Goal: Task Accomplishment & Management: Manage account settings

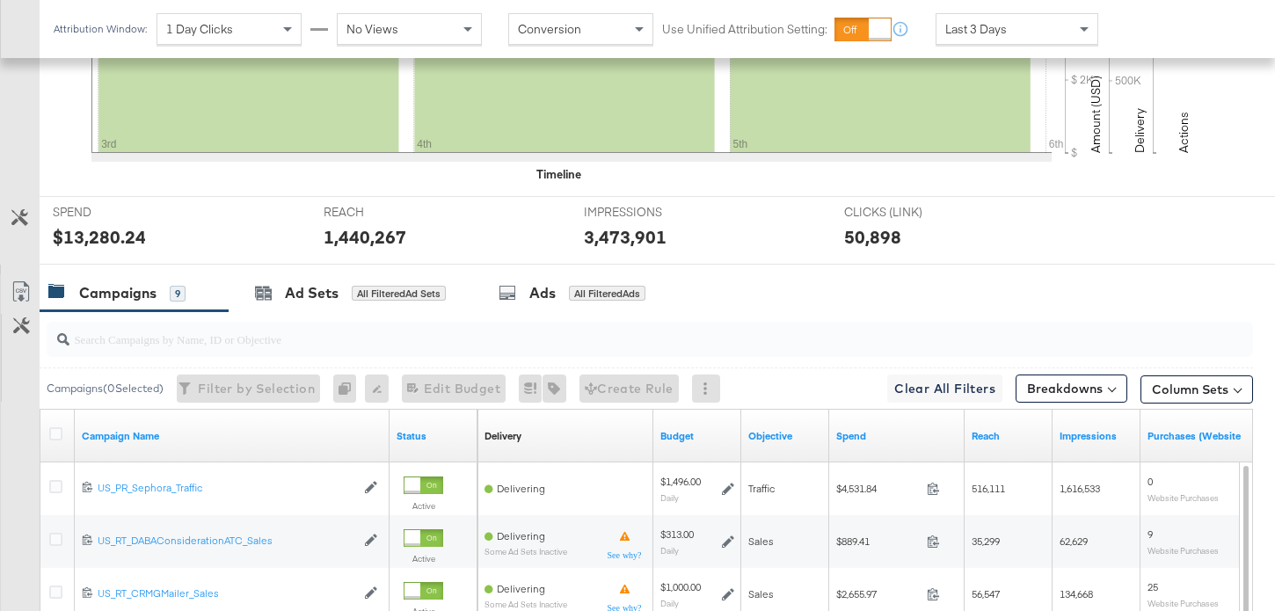
scroll to position [623, 0]
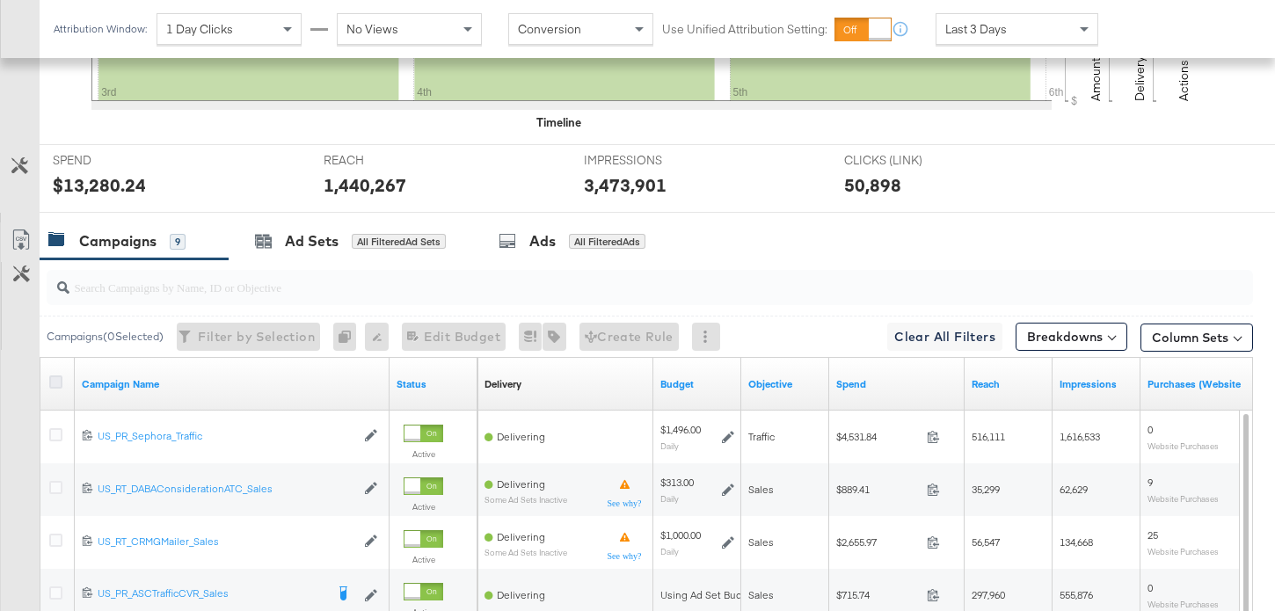
click at [55, 379] on icon at bounding box center [55, 381] width 13 height 13
click at [0, 0] on input "checkbox" at bounding box center [0, 0] width 0 height 0
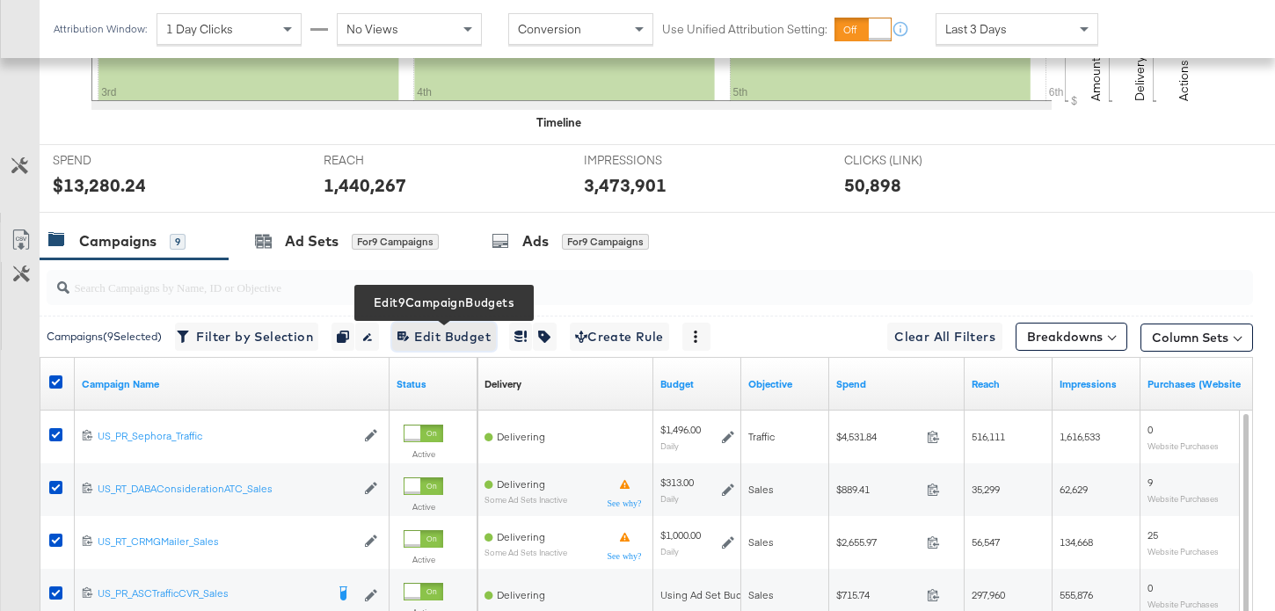
click at [459, 339] on span "Edit 9 Campaign Budgets Edit Budget" at bounding box center [443, 337] width 93 height 22
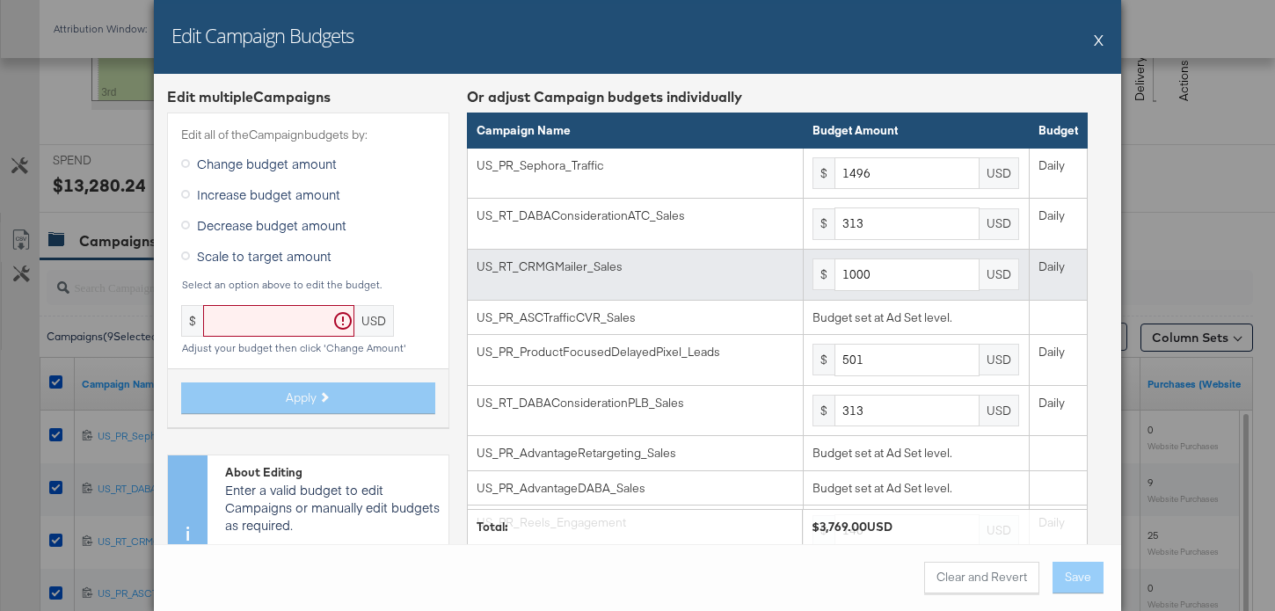
scroll to position [101, 0]
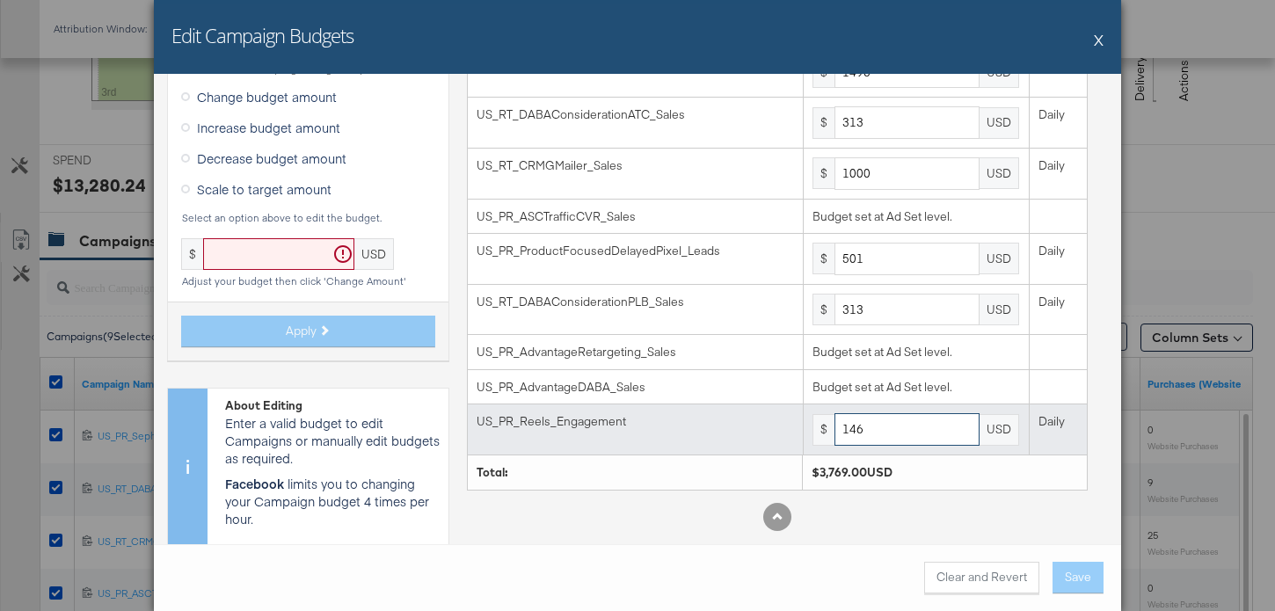
click at [922, 430] on input "146" at bounding box center [906, 429] width 145 height 33
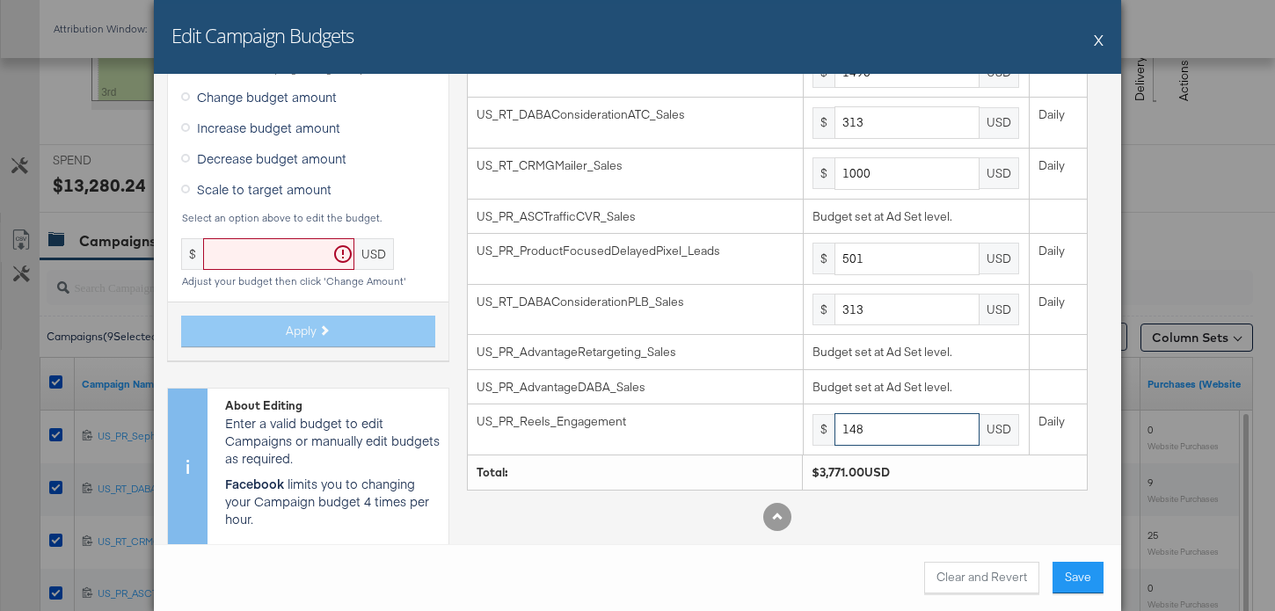
type input "148"
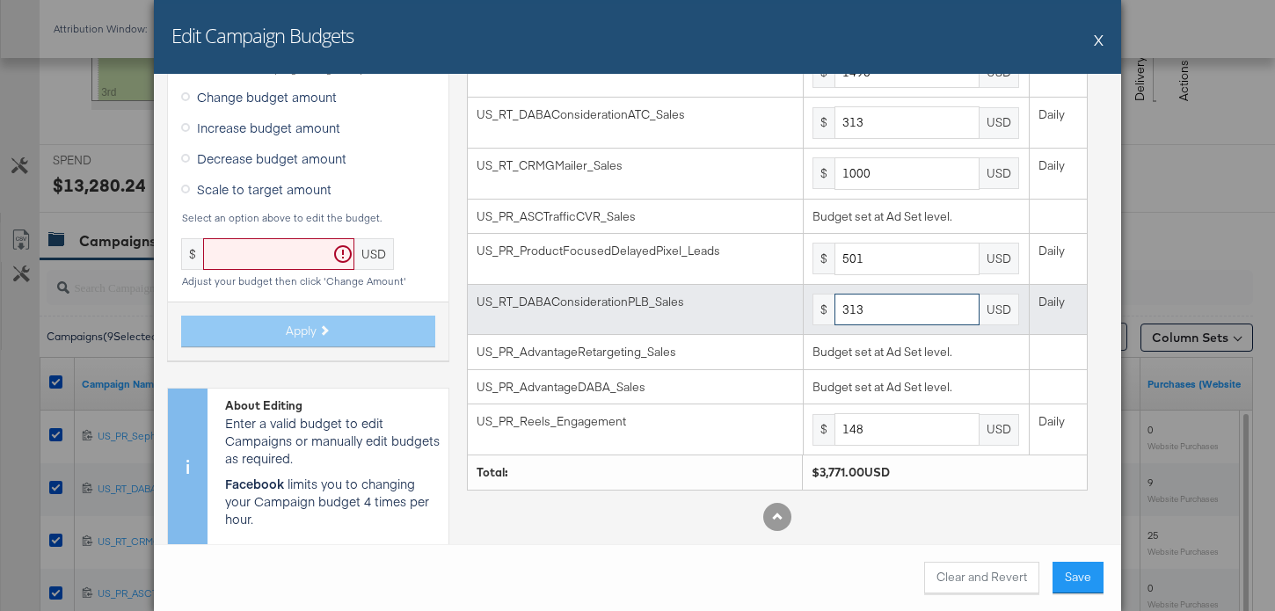
click at [928, 309] on input "313" at bounding box center [906, 310] width 145 height 33
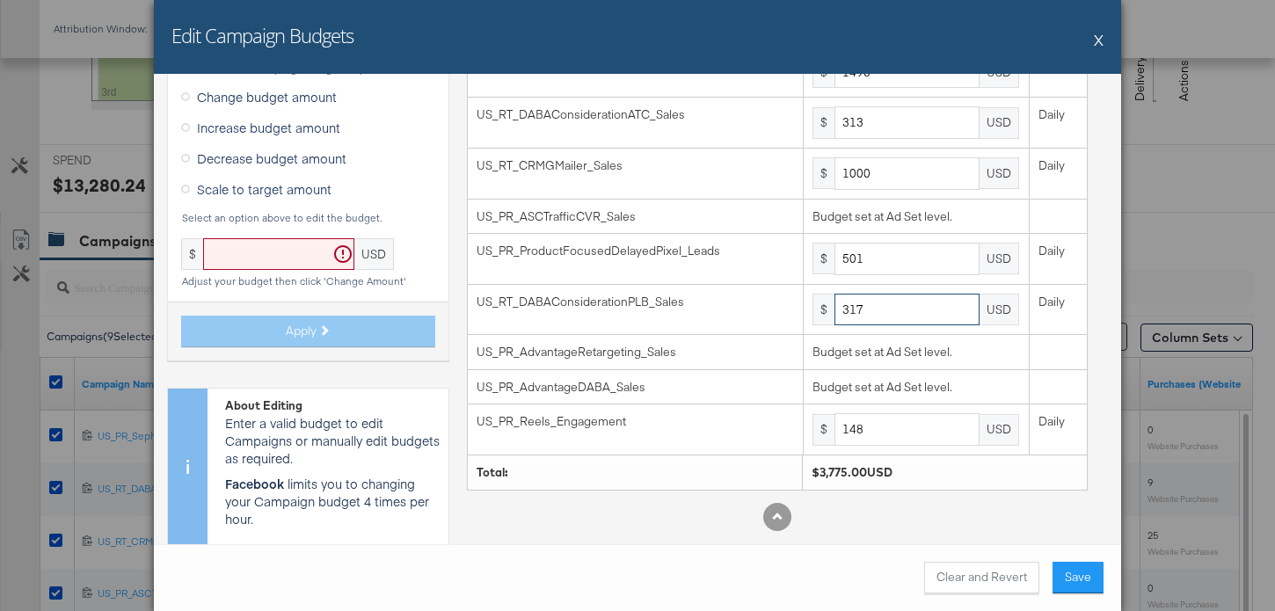
type input "317"
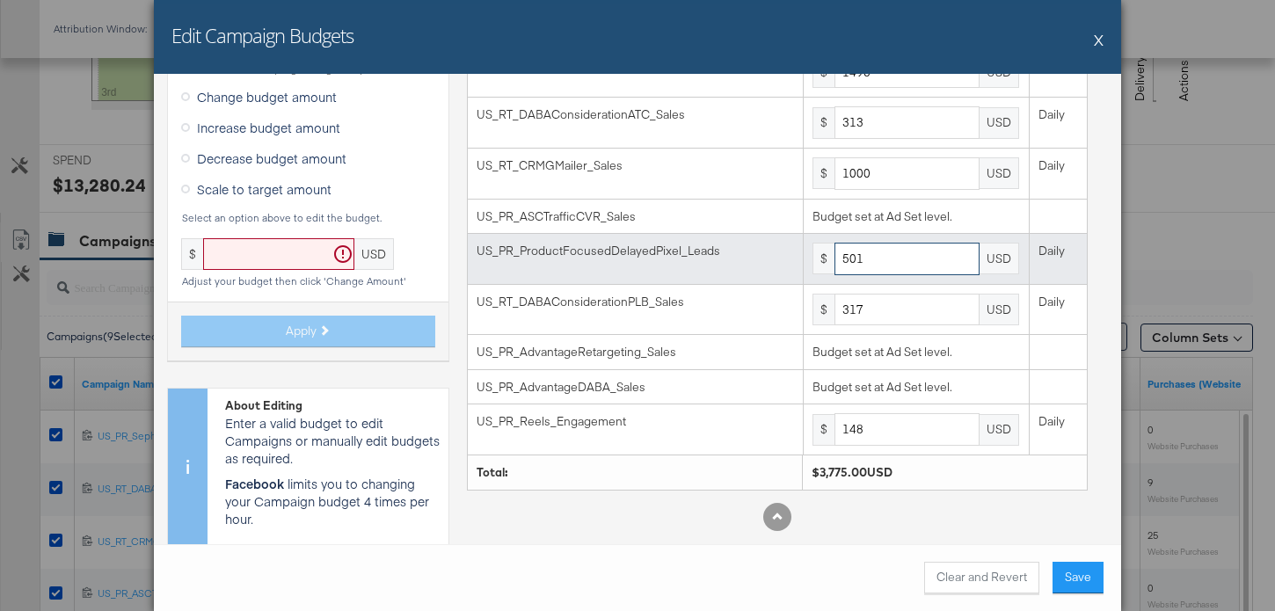
click at [923, 260] on input "501" at bounding box center [906, 259] width 145 height 33
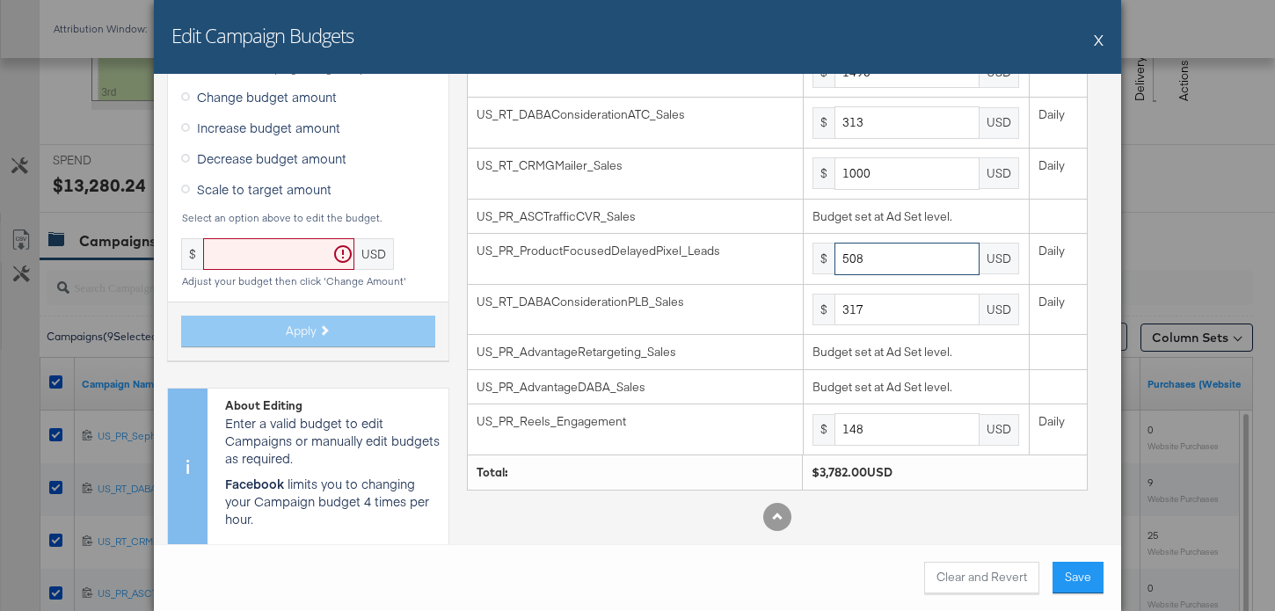
type input "508"
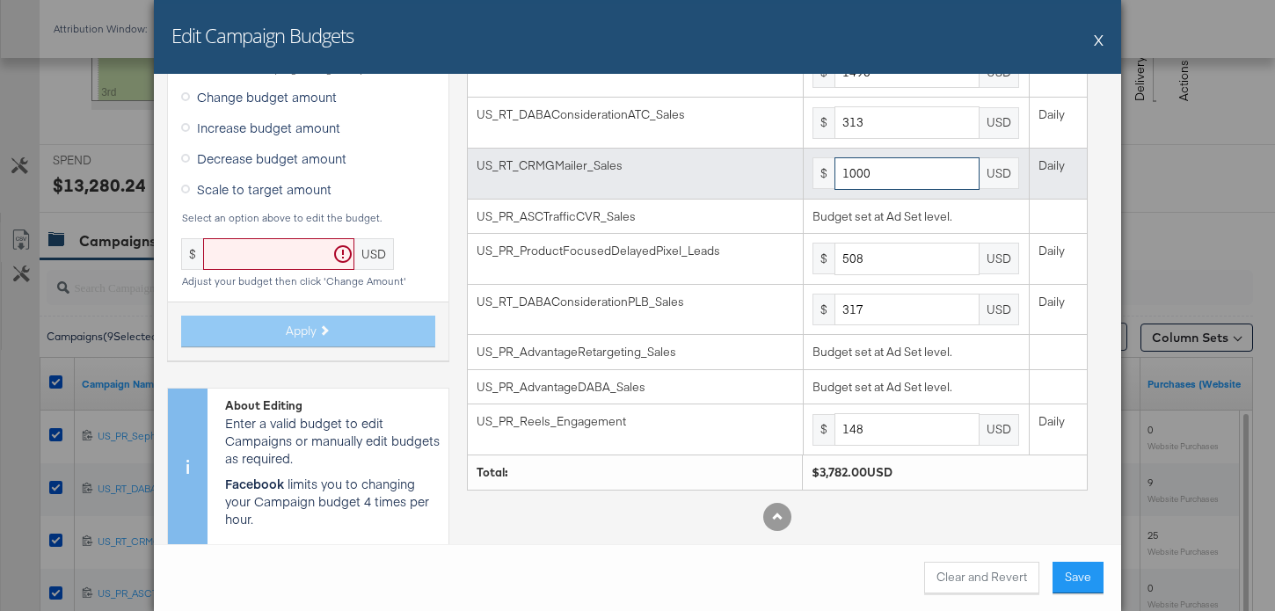
click at [924, 170] on input "1000" at bounding box center [906, 173] width 145 height 33
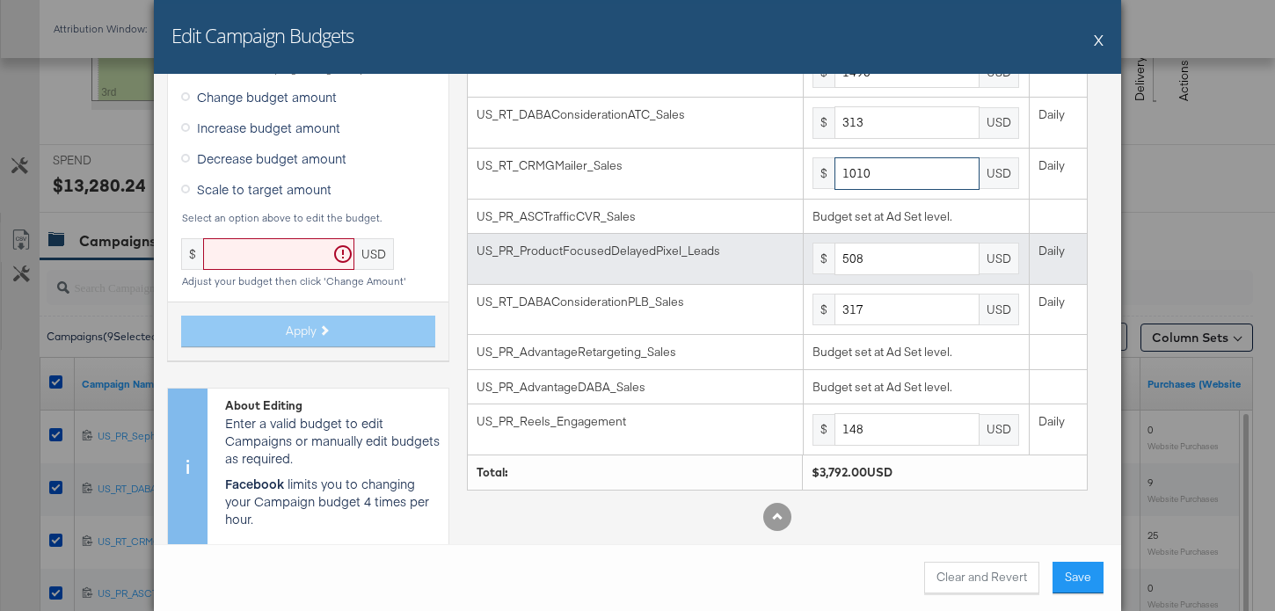
scroll to position [38, 0]
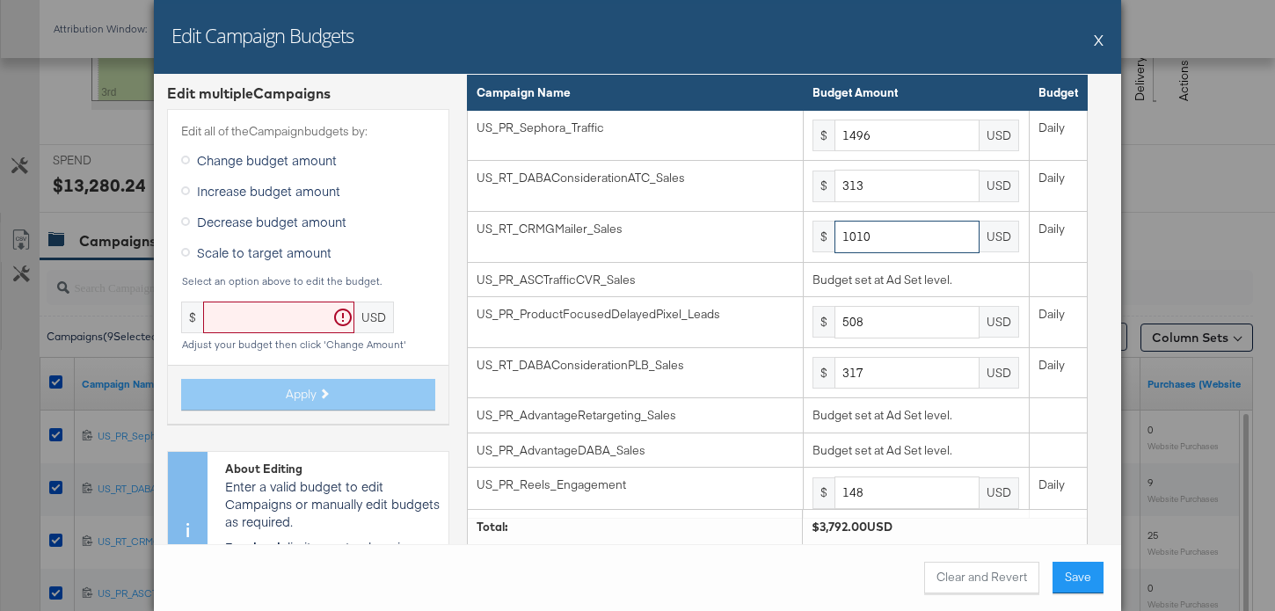
type input "1010"
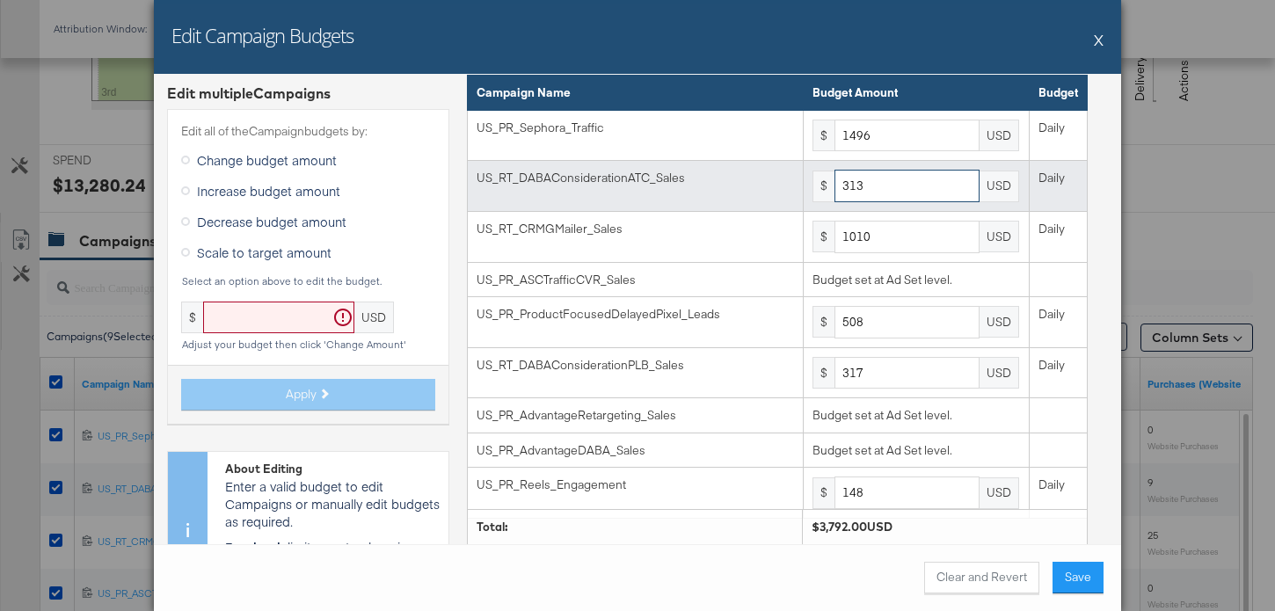
click at [931, 189] on input "313" at bounding box center [906, 186] width 145 height 33
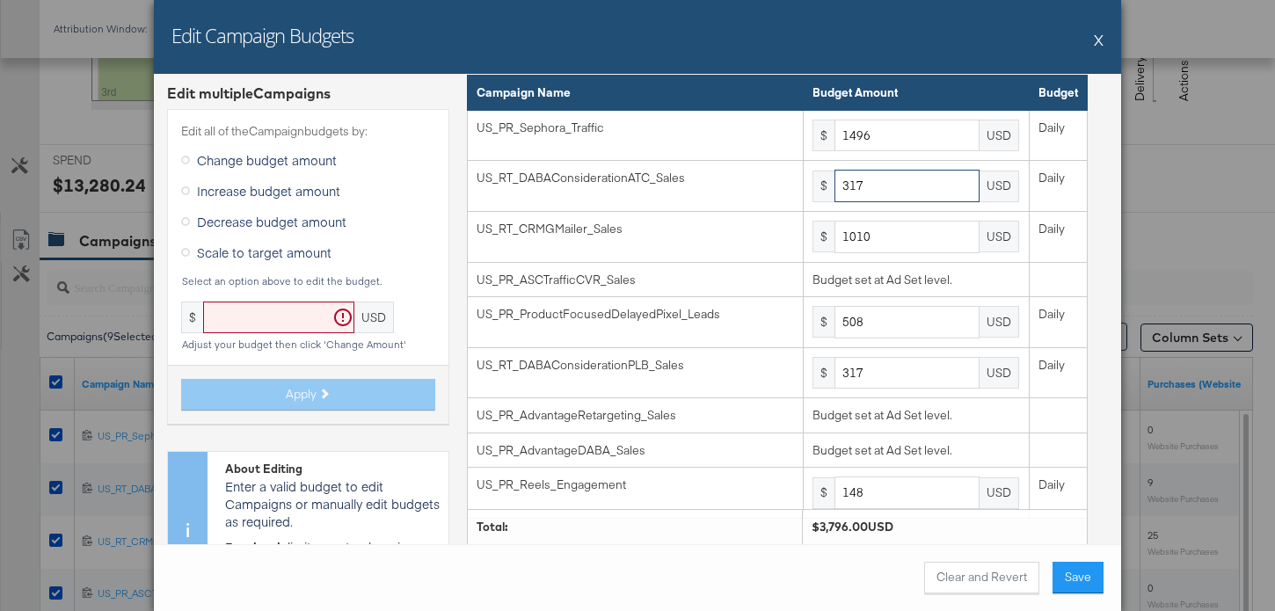
type input "317"
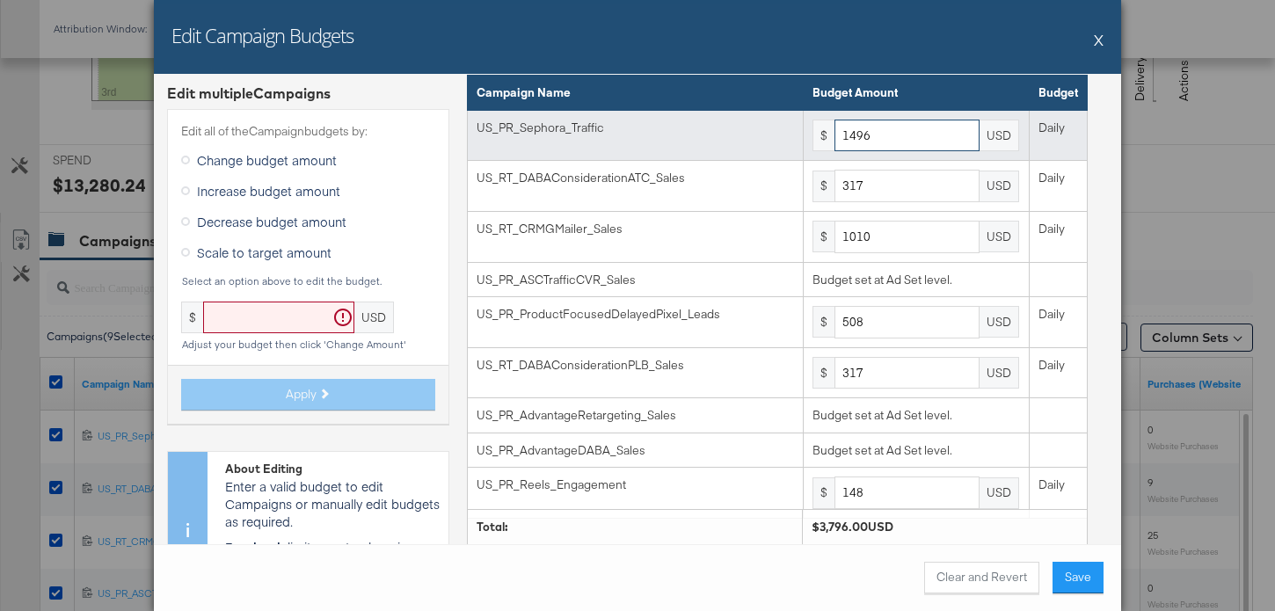
click at [940, 149] on input "1496" at bounding box center [906, 136] width 145 height 33
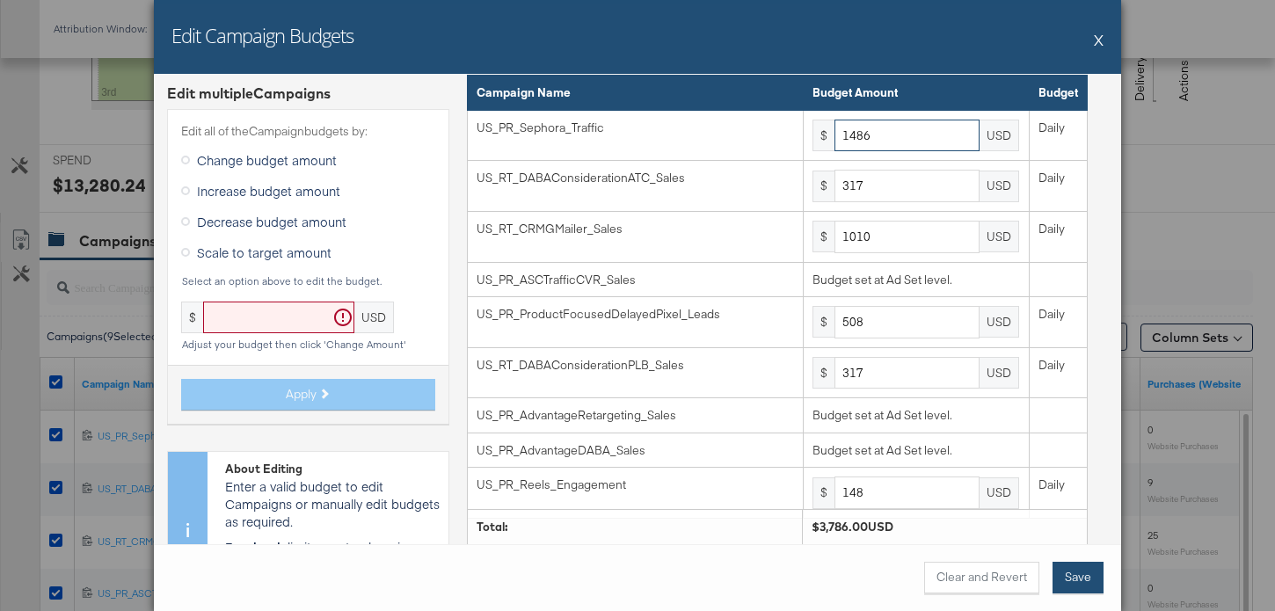
type input "1486"
click at [1093, 581] on button "Save" at bounding box center [1077, 578] width 51 height 32
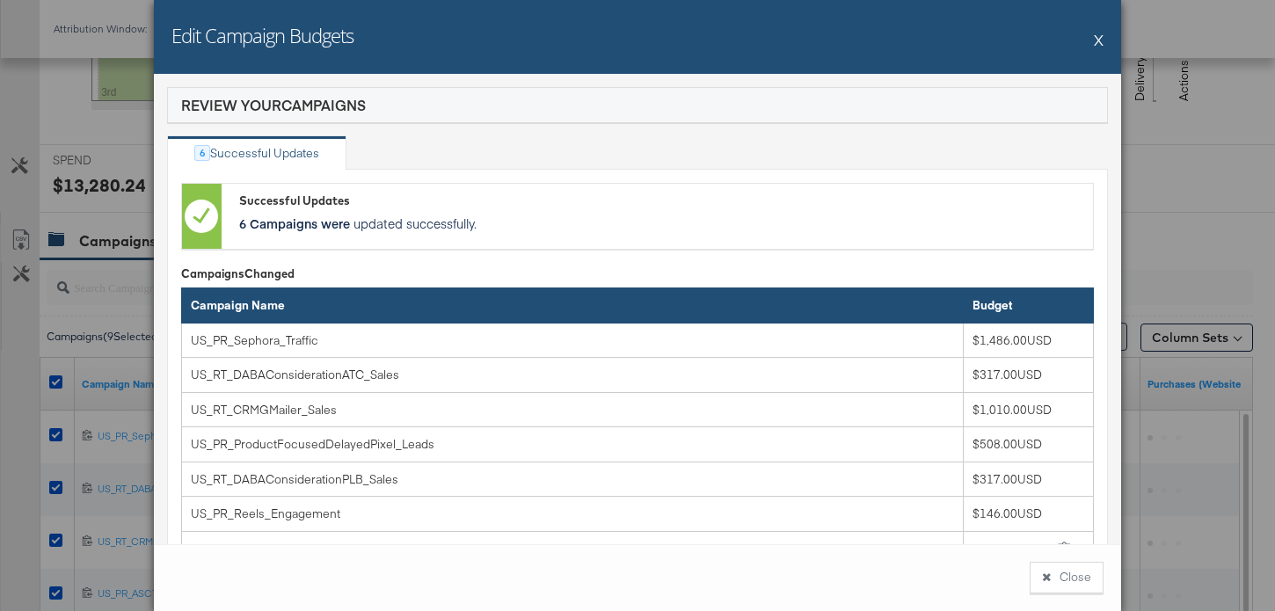
click at [1091, 578] on button "Close" at bounding box center [1066, 578] width 74 height 32
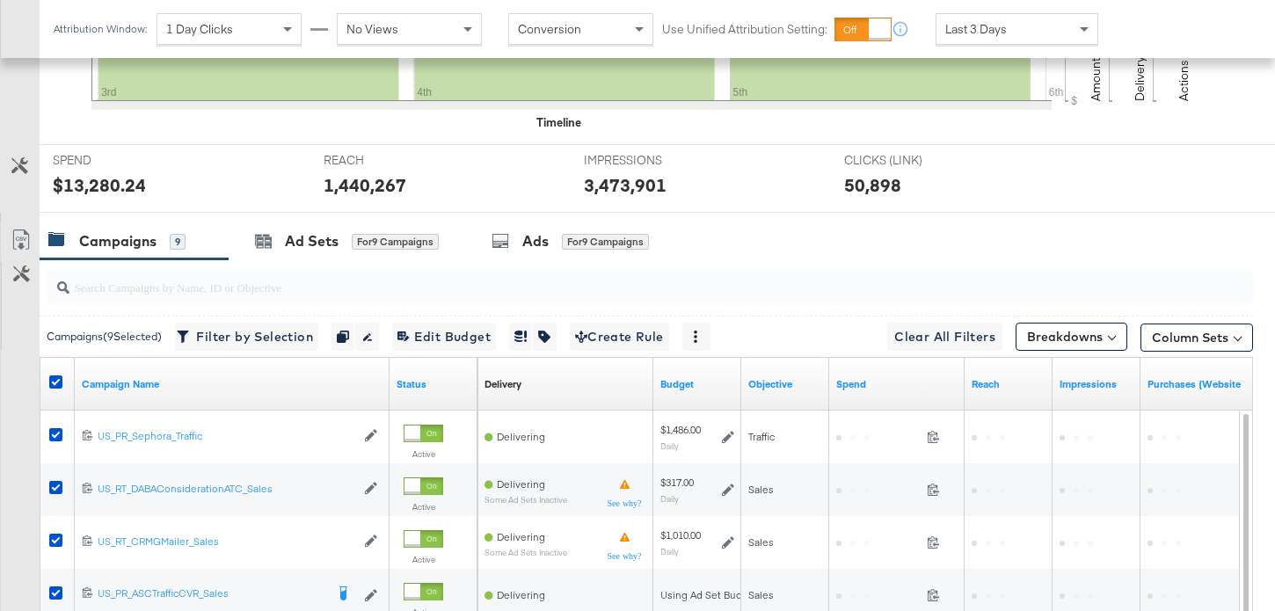
click at [57, 375] on div at bounding box center [58, 384] width 33 height 32
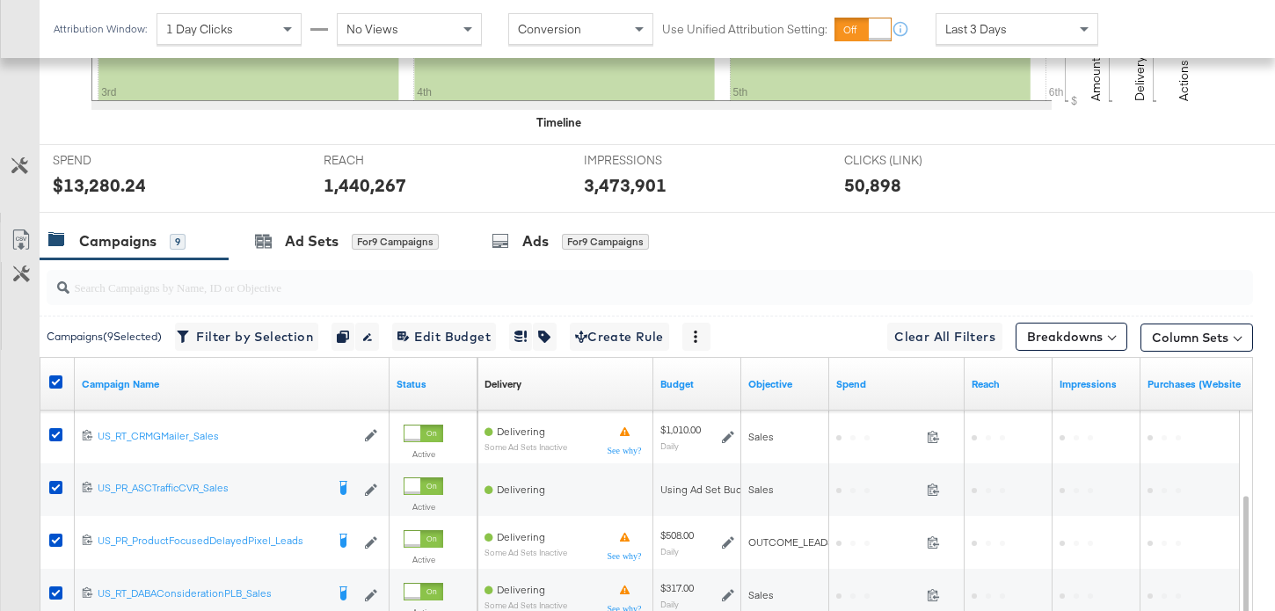
scroll to position [751, 0]
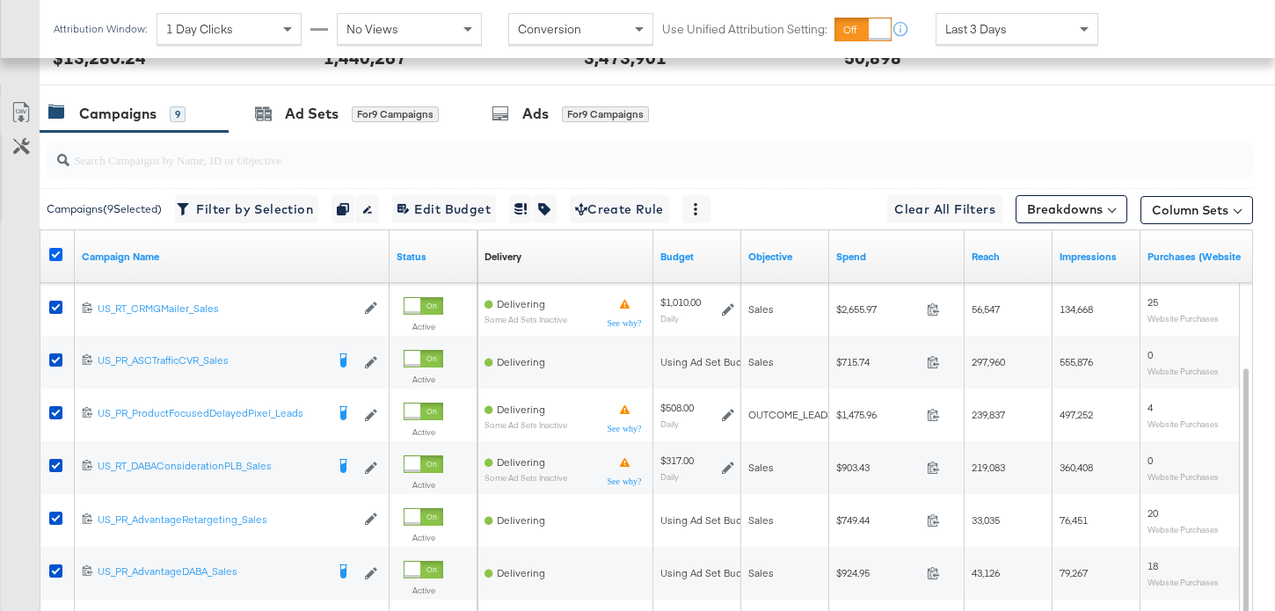
click at [55, 258] on icon at bounding box center [55, 254] width 13 height 13
click at [0, 0] on input "checkbox" at bounding box center [0, 0] width 0 height 0
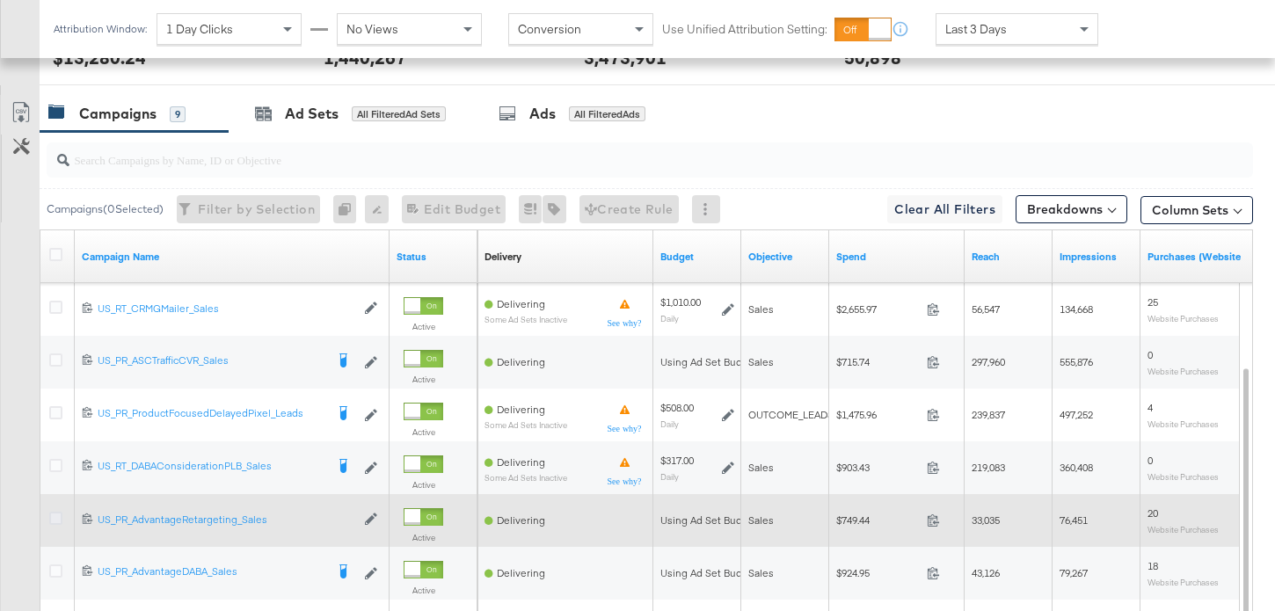
click at [55, 518] on icon at bounding box center [55, 518] width 13 height 13
click at [0, 0] on input "checkbox" at bounding box center [0, 0] width 0 height 0
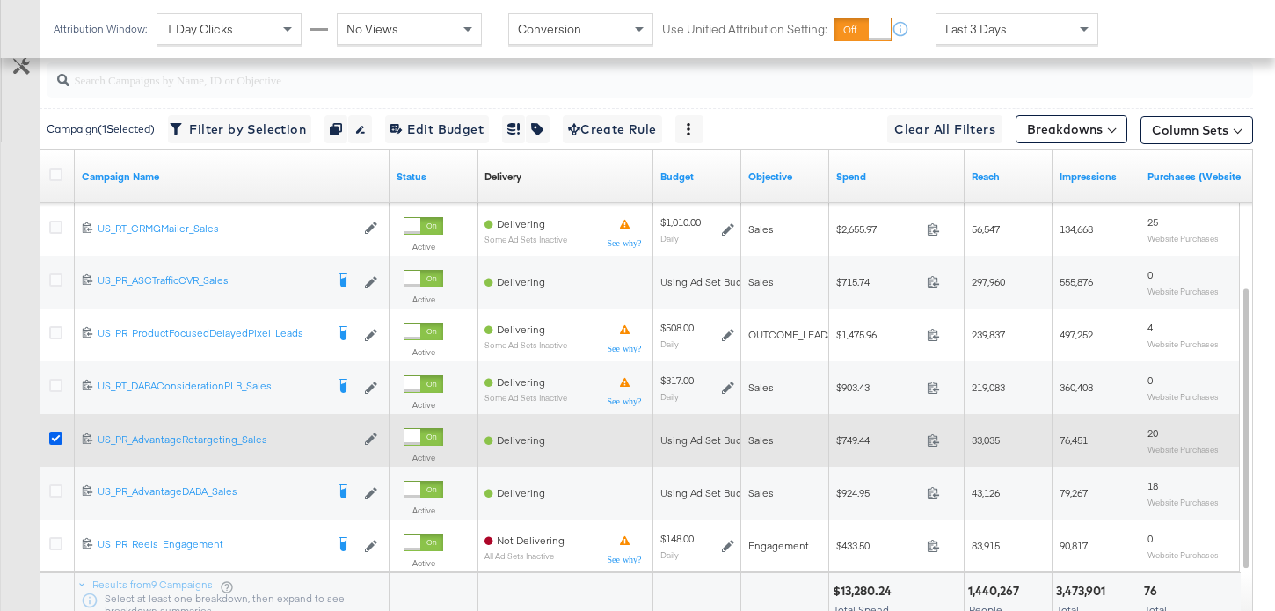
scroll to position [839, 0]
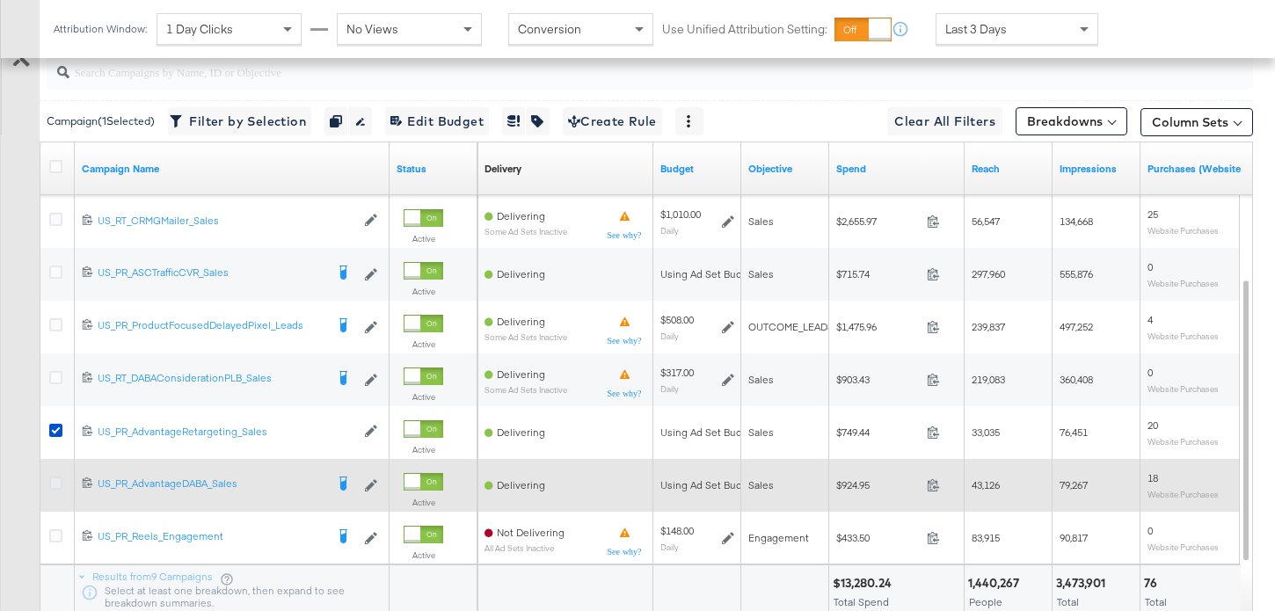
click at [55, 485] on icon at bounding box center [55, 482] width 13 height 13
click at [0, 0] on input "checkbox" at bounding box center [0, 0] width 0 height 0
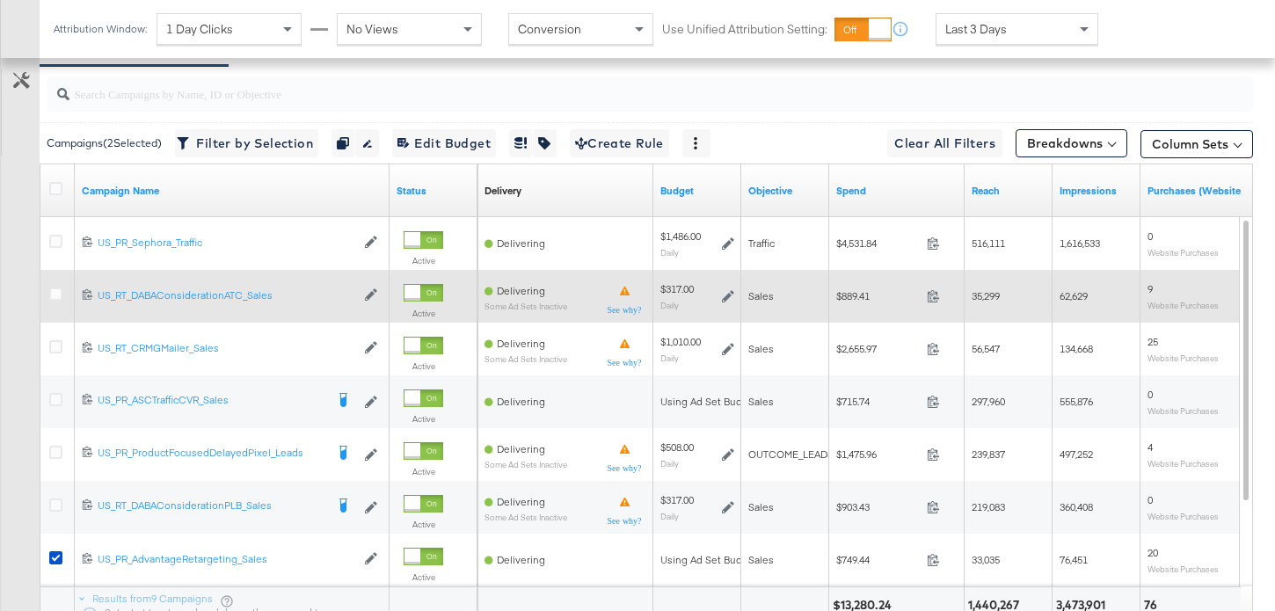
scroll to position [799, 0]
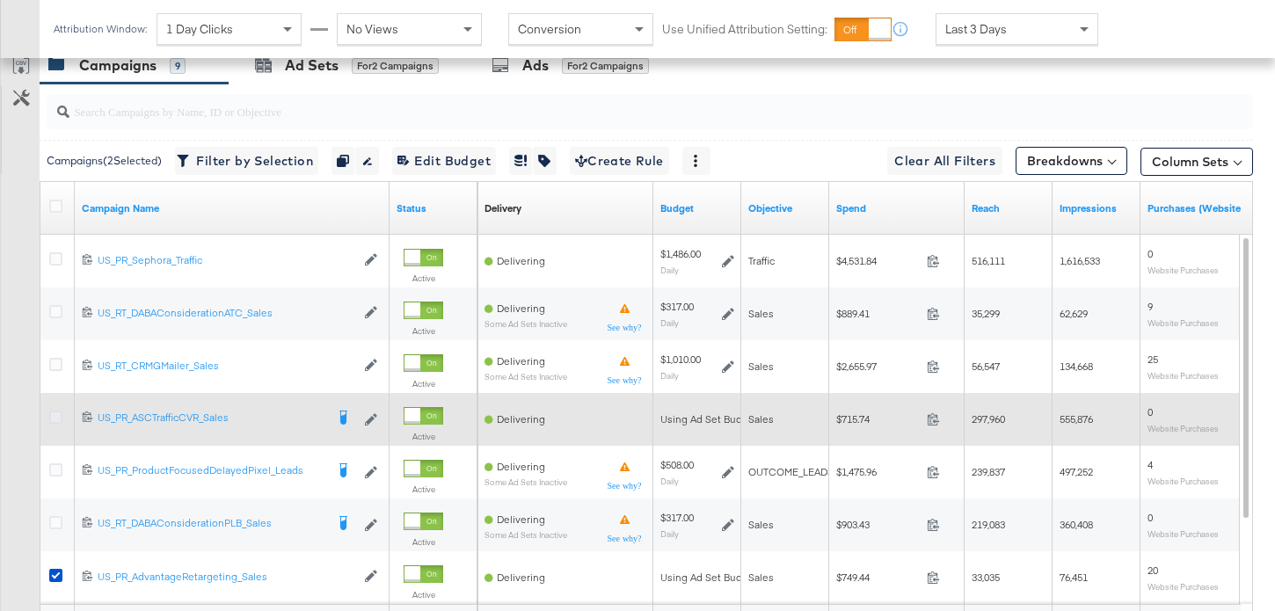
click at [54, 416] on icon at bounding box center [55, 417] width 13 height 13
click at [0, 0] on input "checkbox" at bounding box center [0, 0] width 0 height 0
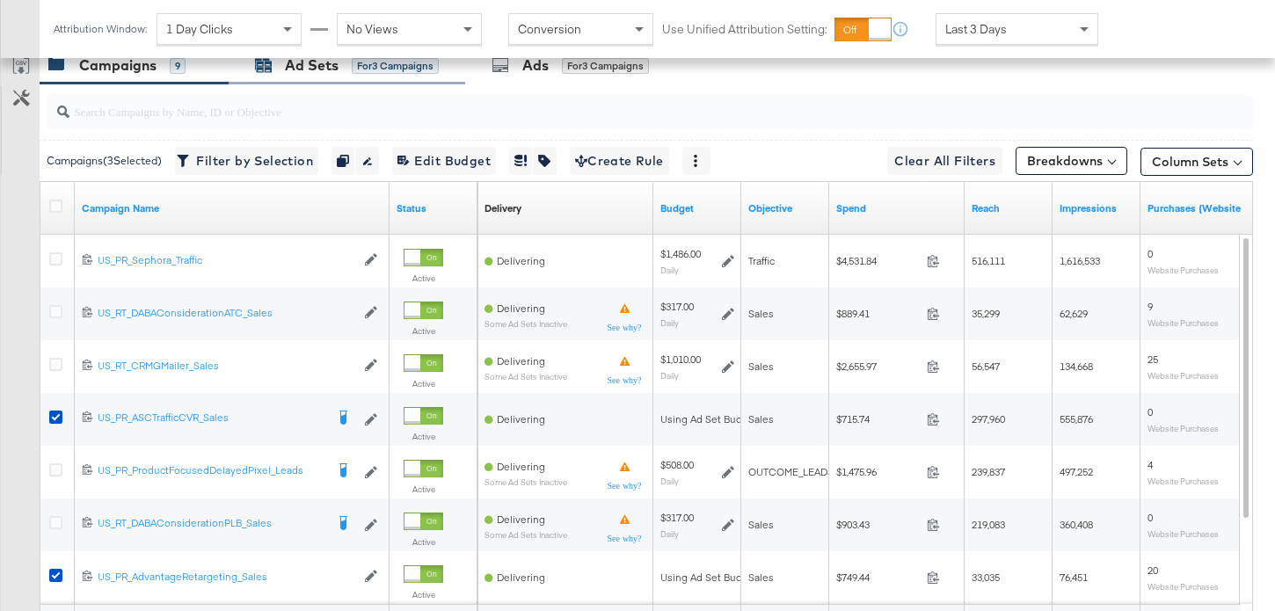
click at [314, 69] on div "Ad Sets" at bounding box center [312, 65] width 54 height 20
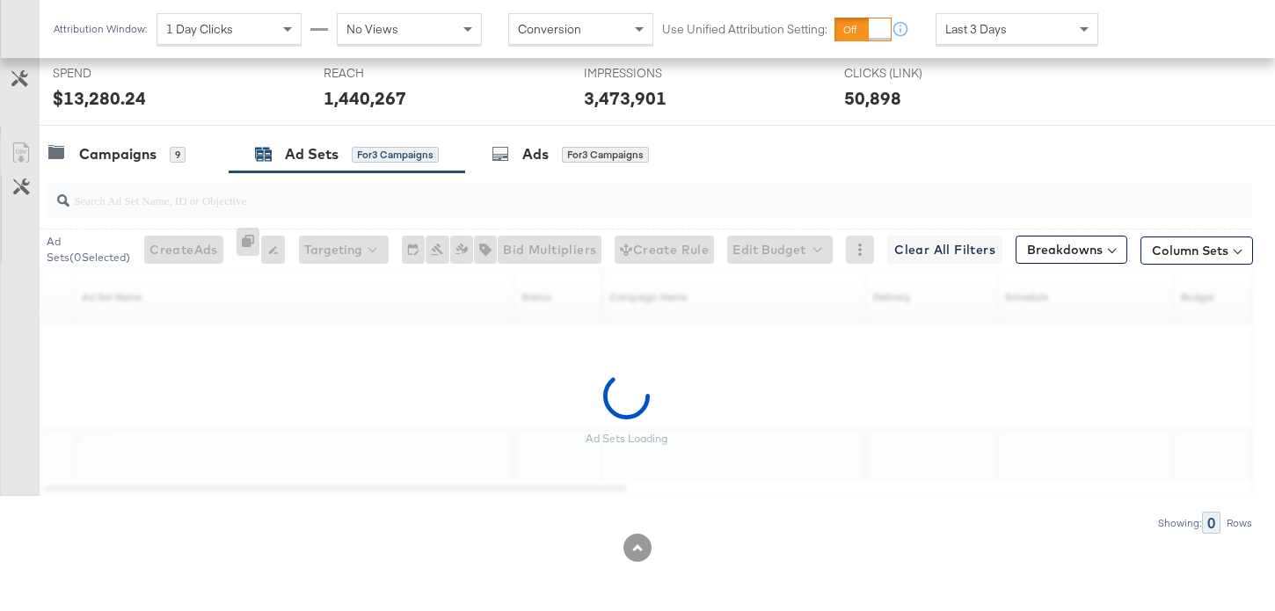
scroll to position [763, 0]
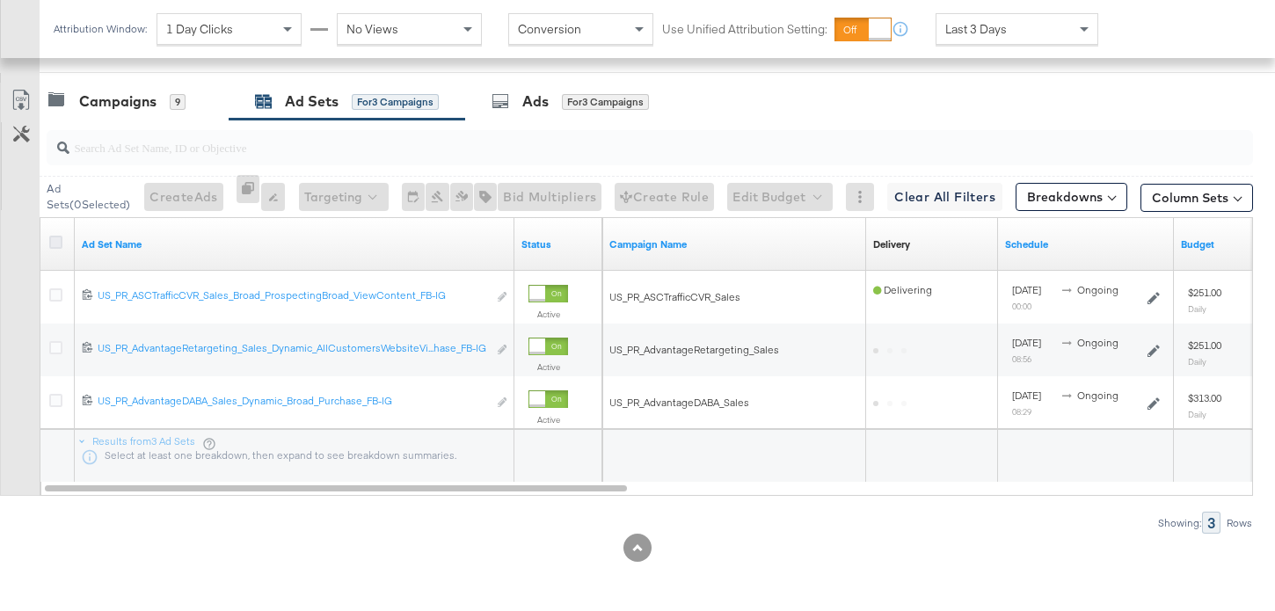
click at [59, 242] on icon at bounding box center [55, 242] width 13 height 13
click at [0, 0] on input "checkbox" at bounding box center [0, 0] width 0 height 0
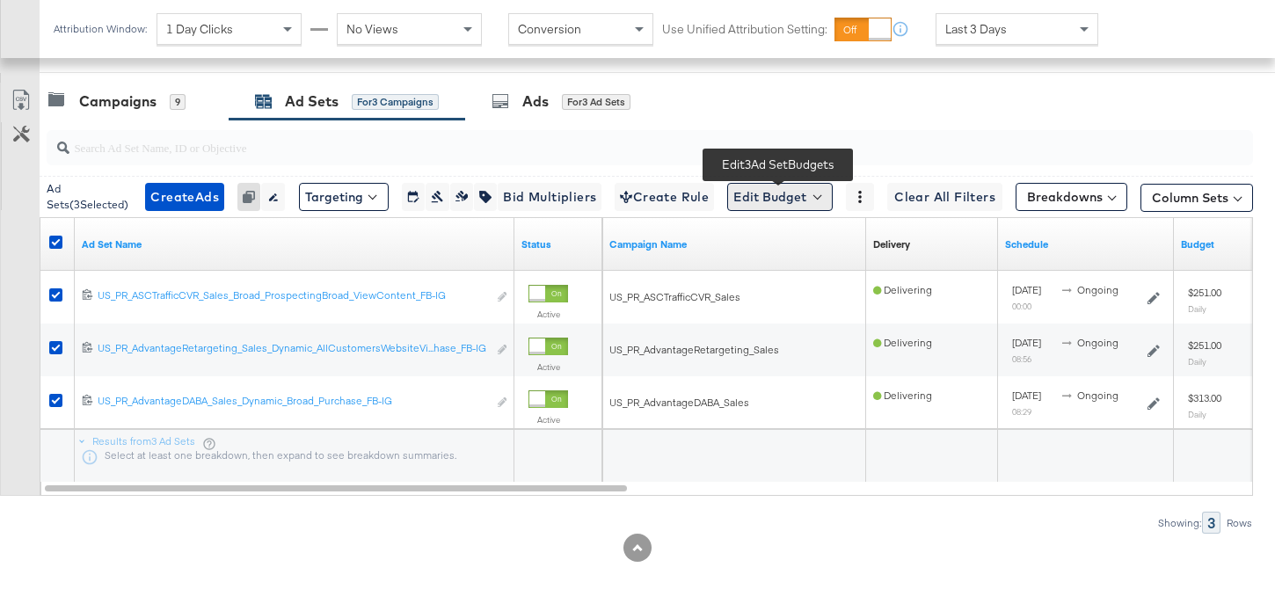
click at [764, 209] on button "Edit Budget" at bounding box center [779, 197] width 105 height 28
click at [782, 251] on span "Edit Ad Set Budget" at bounding box center [785, 242] width 100 height 23
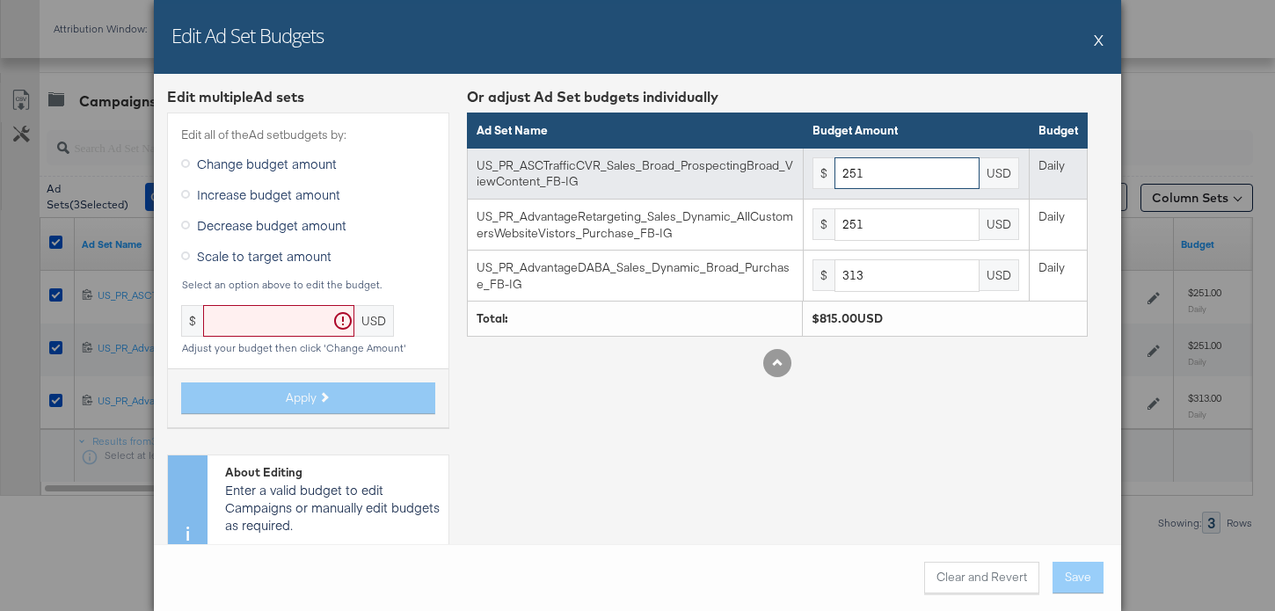
click at [943, 168] on input "251" at bounding box center [906, 173] width 145 height 33
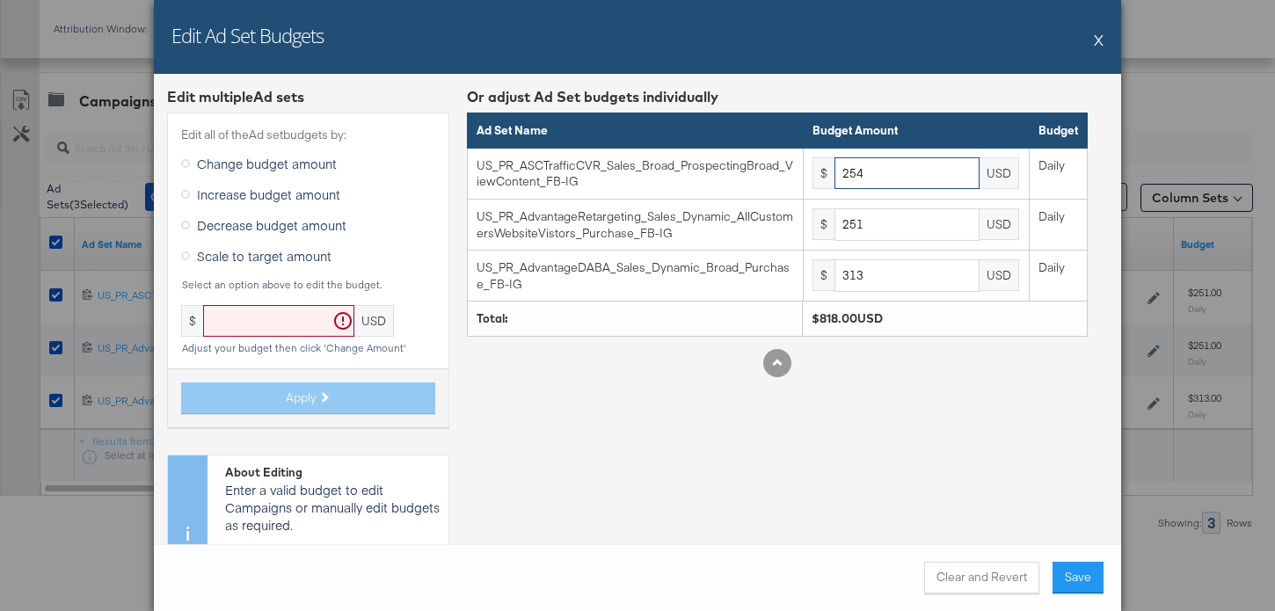
type input "254"
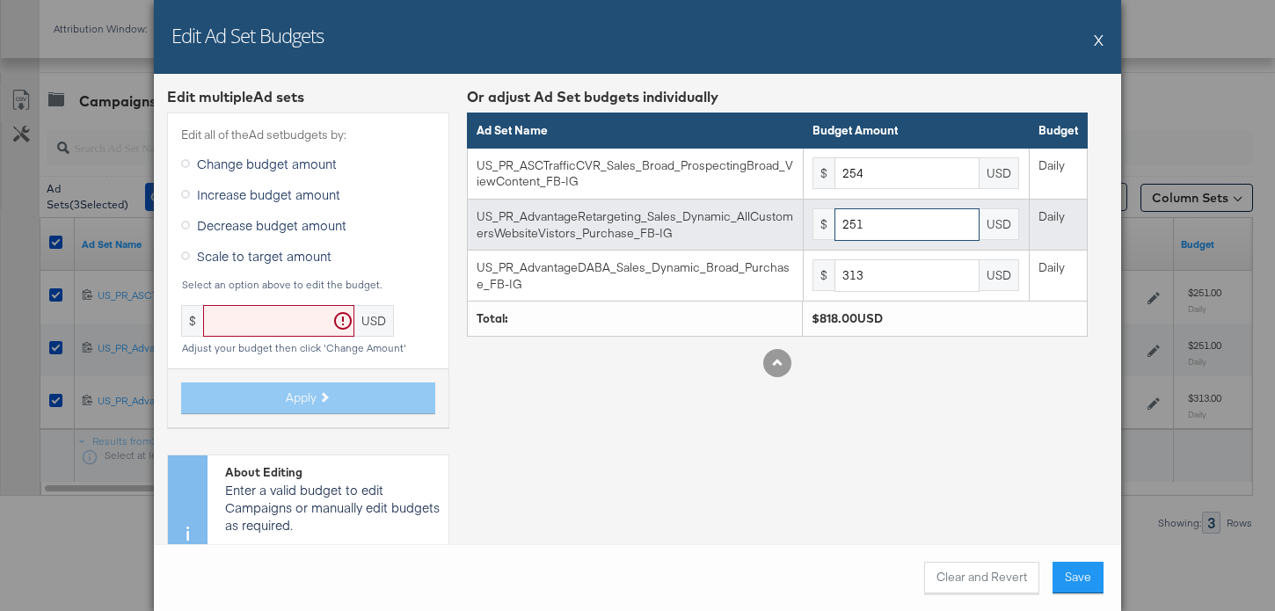
click at [964, 215] on input "251" at bounding box center [906, 224] width 145 height 33
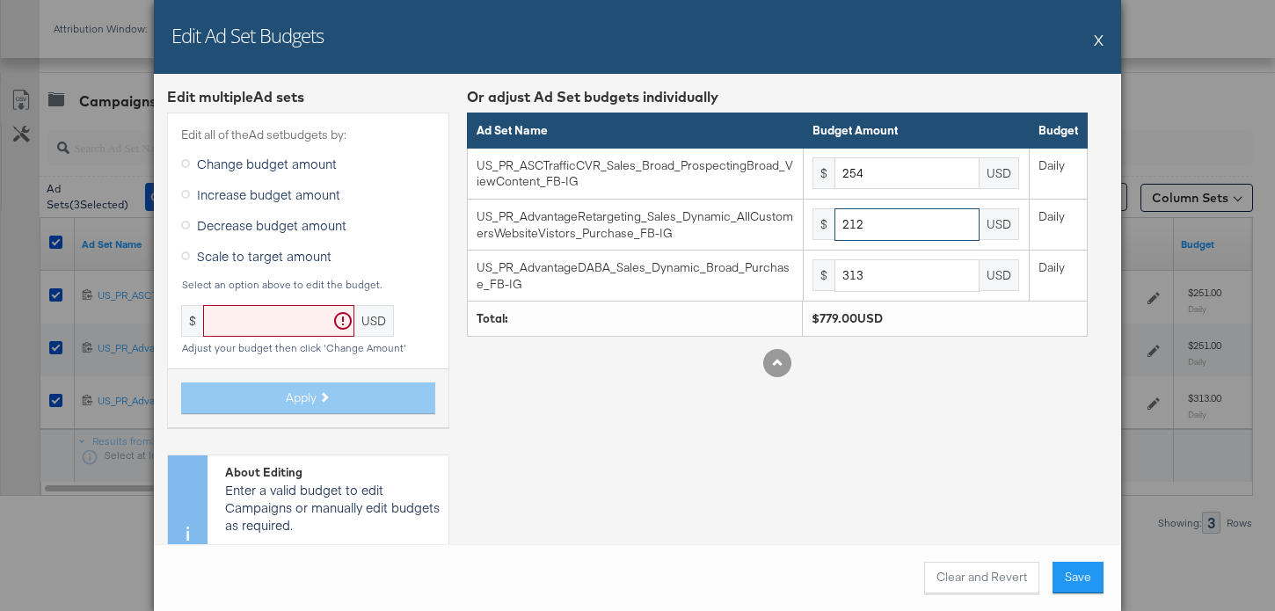
type input "212"
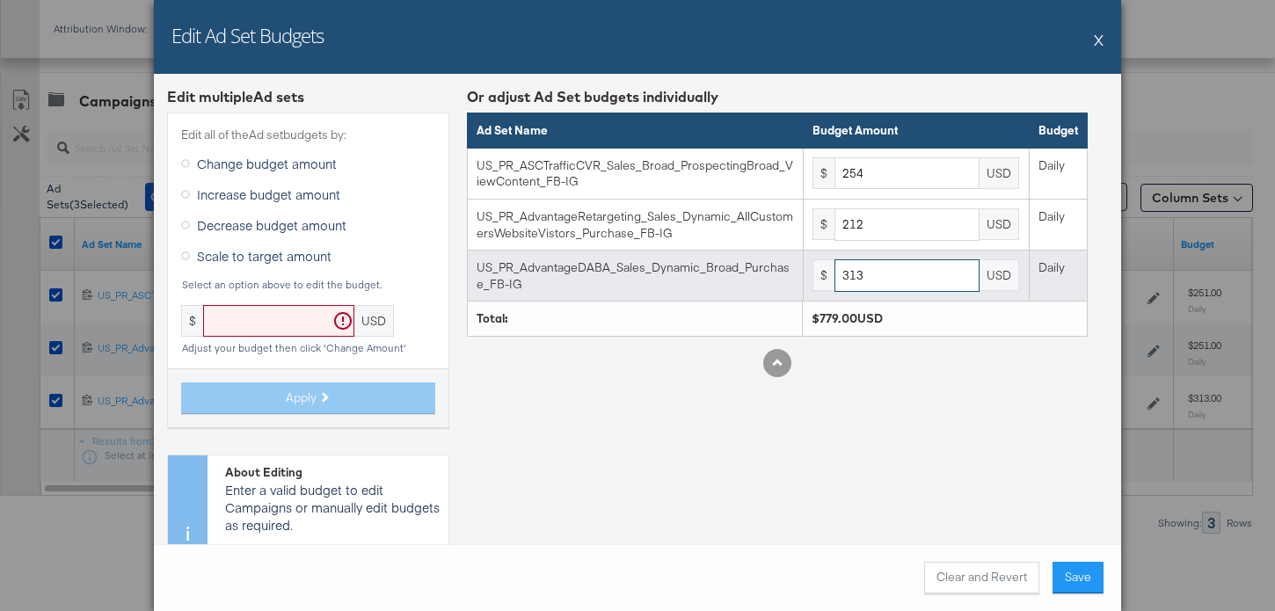
click at [882, 270] on input "313" at bounding box center [906, 275] width 145 height 33
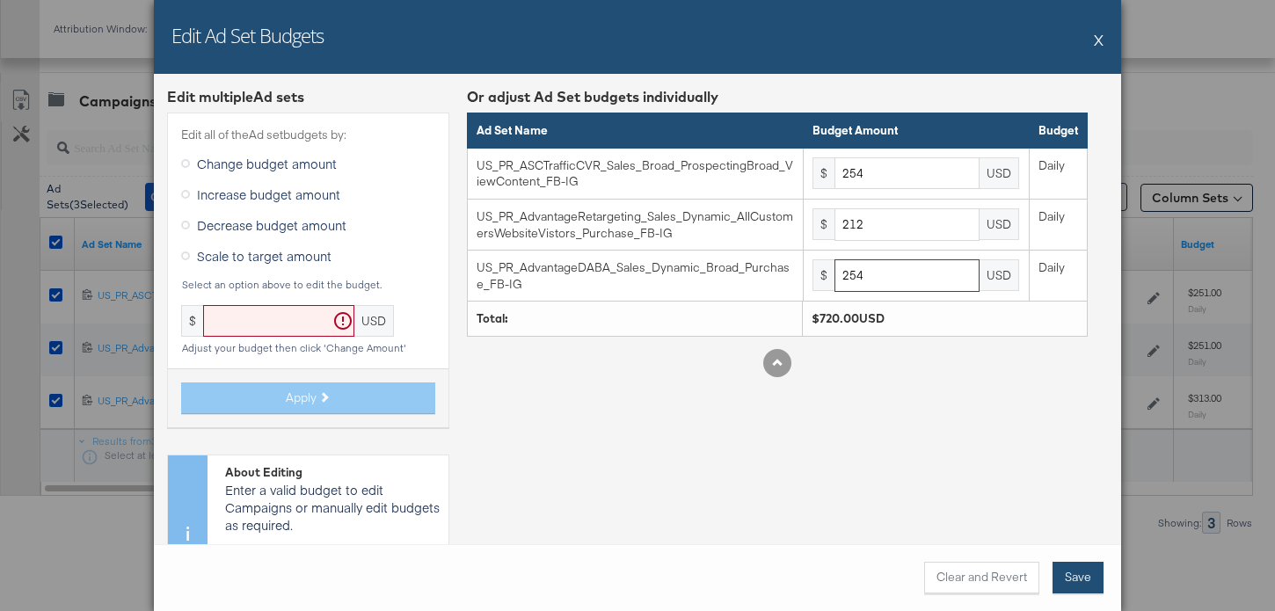
type input "254"
click at [1095, 573] on button "Save" at bounding box center [1077, 578] width 51 height 32
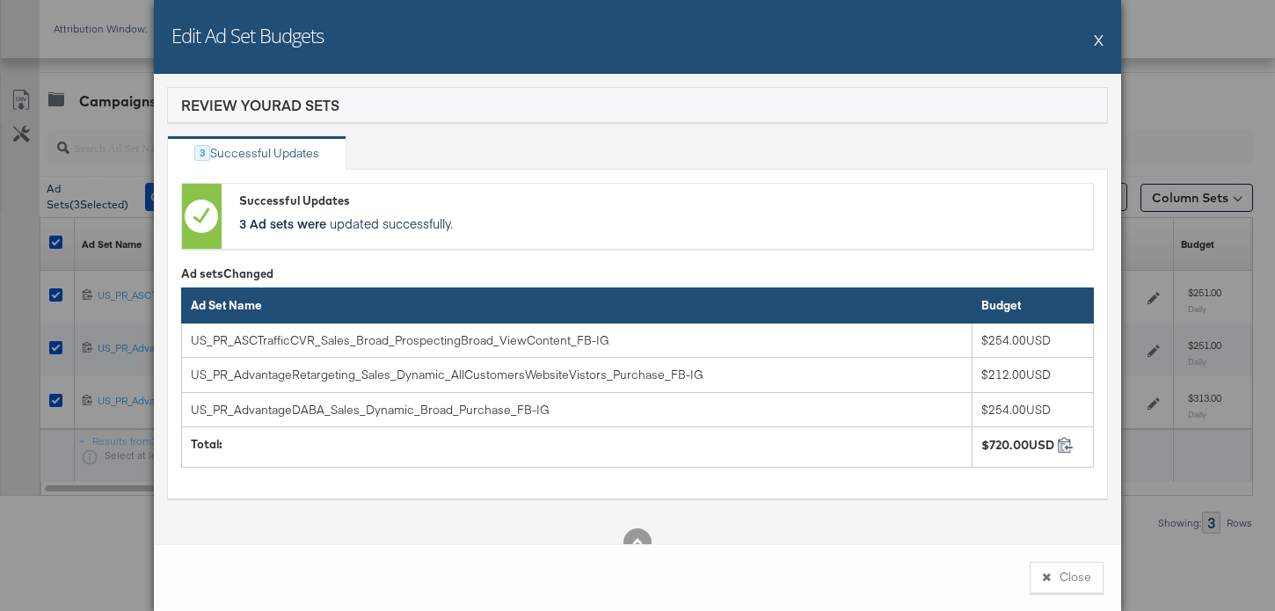
click at [1077, 578] on button "Close" at bounding box center [1066, 578] width 74 height 32
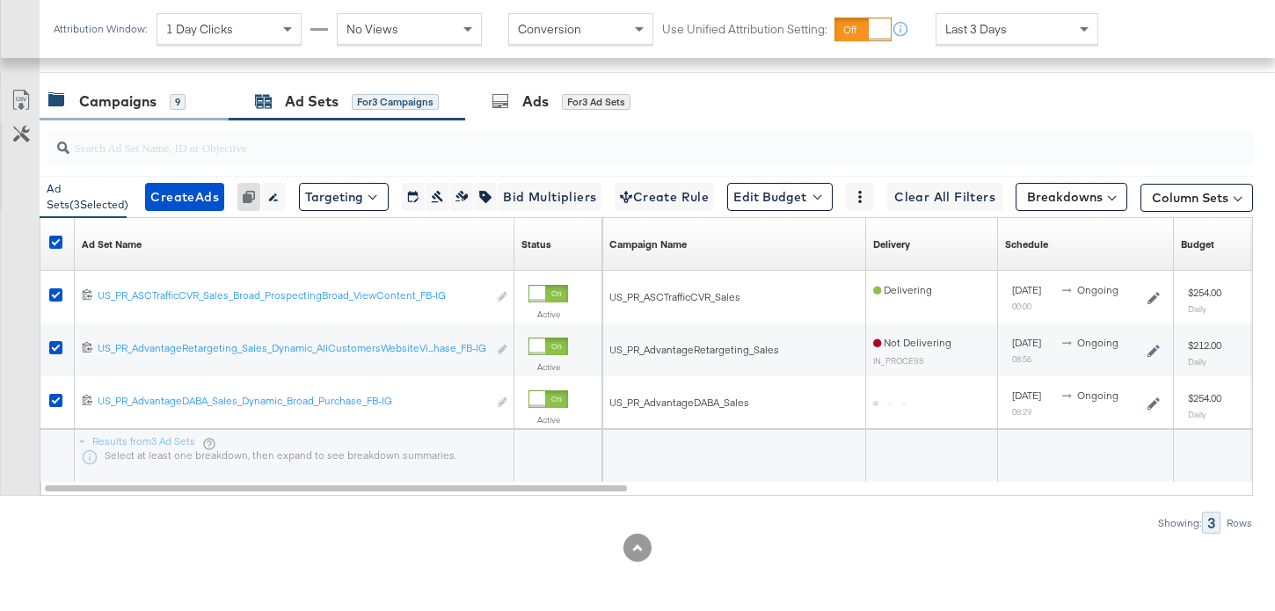
click at [137, 101] on div "Campaigns" at bounding box center [117, 101] width 77 height 20
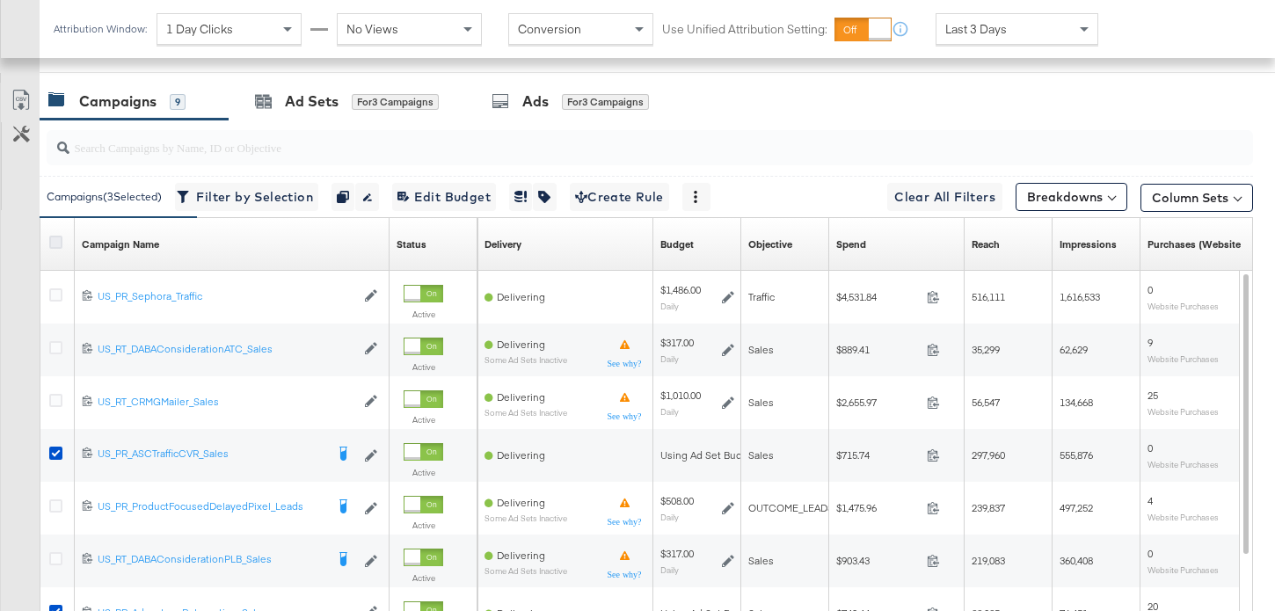
click at [55, 236] on icon at bounding box center [55, 242] width 13 height 13
click at [0, 0] on input "checkbox" at bounding box center [0, 0] width 0 height 0
click at [55, 236] on icon at bounding box center [55, 242] width 13 height 13
click at [0, 0] on input "checkbox" at bounding box center [0, 0] width 0 height 0
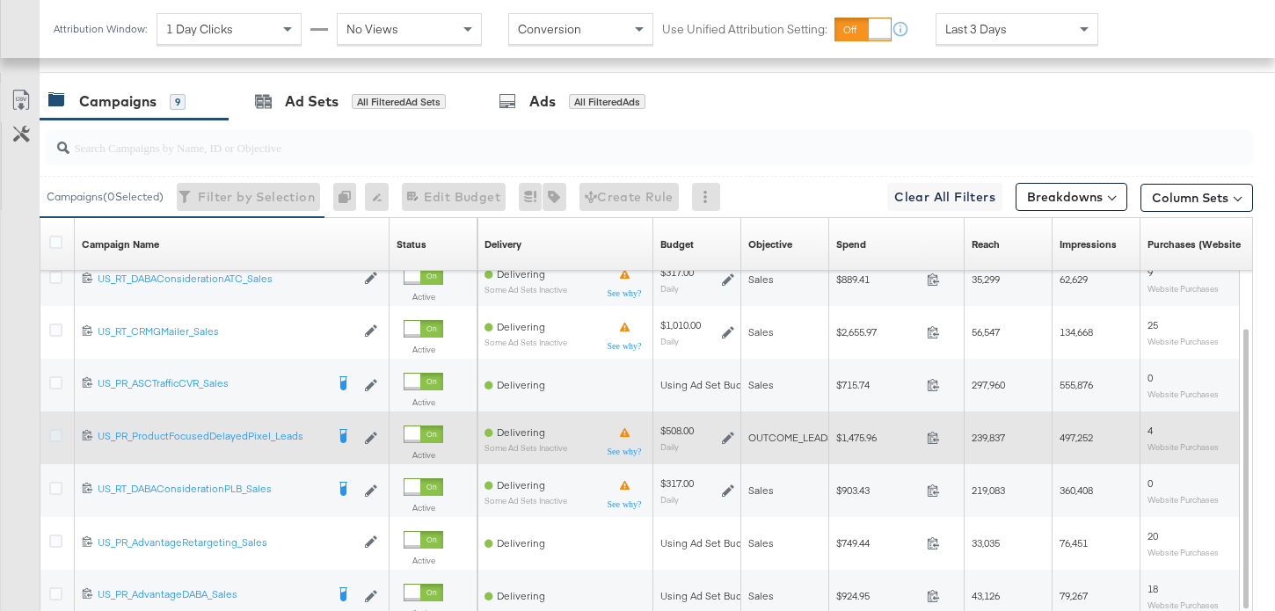
click at [58, 435] on icon at bounding box center [55, 435] width 13 height 13
click at [0, 0] on input "checkbox" at bounding box center [0, 0] width 0 height 0
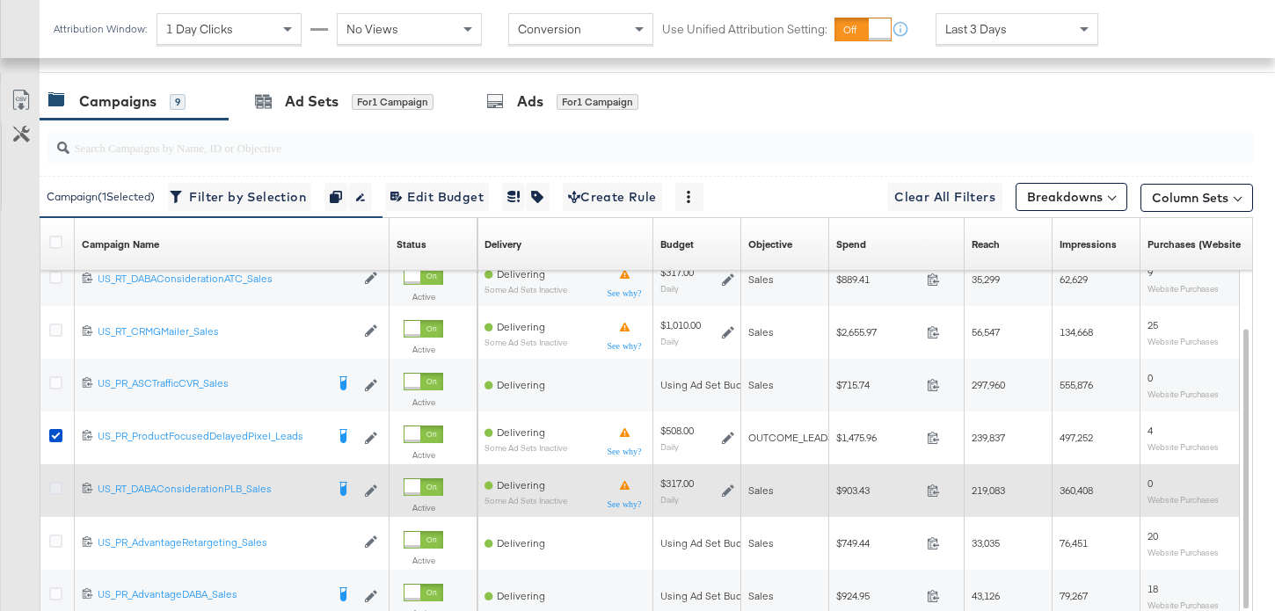
click at [56, 491] on icon at bounding box center [55, 488] width 13 height 13
click at [0, 0] on input "checkbox" at bounding box center [0, 0] width 0 height 0
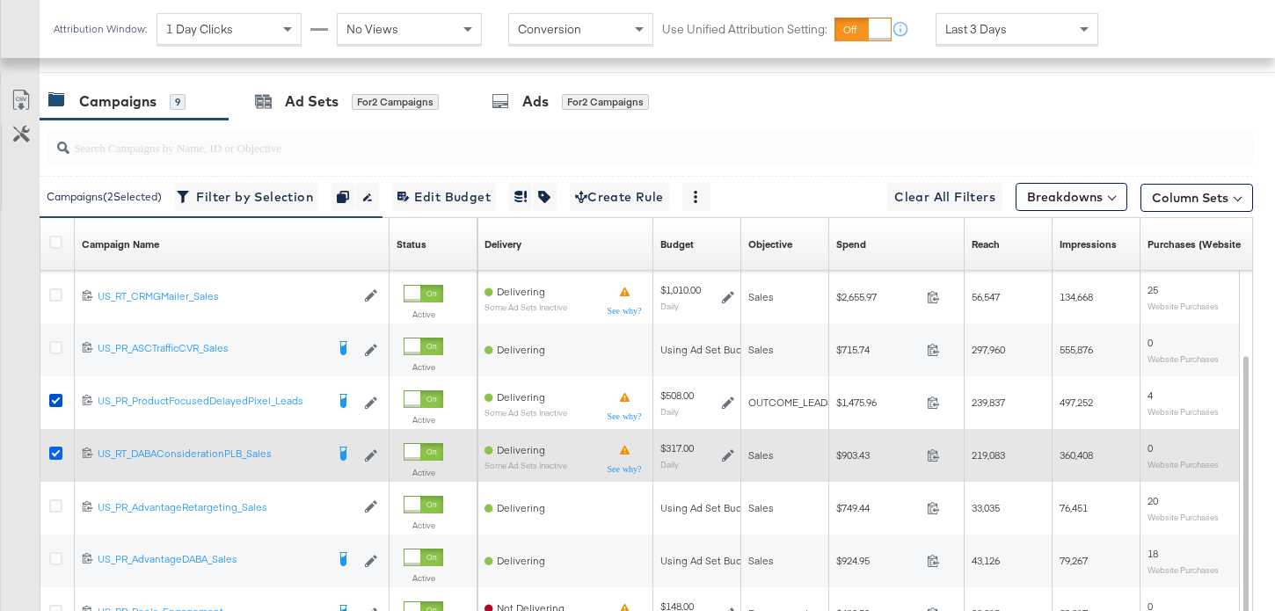
scroll to position [866, 0]
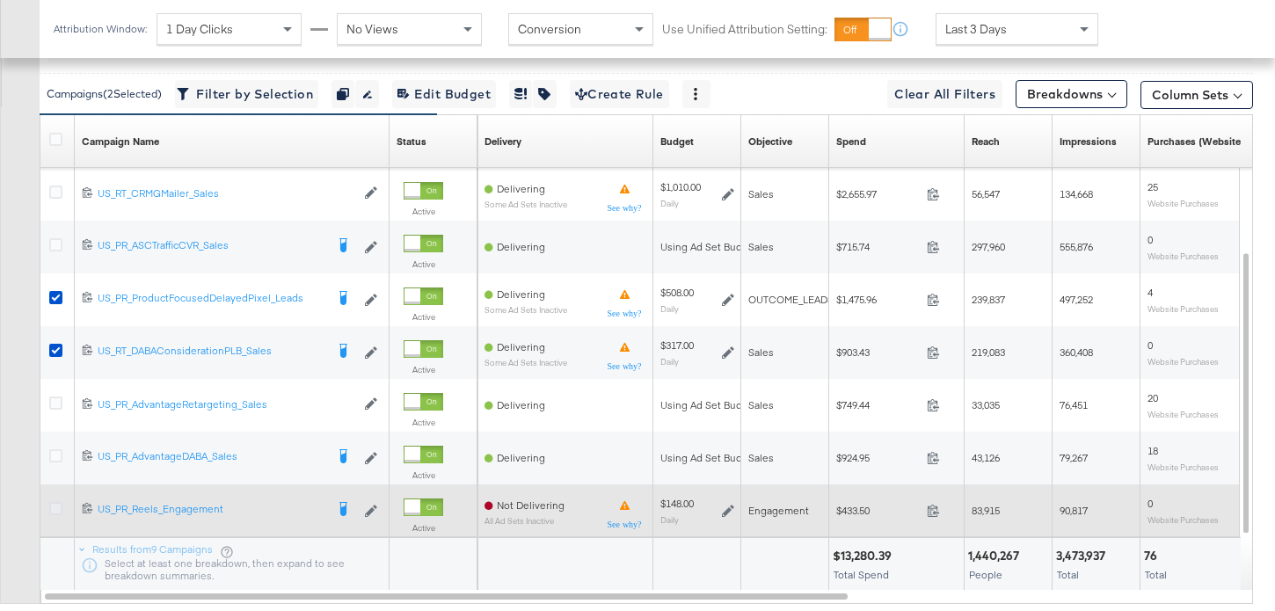
click at [56, 512] on icon at bounding box center [55, 508] width 13 height 13
click at [0, 0] on input "checkbox" at bounding box center [0, 0] width 0 height 0
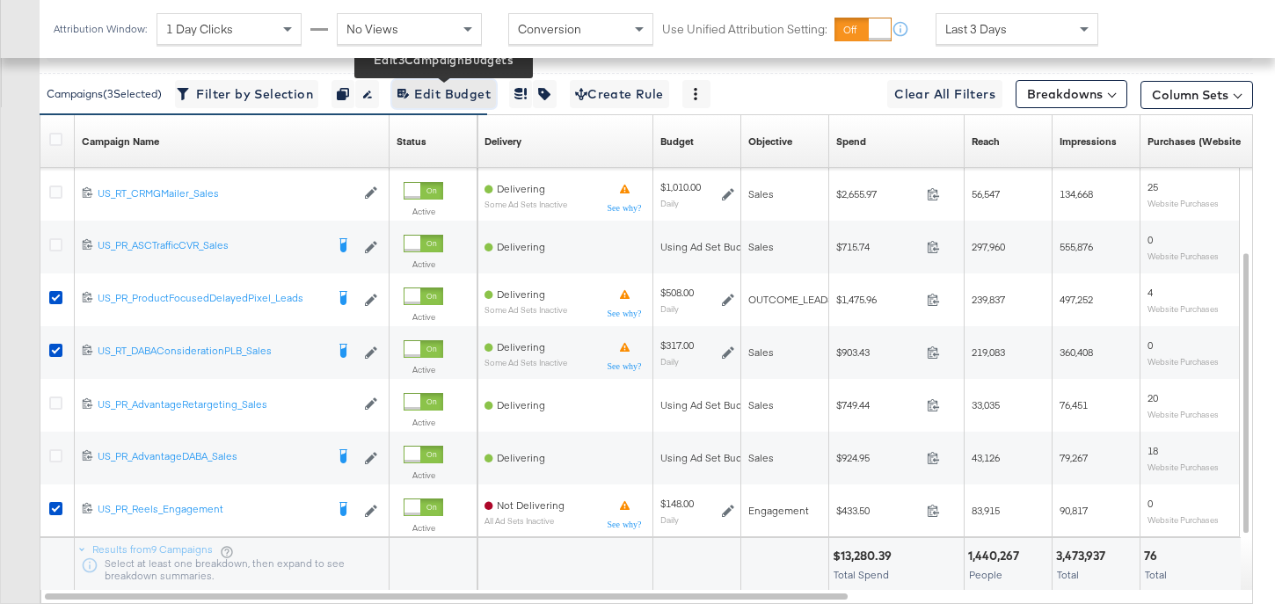
click at [466, 99] on span "Edit 3 Campaign Budgets Edit Budget" at bounding box center [443, 95] width 93 height 22
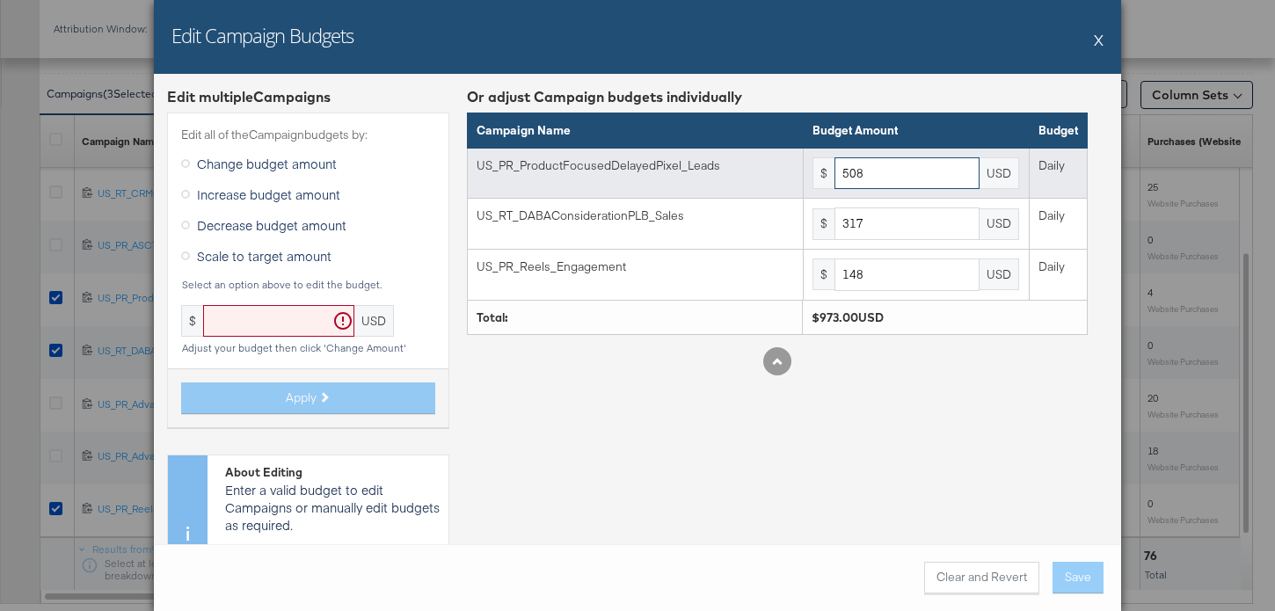
click at [883, 180] on input "508" at bounding box center [906, 173] width 145 height 33
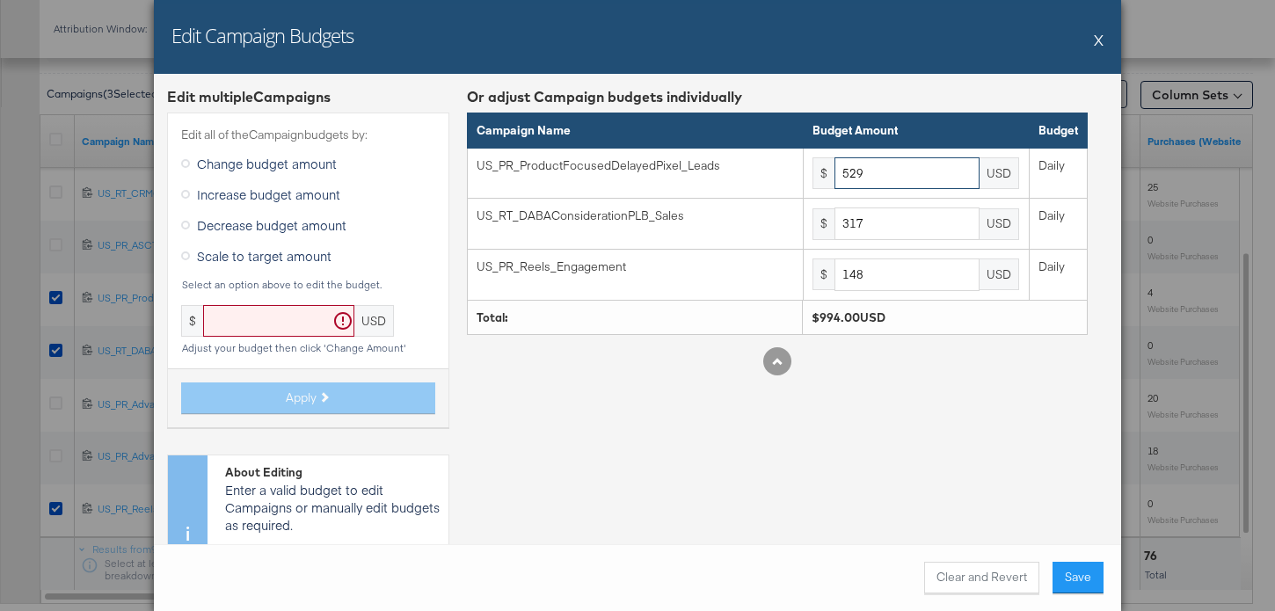
type input "529"
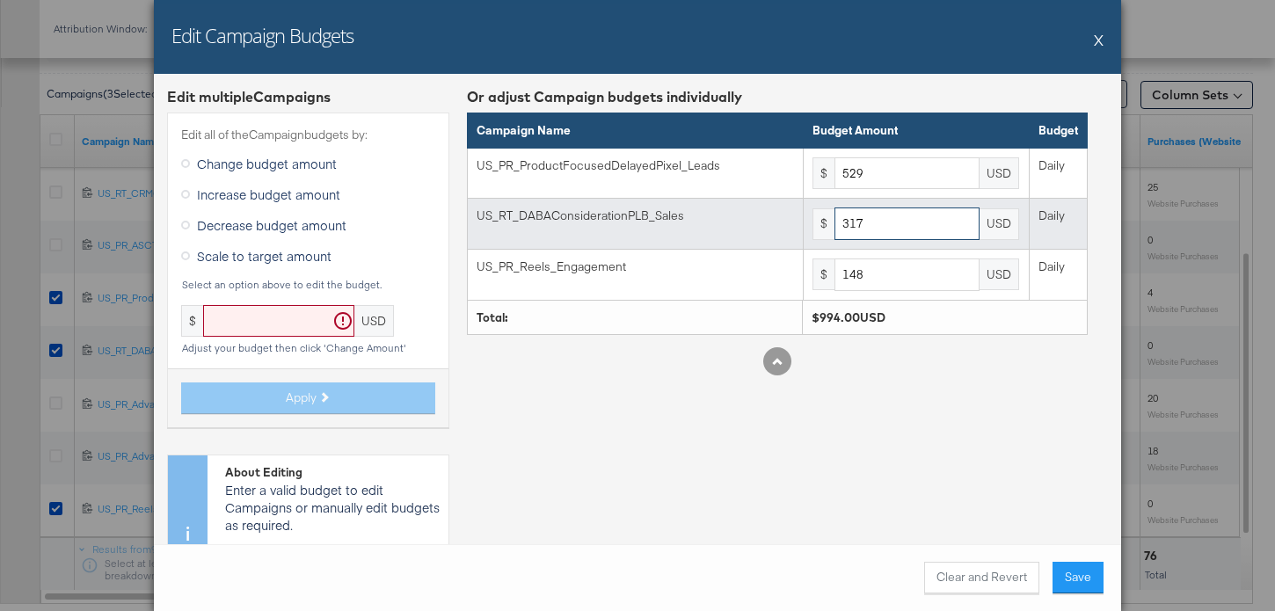
click at [947, 236] on input "317" at bounding box center [906, 223] width 145 height 33
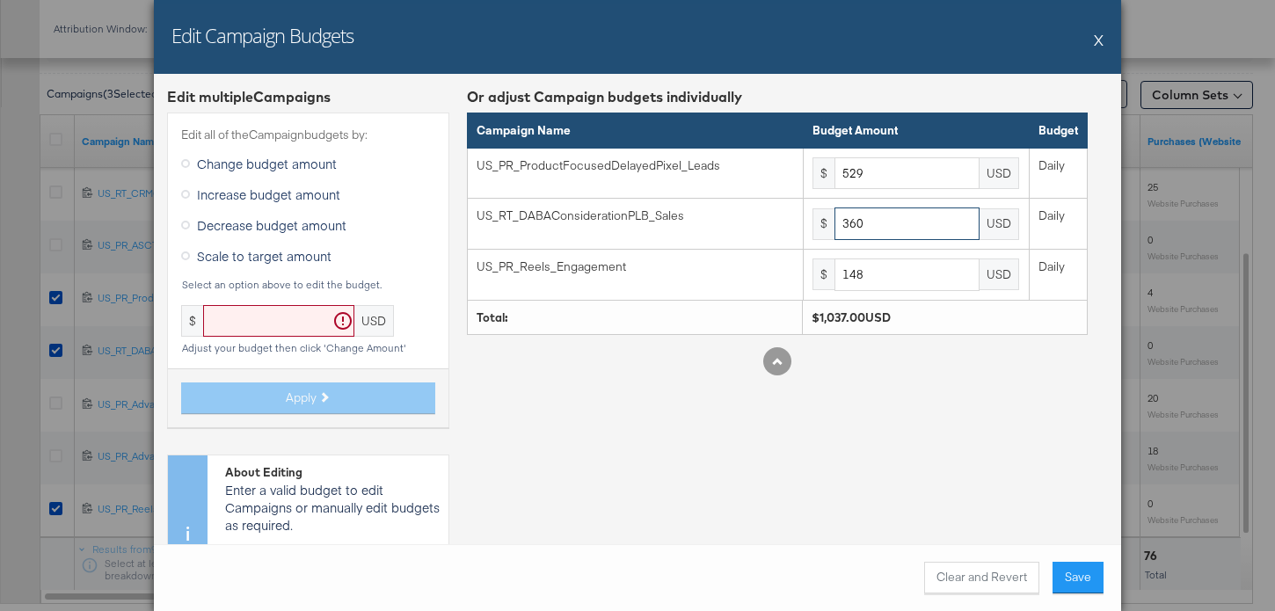
type input "360"
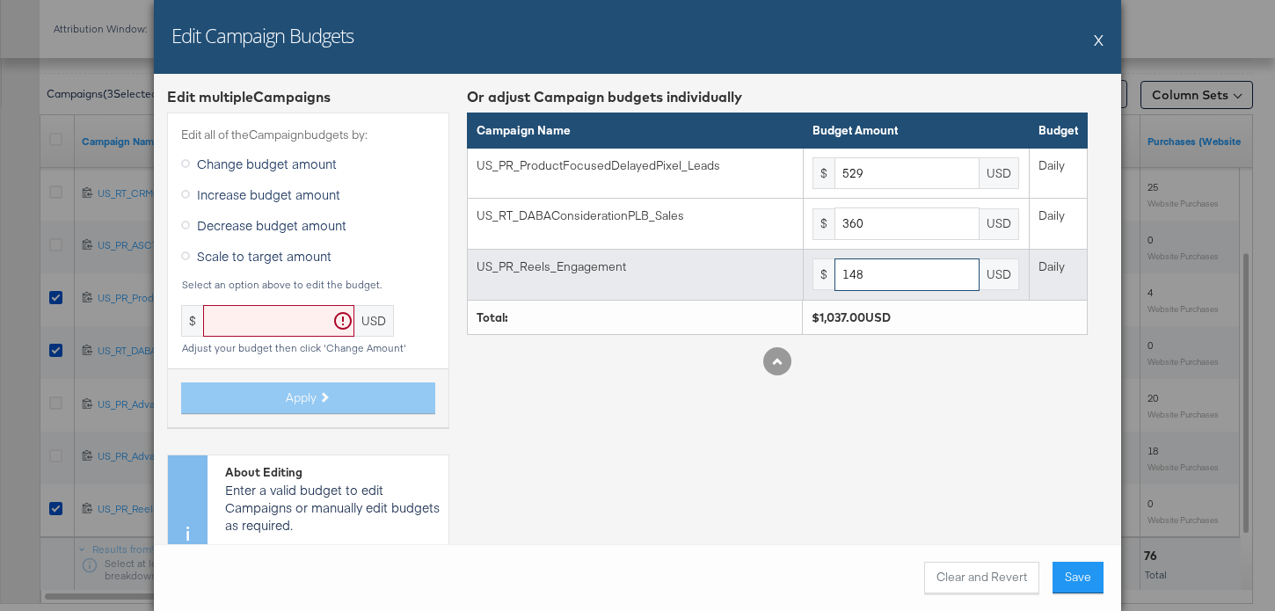
click at [910, 273] on input "148" at bounding box center [906, 274] width 145 height 33
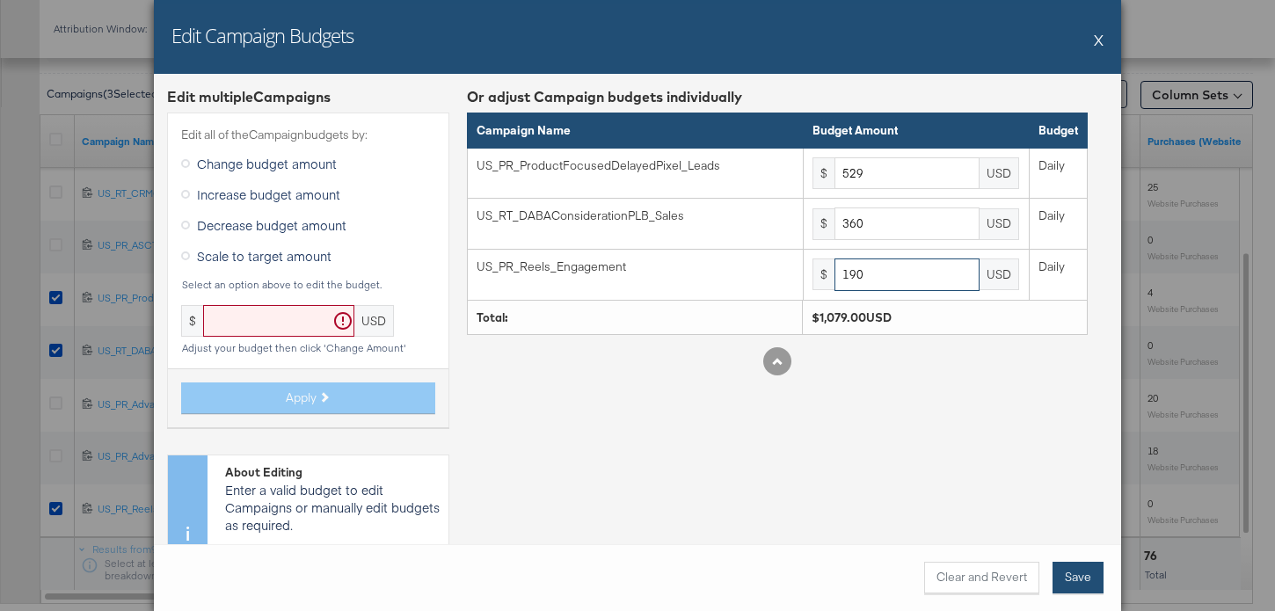
type input "190"
click at [1092, 577] on button "Save" at bounding box center [1077, 578] width 51 height 32
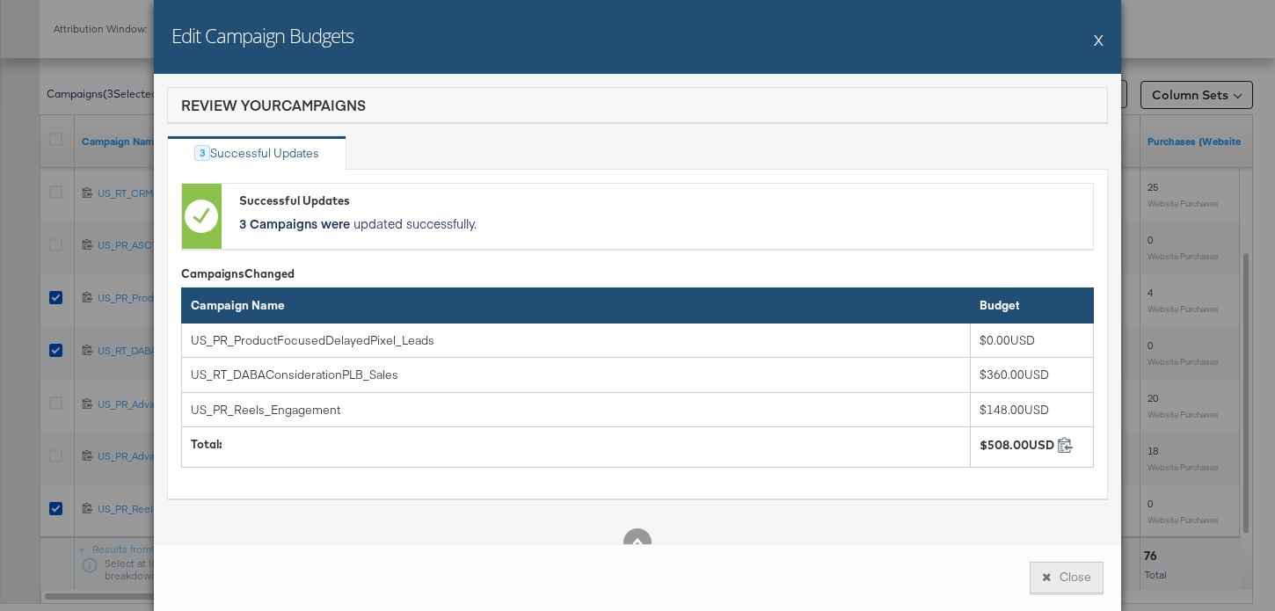
click at [1087, 578] on button "Close" at bounding box center [1066, 578] width 74 height 32
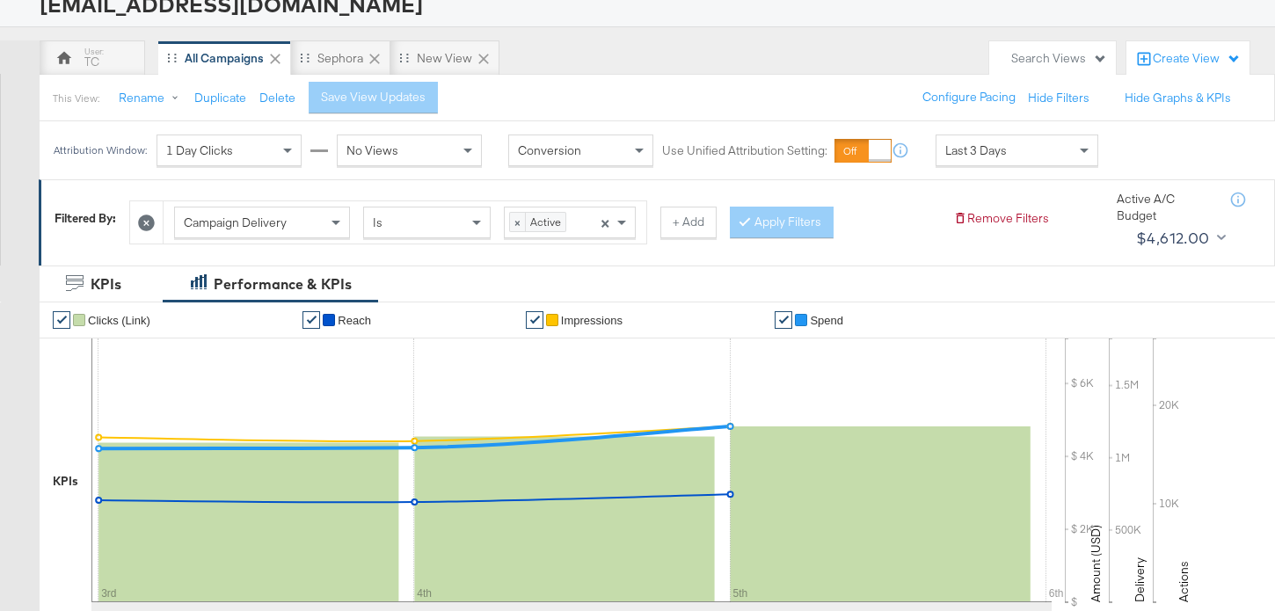
scroll to position [0, 0]
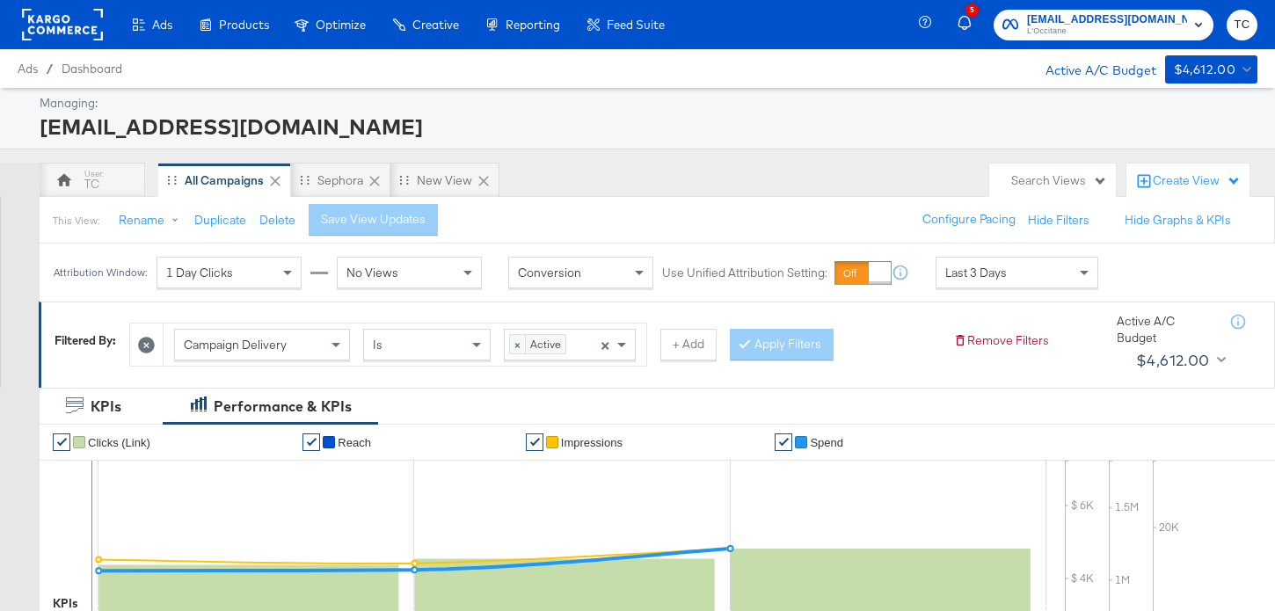
click at [1114, 25] on span "L'Occitane" at bounding box center [1107, 32] width 160 height 14
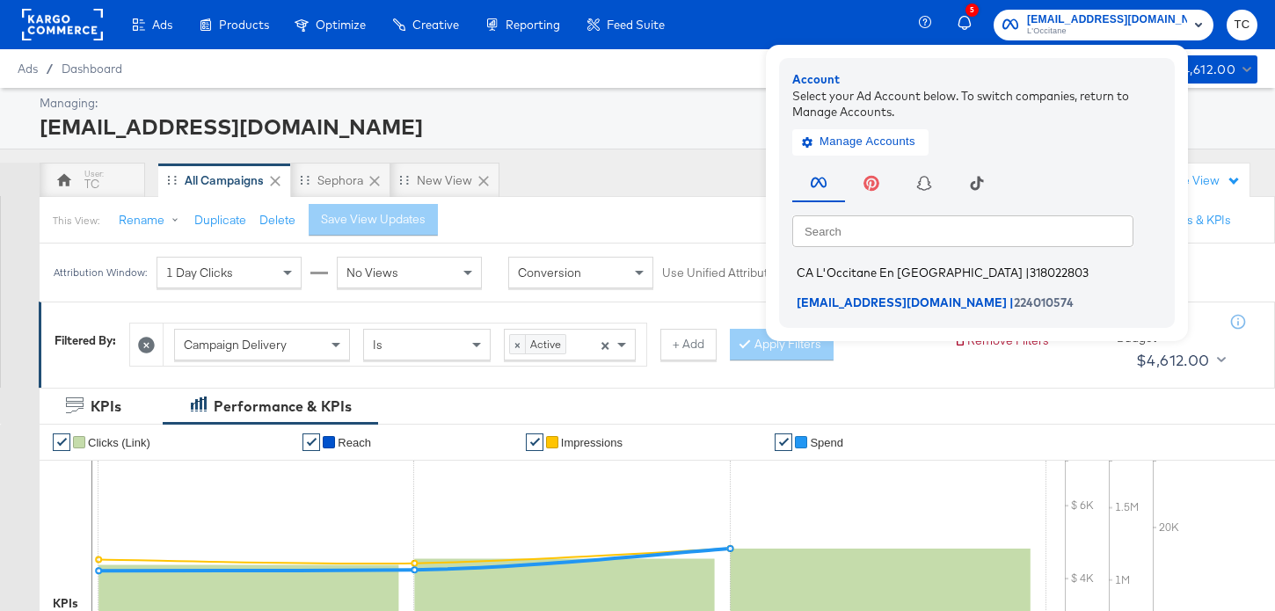
click at [960, 274] on span "CA L'Occitane En Provence" at bounding box center [909, 272] width 226 height 14
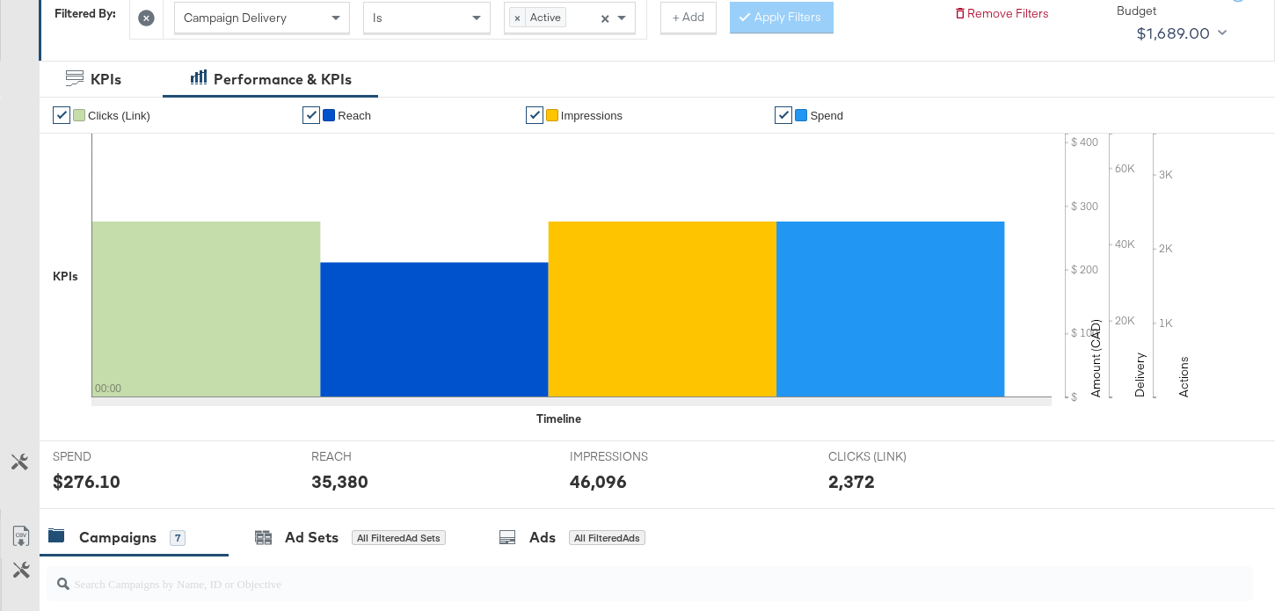
scroll to position [708, 0]
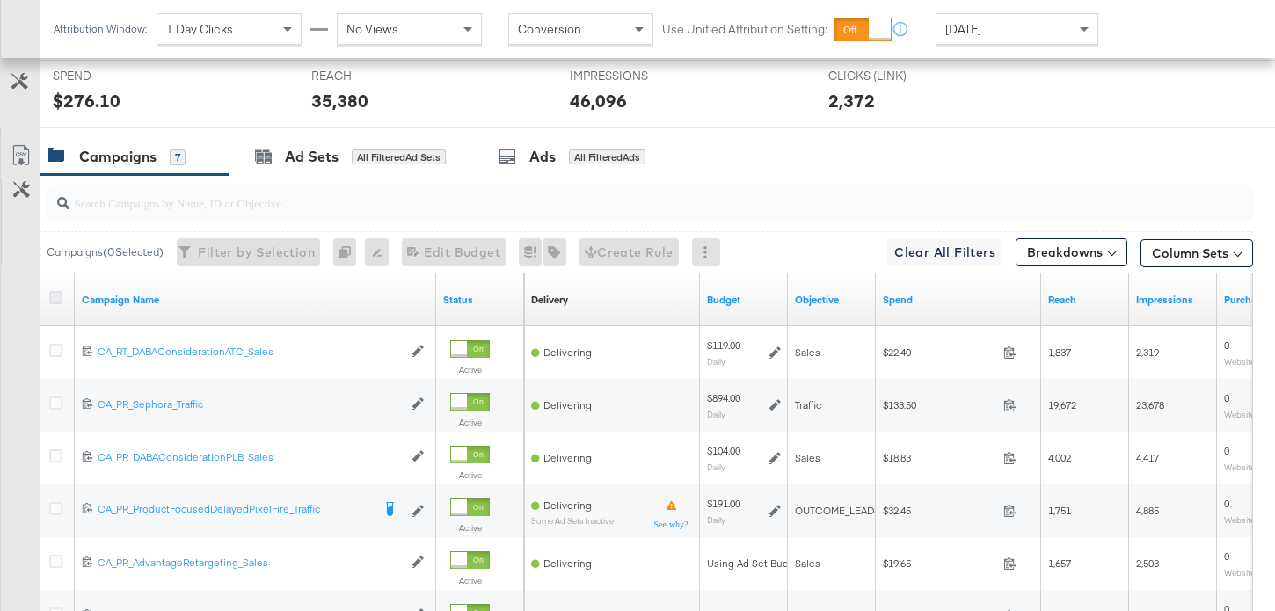
click at [61, 300] on icon at bounding box center [55, 297] width 13 height 13
click at [0, 0] on input "checkbox" at bounding box center [0, 0] width 0 height 0
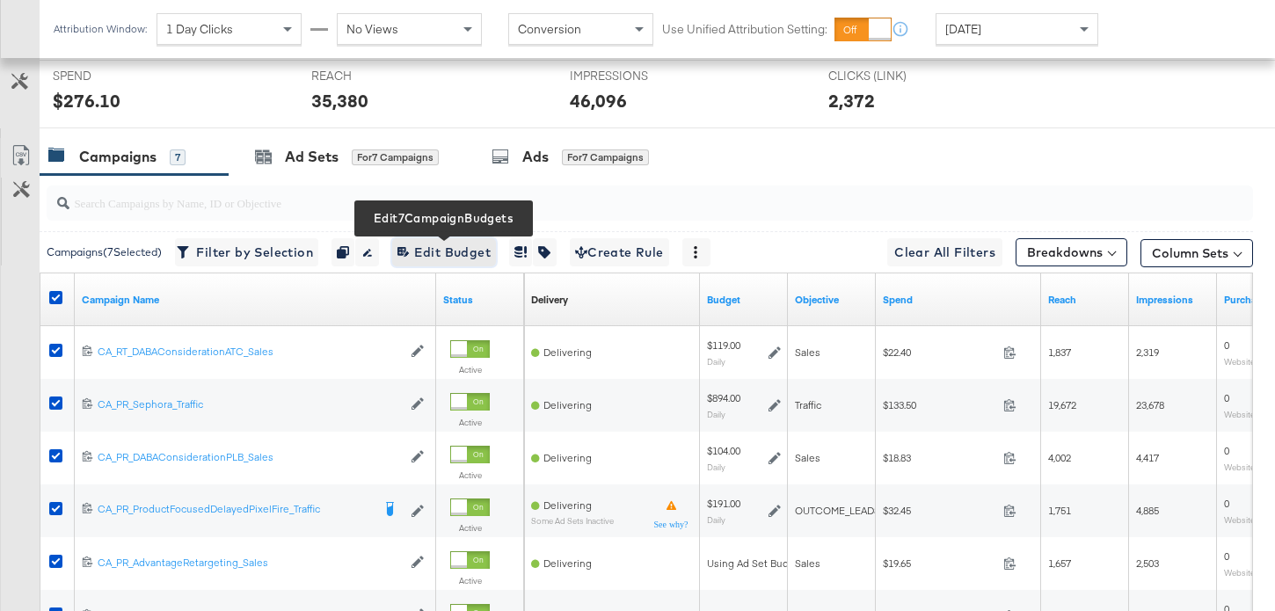
click at [479, 250] on span "Edit 7 Campaign Budgets Edit Budget" at bounding box center [443, 253] width 93 height 22
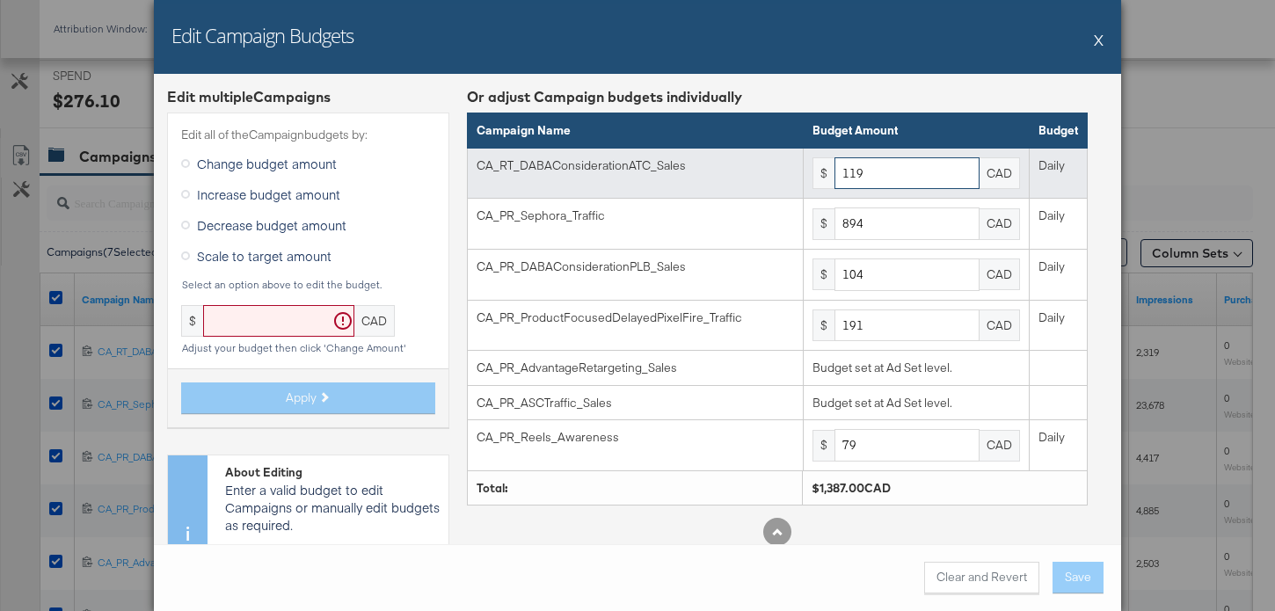
click at [895, 175] on input "119" at bounding box center [906, 173] width 145 height 33
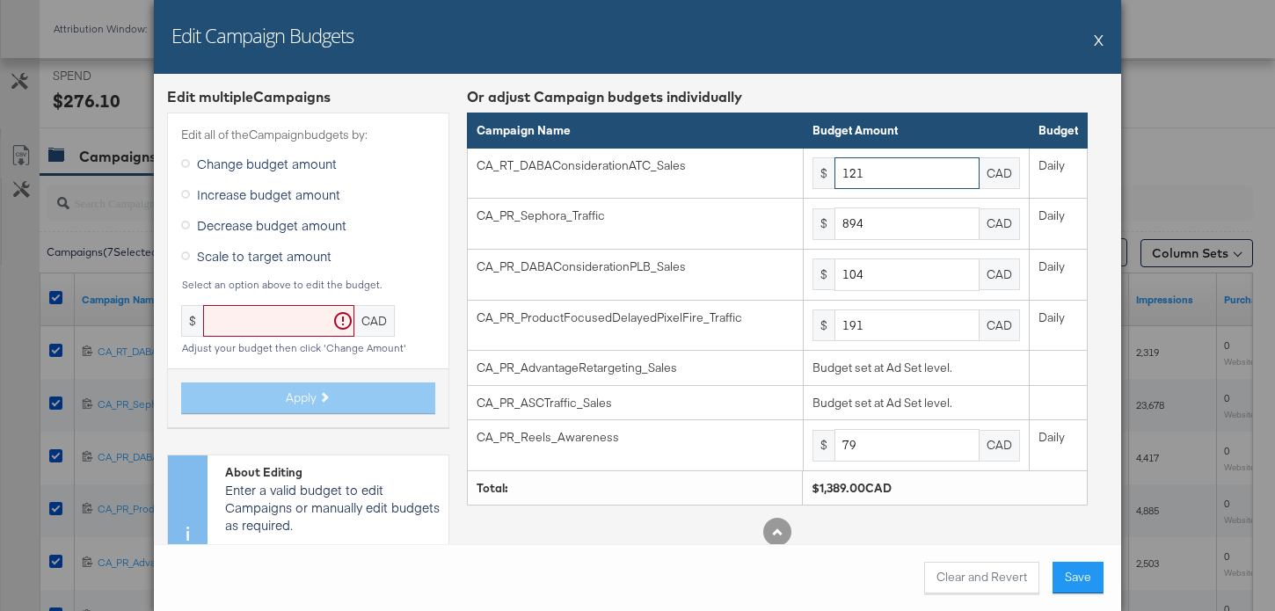
type input "121"
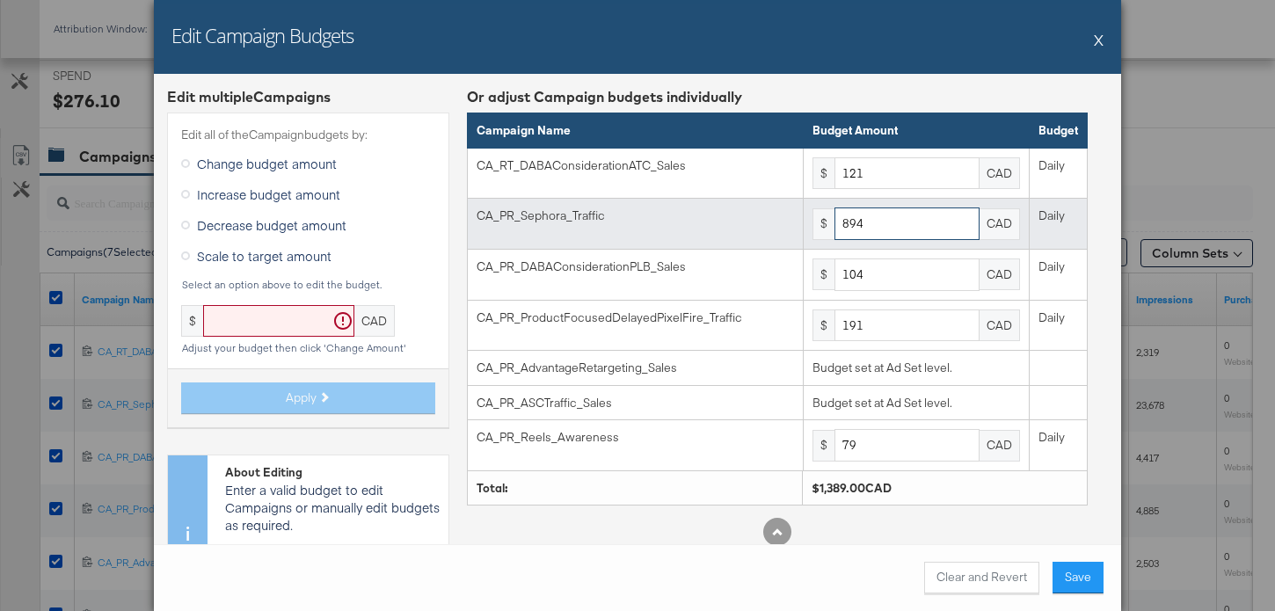
click at [886, 219] on input "894" at bounding box center [906, 223] width 145 height 33
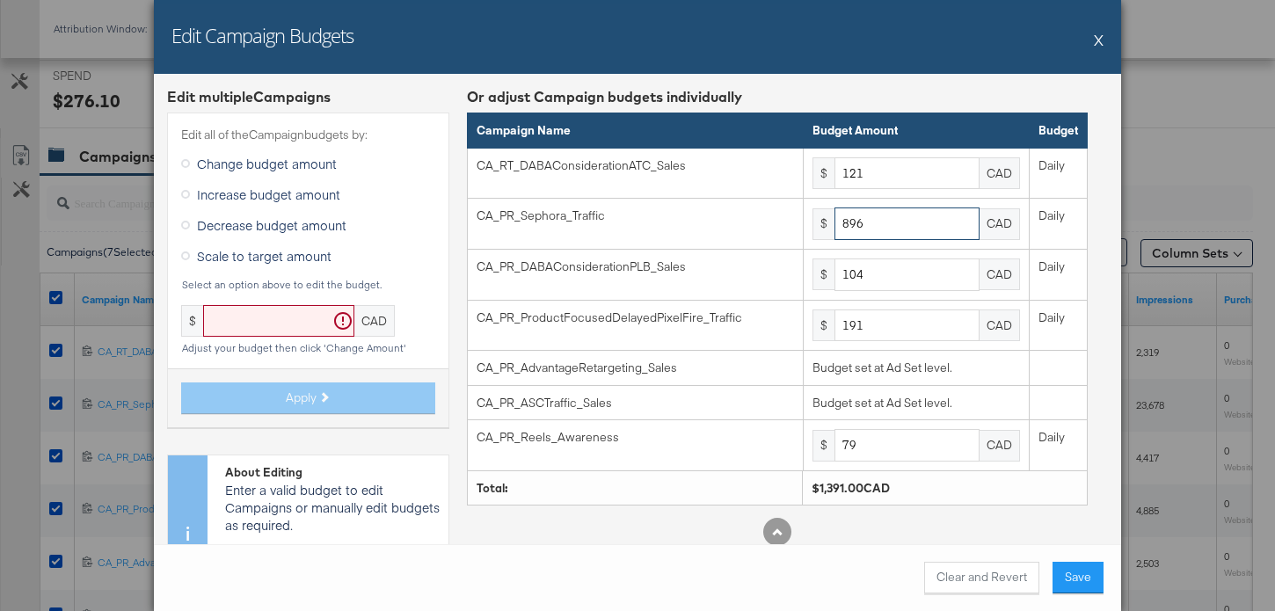
type input "896"
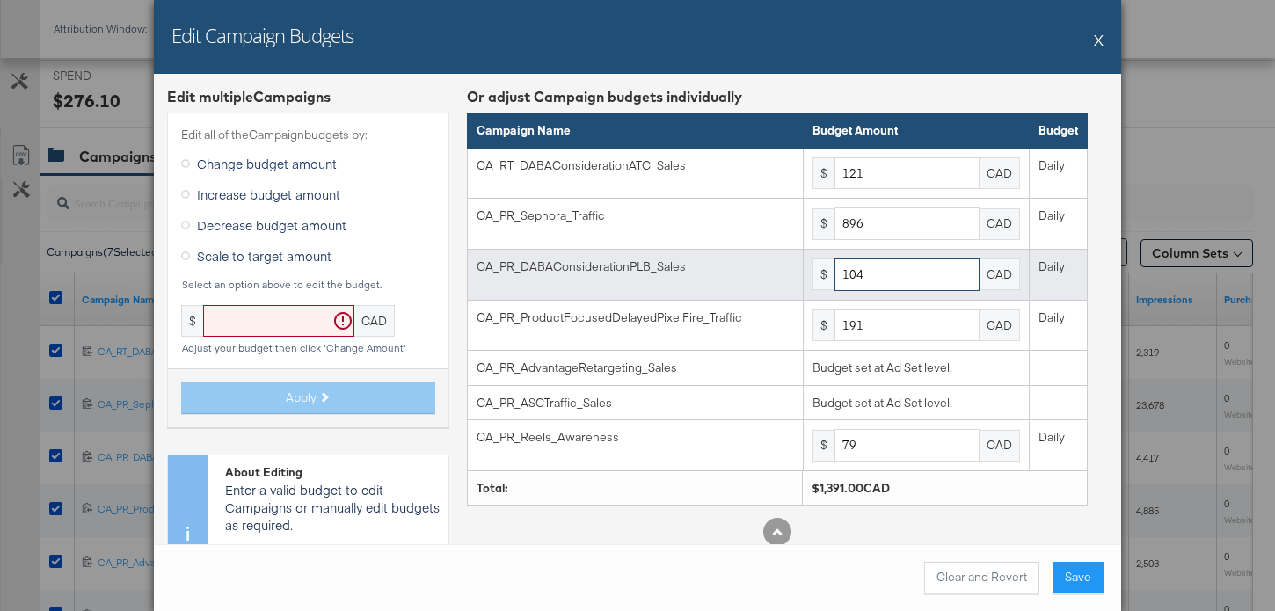
click at [909, 281] on input "104" at bounding box center [906, 274] width 145 height 33
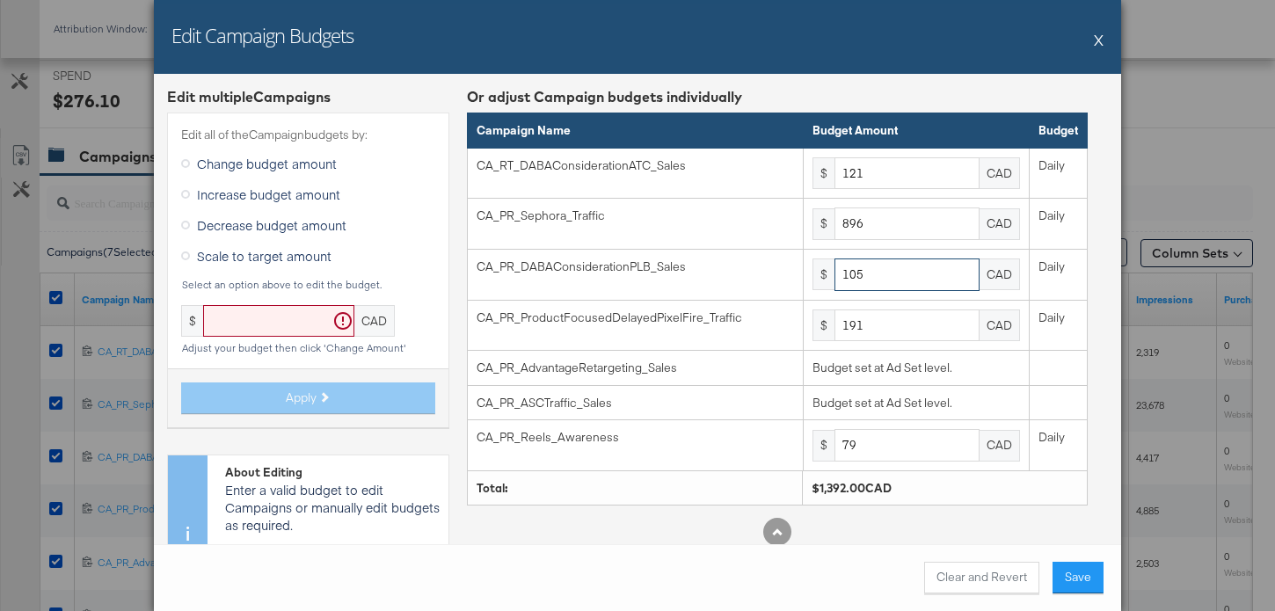
type input "105"
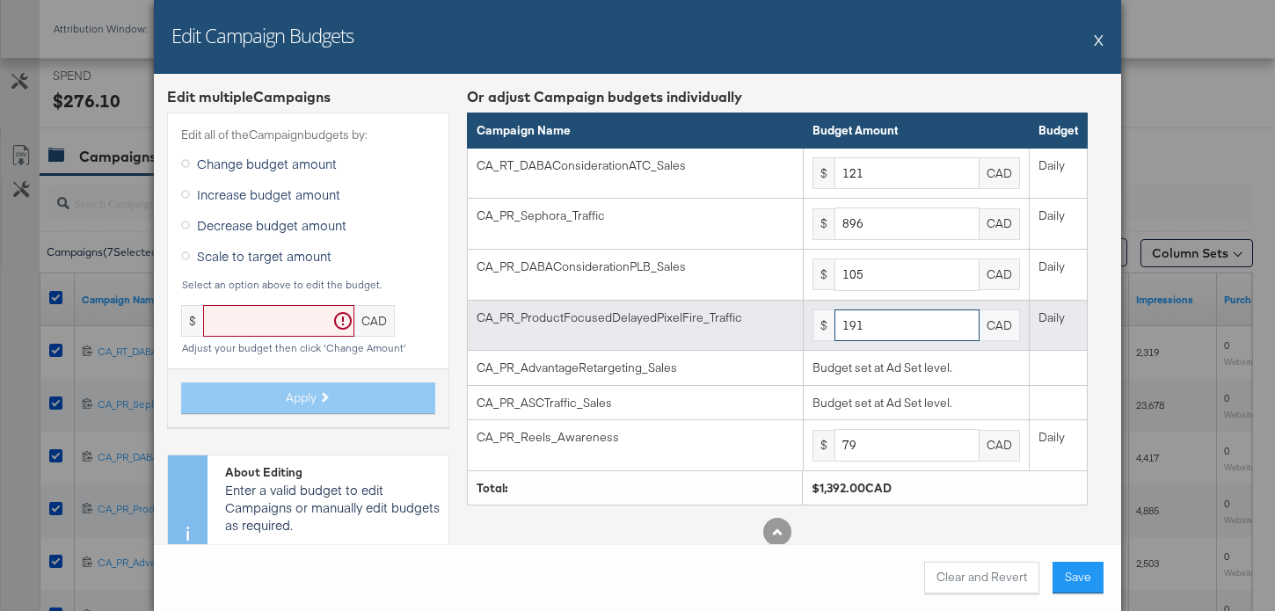
click at [876, 320] on input "191" at bounding box center [906, 325] width 145 height 33
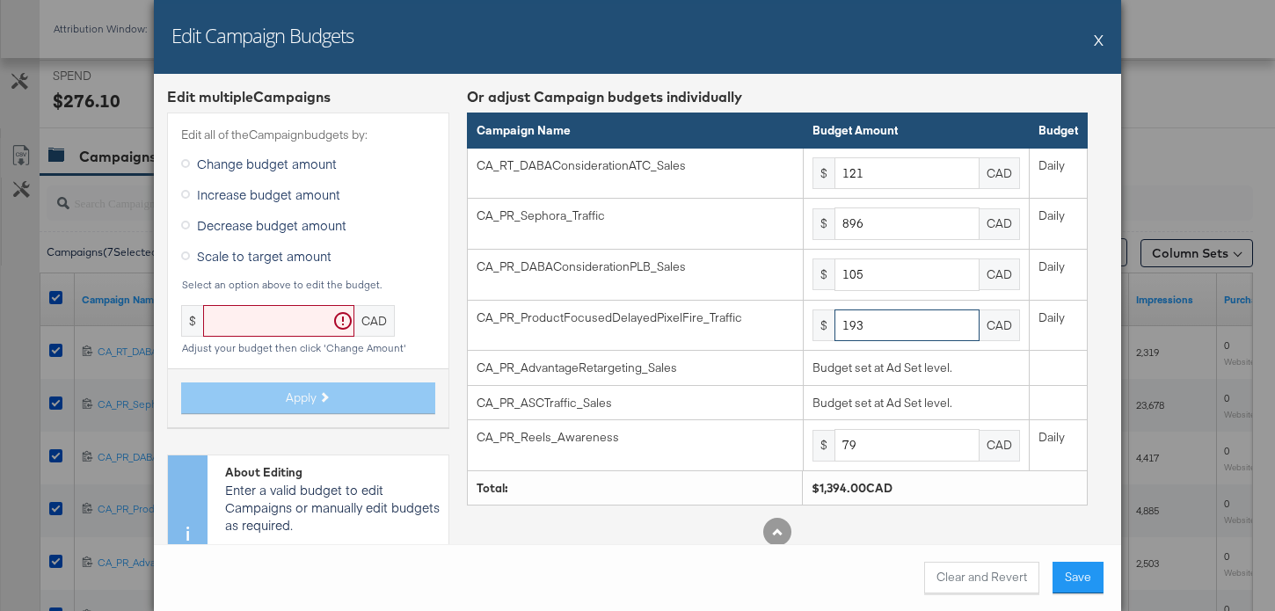
type input "193"
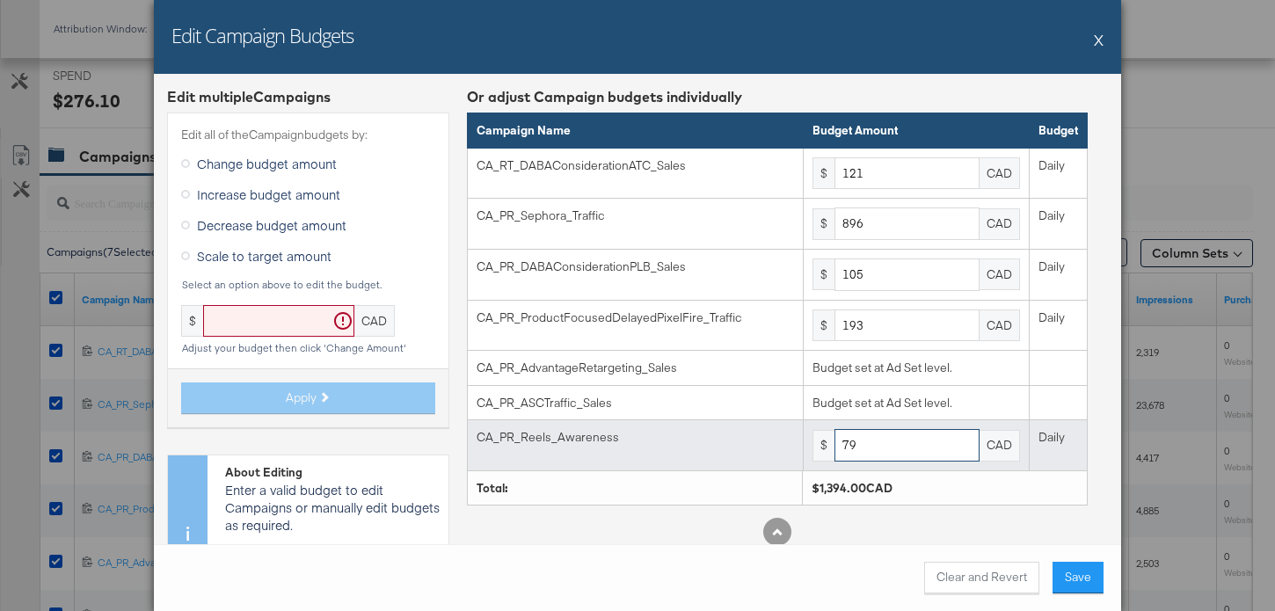
click at [918, 446] on input "79" at bounding box center [906, 445] width 145 height 33
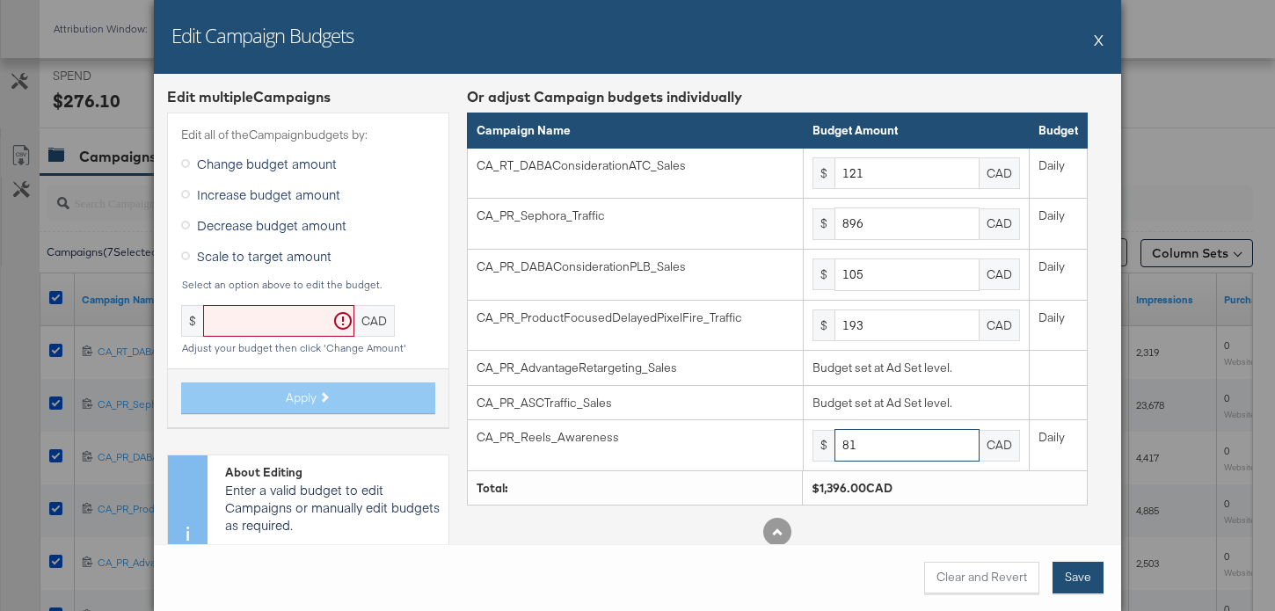
type input "81"
click at [1069, 573] on button "Save" at bounding box center [1077, 578] width 51 height 32
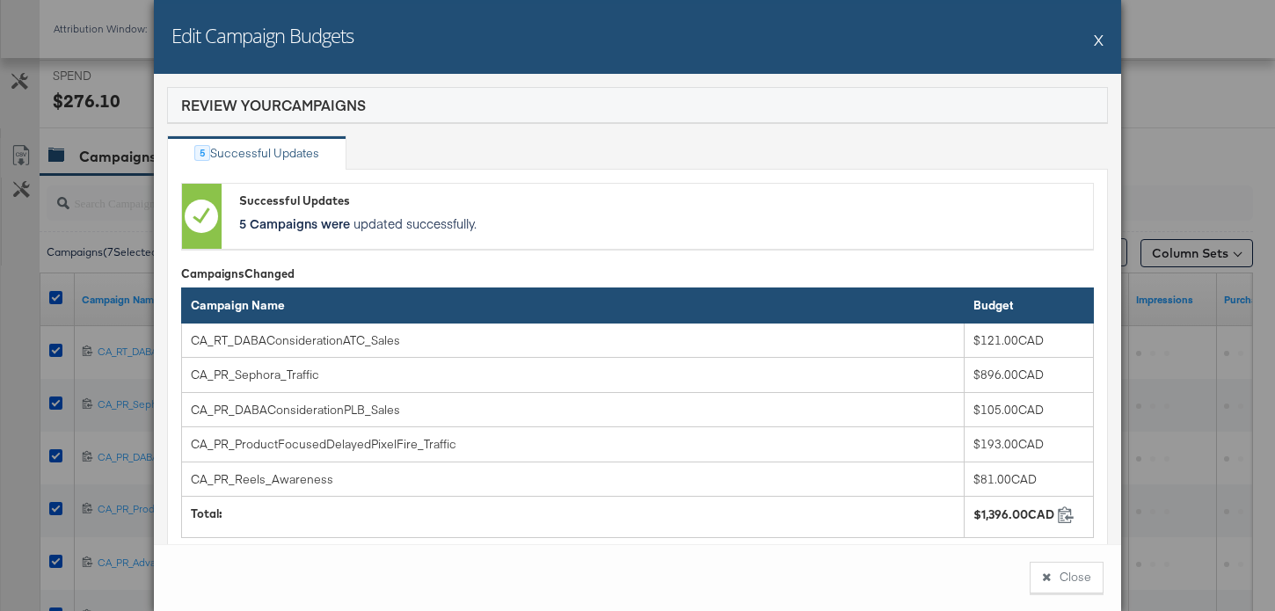
click at [1069, 573] on button "Close" at bounding box center [1066, 578] width 74 height 32
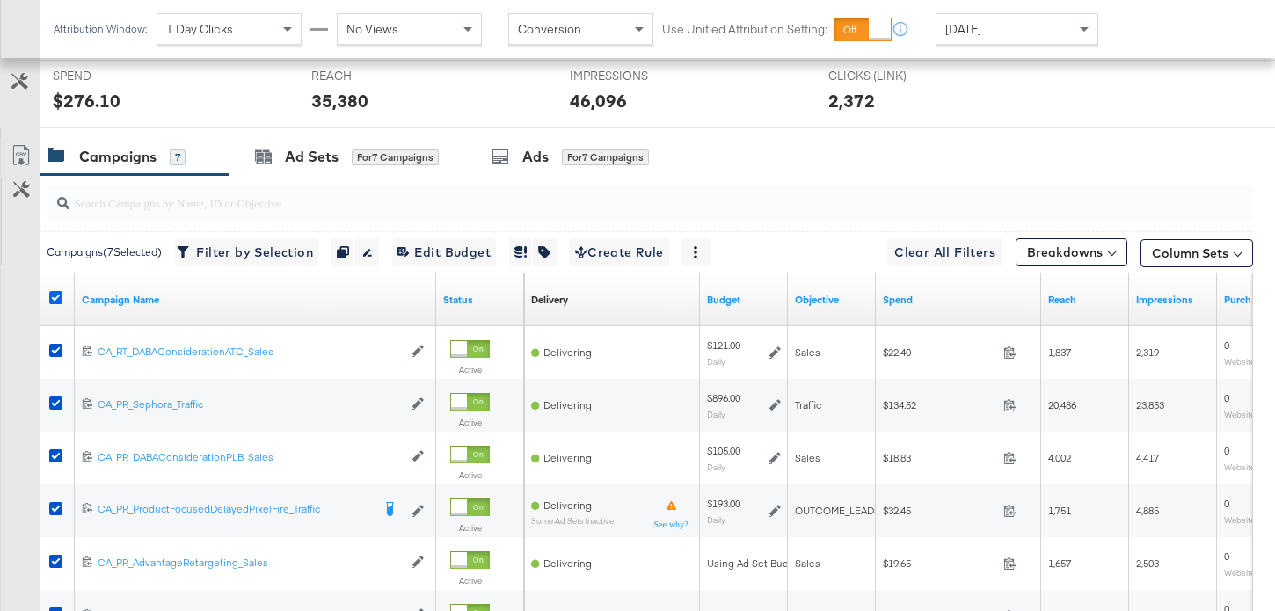
click at [57, 295] on icon at bounding box center [55, 297] width 13 height 13
click at [0, 0] on input "checkbox" at bounding box center [0, 0] width 0 height 0
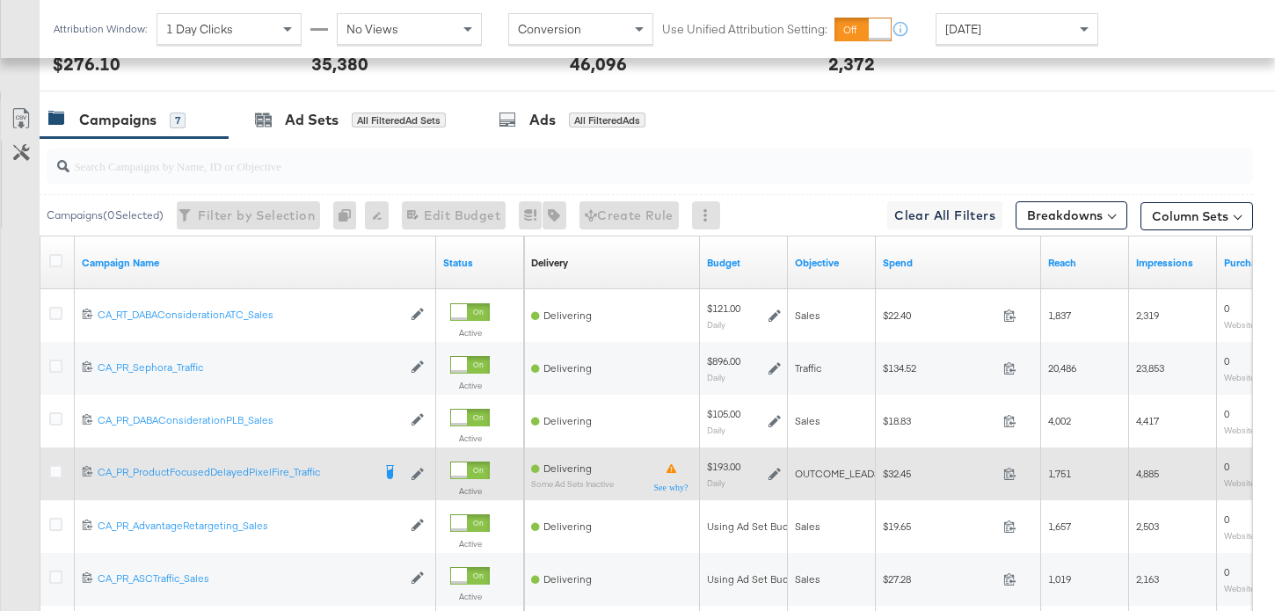
scroll to position [766, 0]
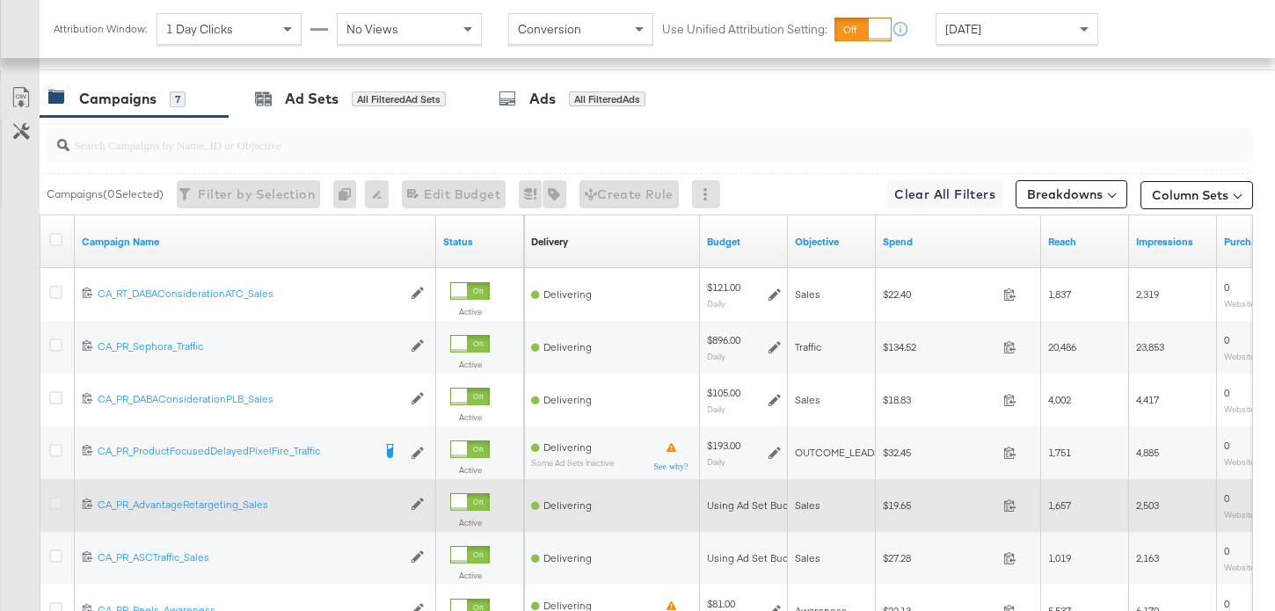
click at [53, 501] on icon at bounding box center [55, 503] width 13 height 13
click at [0, 0] on input "checkbox" at bounding box center [0, 0] width 0 height 0
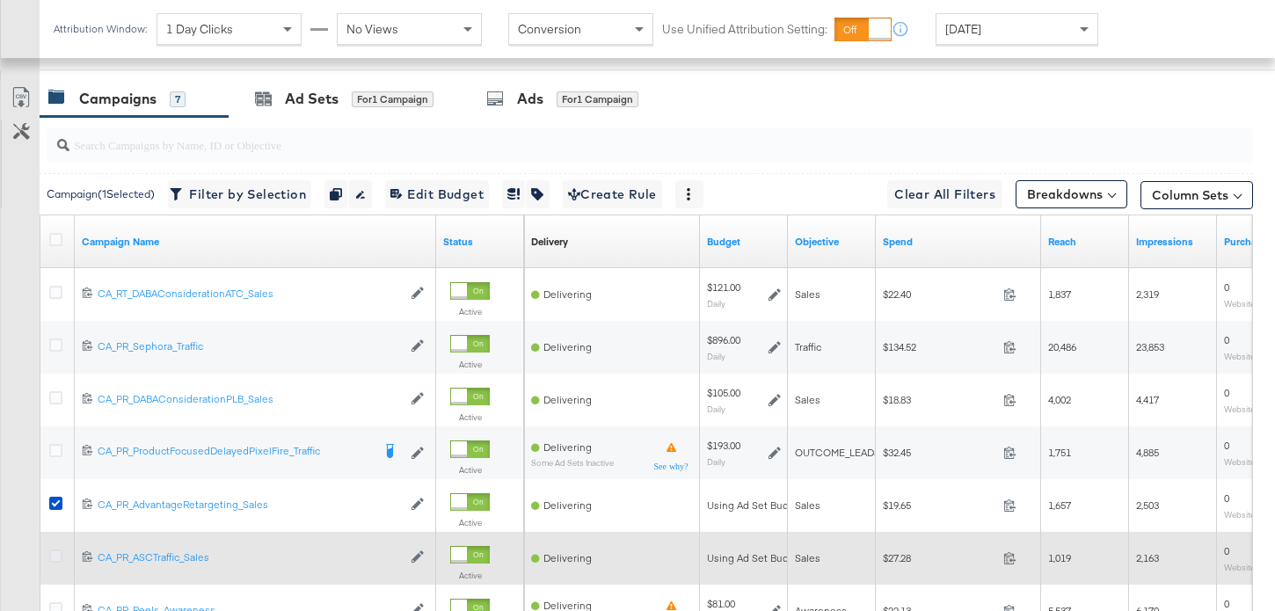
click at [55, 552] on icon at bounding box center [55, 555] width 13 height 13
click at [0, 0] on input "checkbox" at bounding box center [0, 0] width 0 height 0
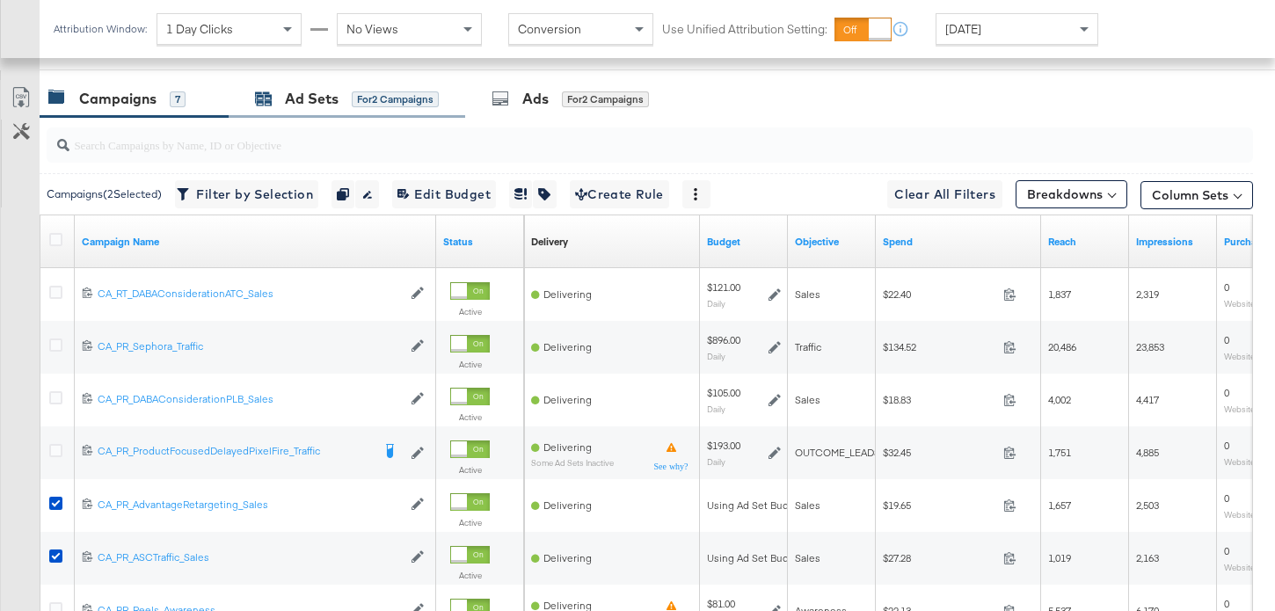
click at [372, 94] on div "for 2 Campaigns" at bounding box center [395, 99] width 87 height 16
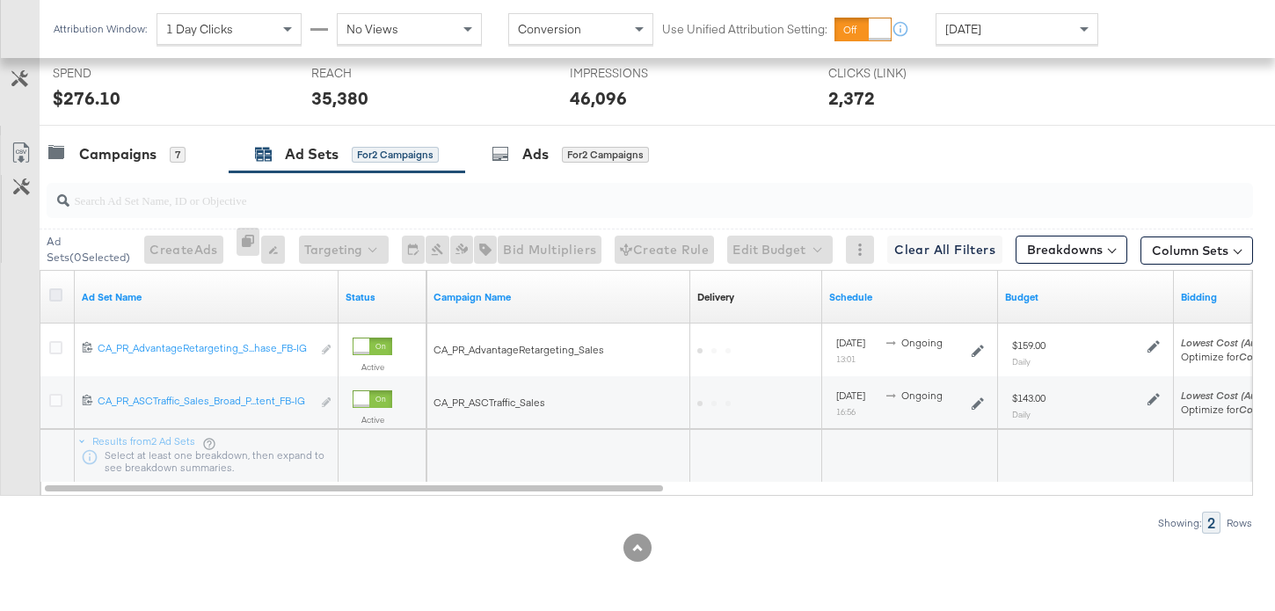
click at [58, 294] on icon at bounding box center [55, 294] width 13 height 13
click at [0, 0] on input "checkbox" at bounding box center [0, 0] width 0 height 0
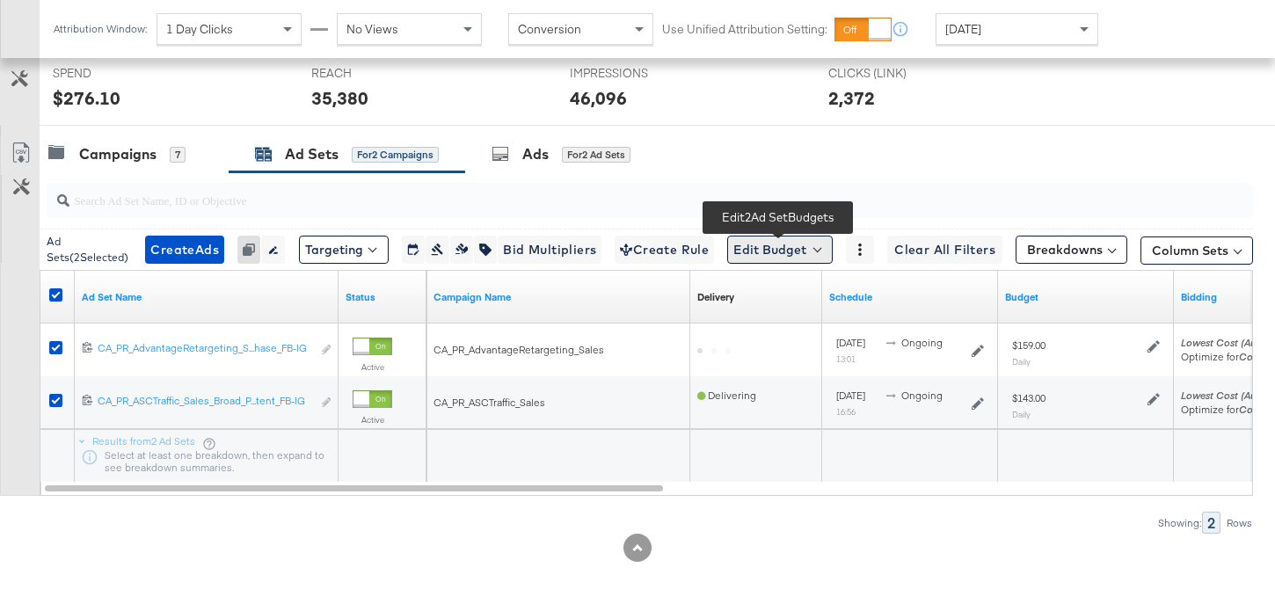
click at [753, 252] on button "Edit Budget" at bounding box center [779, 250] width 105 height 28
click at [775, 293] on span "Edit Ad Set Budget" at bounding box center [785, 295] width 100 height 23
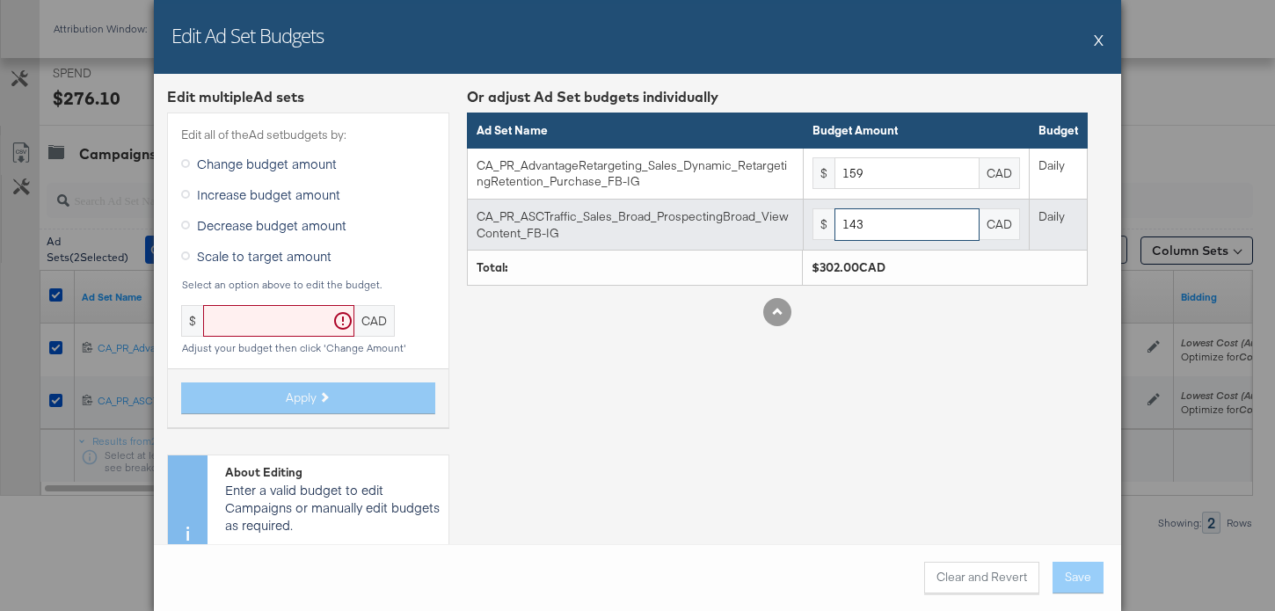
click at [884, 222] on input "143" at bounding box center [906, 224] width 145 height 33
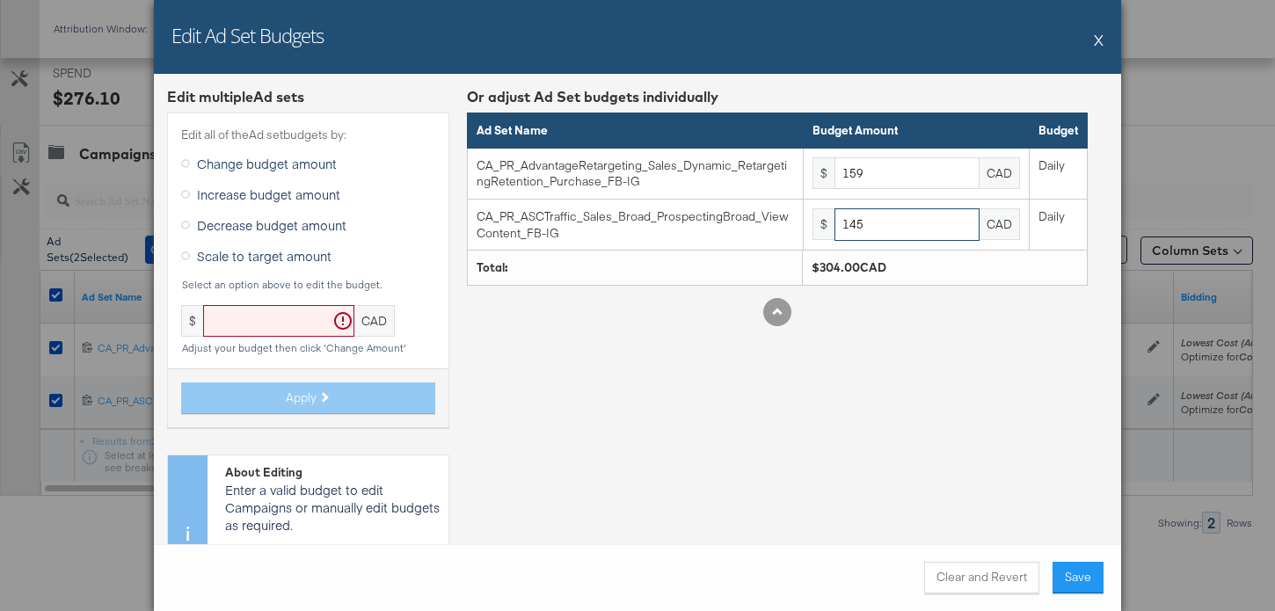
type input "145"
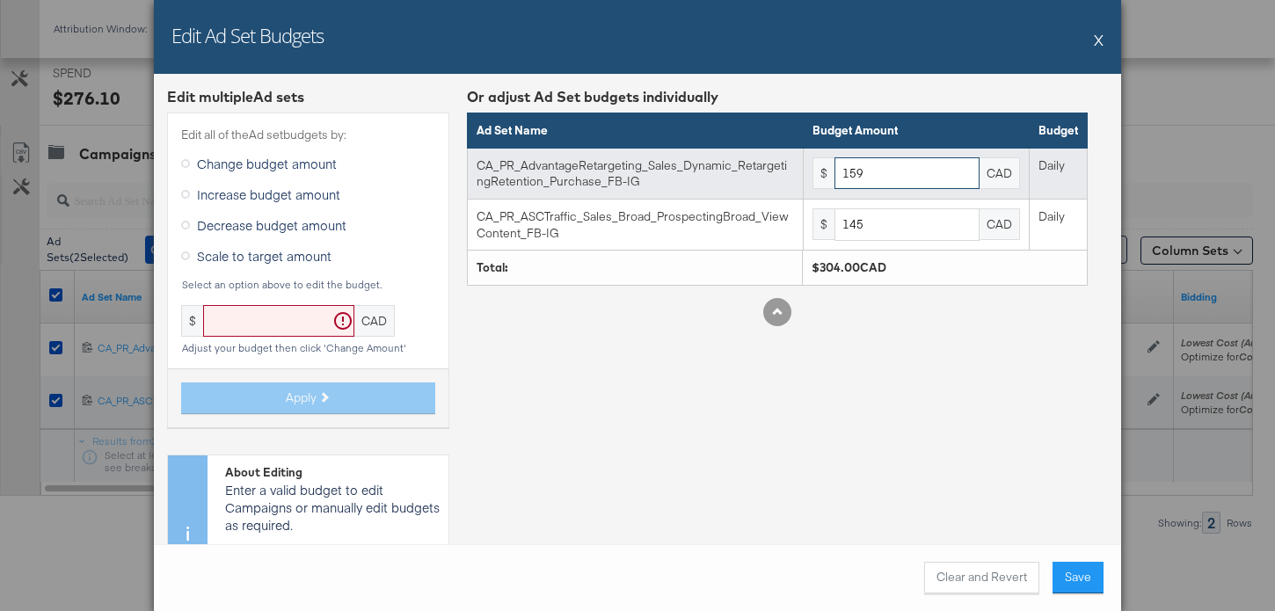
click at [905, 178] on input "159" at bounding box center [906, 173] width 145 height 33
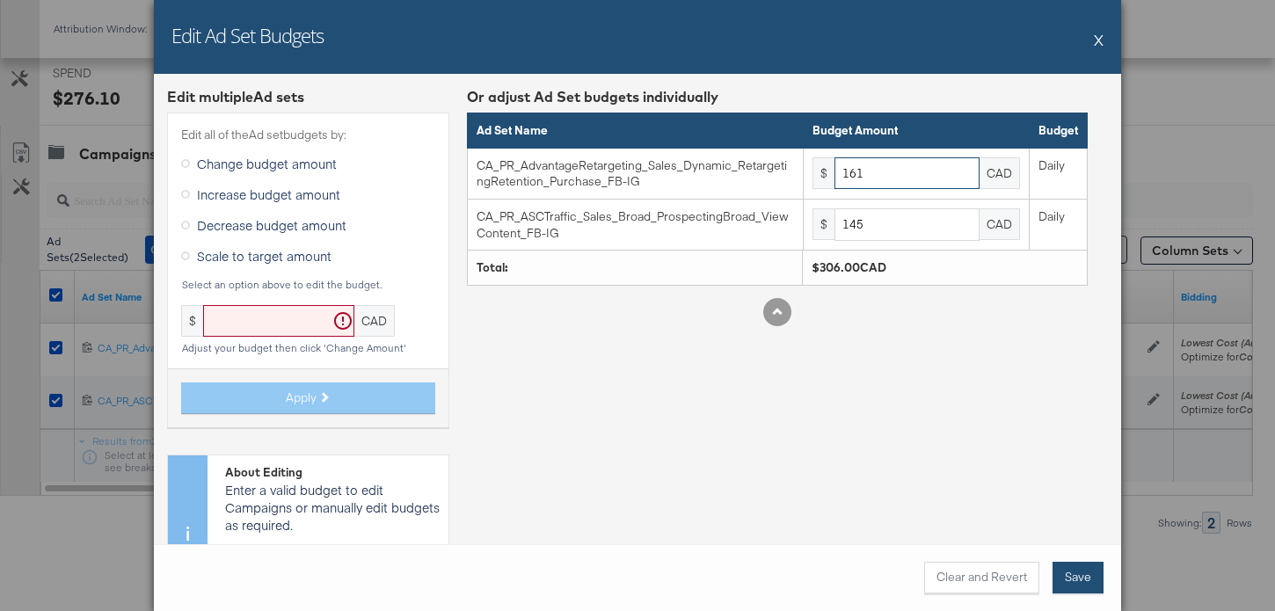
type input "161"
click at [1073, 578] on button "Save" at bounding box center [1077, 578] width 51 height 32
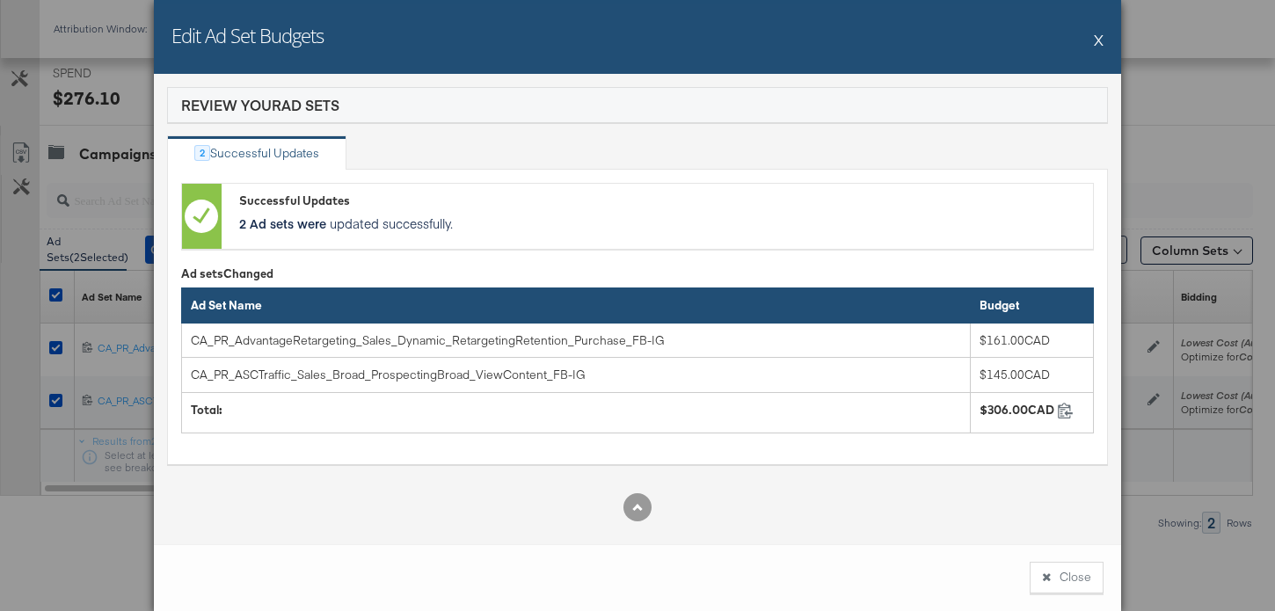
click at [1100, 33] on button "X" at bounding box center [1099, 39] width 10 height 35
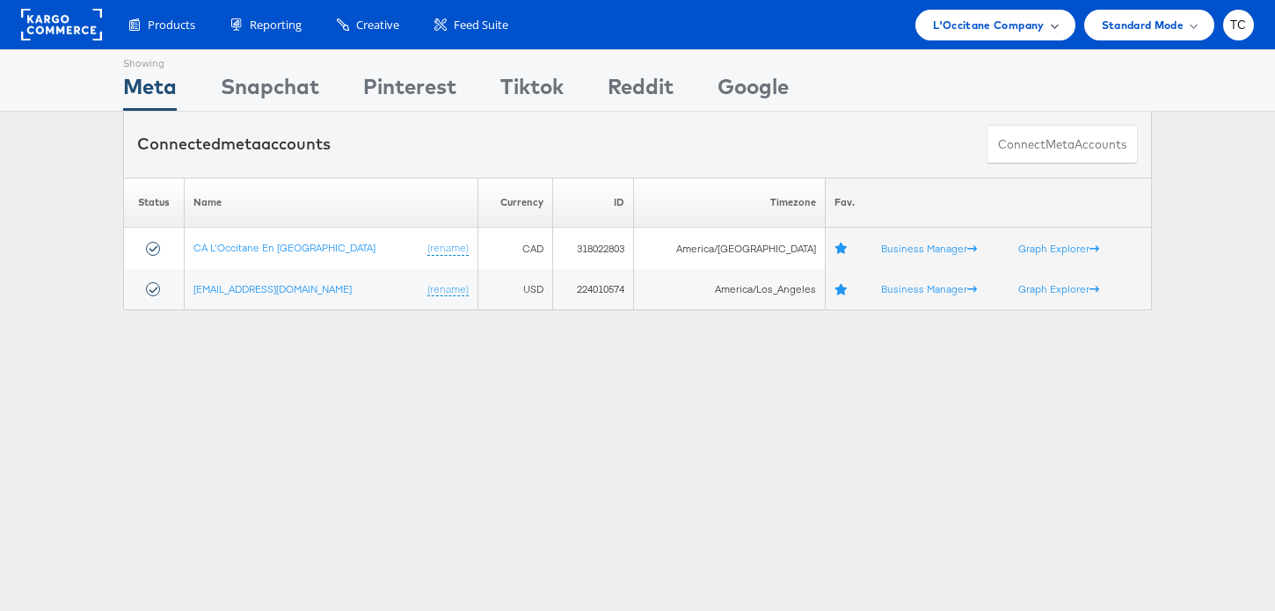
click at [995, 28] on span "L'Occitane Company" at bounding box center [988, 25] width 111 height 18
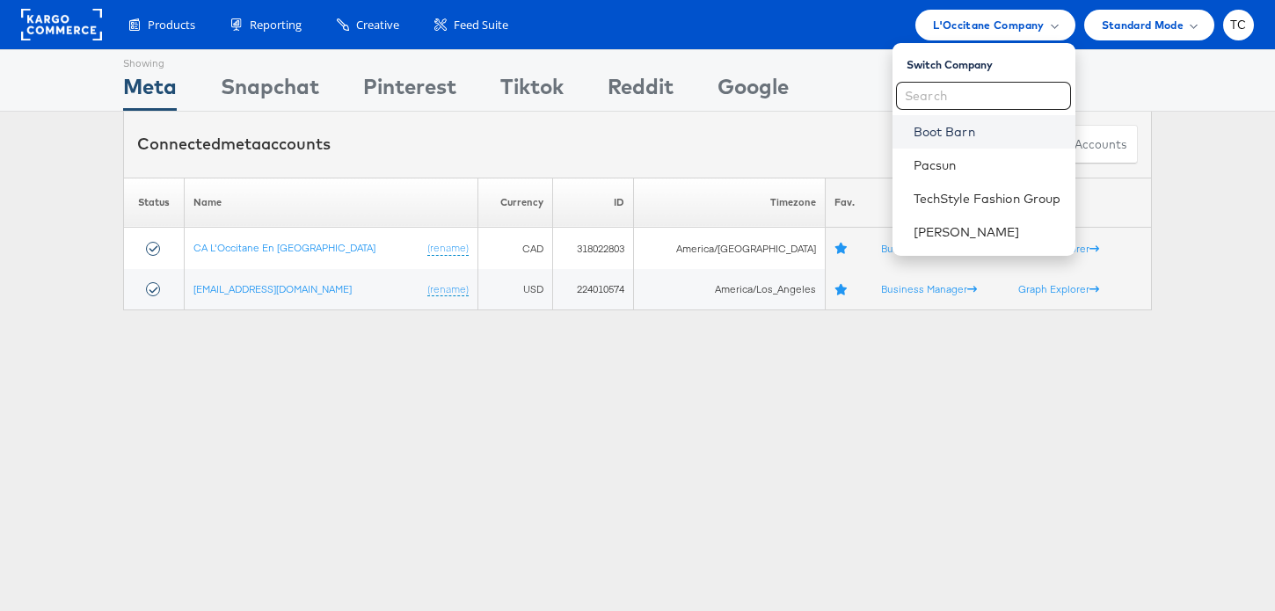
click at [958, 133] on link "Boot Barn" at bounding box center [987, 132] width 148 height 18
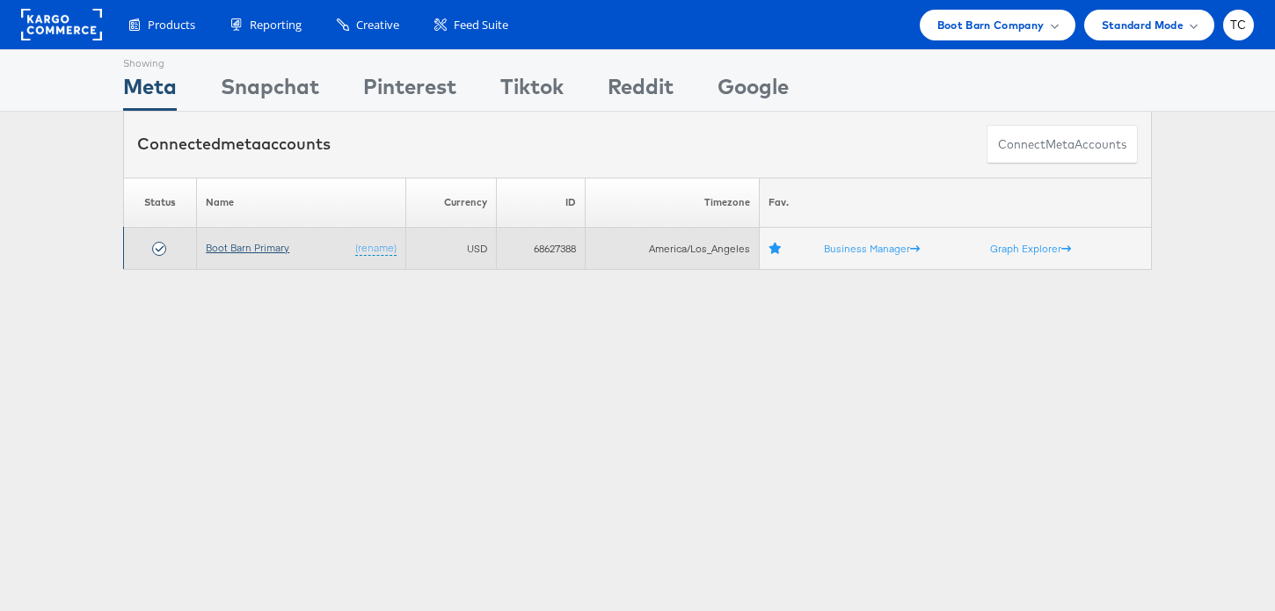
click at [244, 247] on link "Boot Barn Primary" at bounding box center [248, 247] width 84 height 13
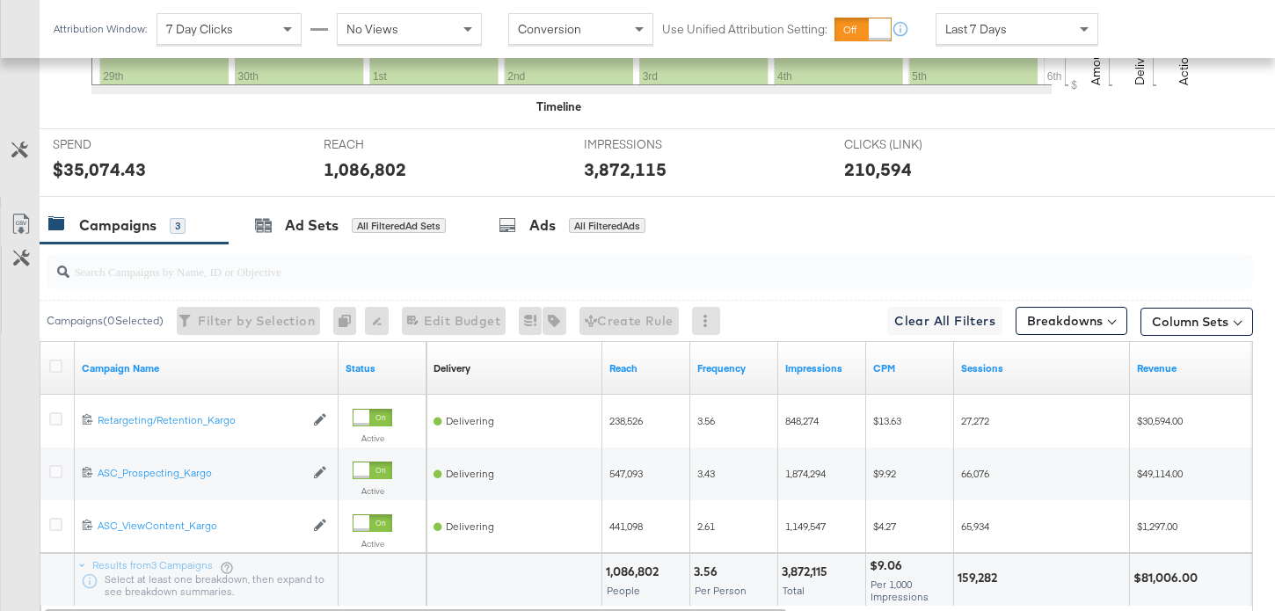
scroll to position [763, 0]
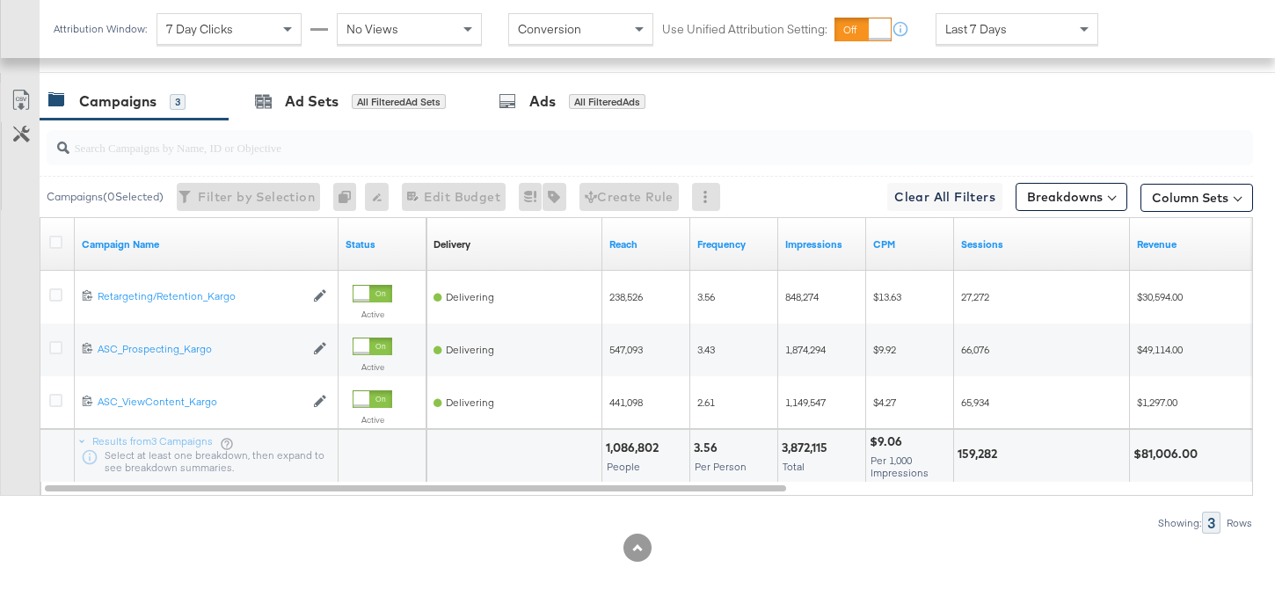
click at [1067, 27] on div "Last 7 Days" at bounding box center [1016, 29] width 161 height 30
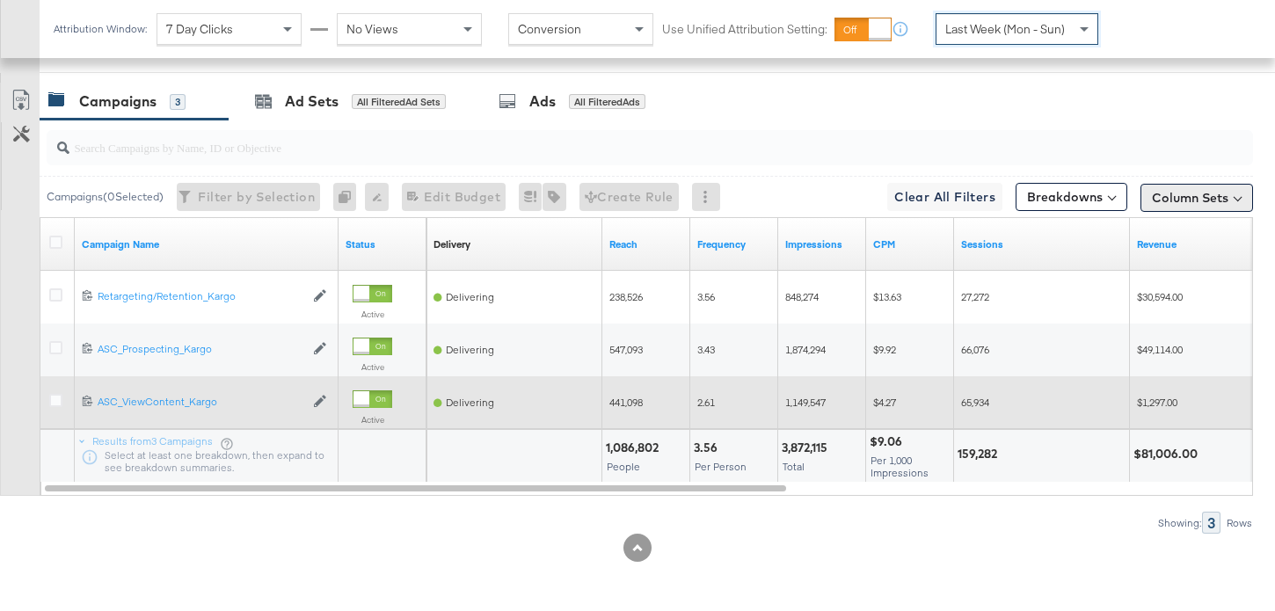
click at [1218, 201] on button "Column Sets" at bounding box center [1196, 198] width 113 height 28
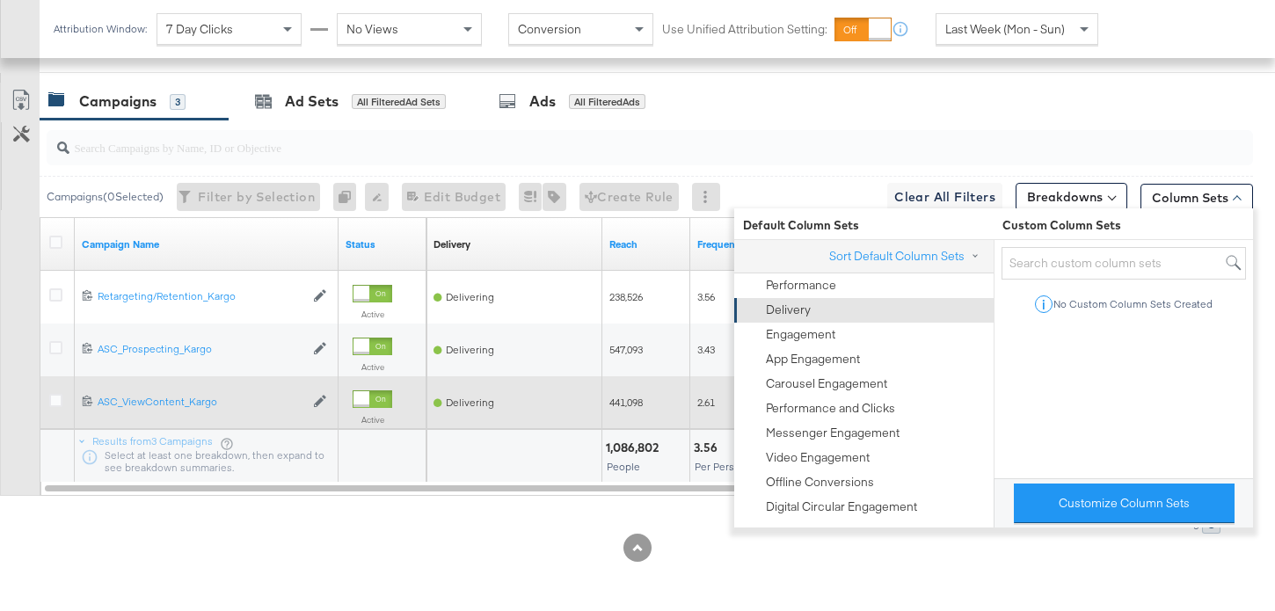
click at [847, 309] on div "Delivery" at bounding box center [862, 310] width 237 height 25
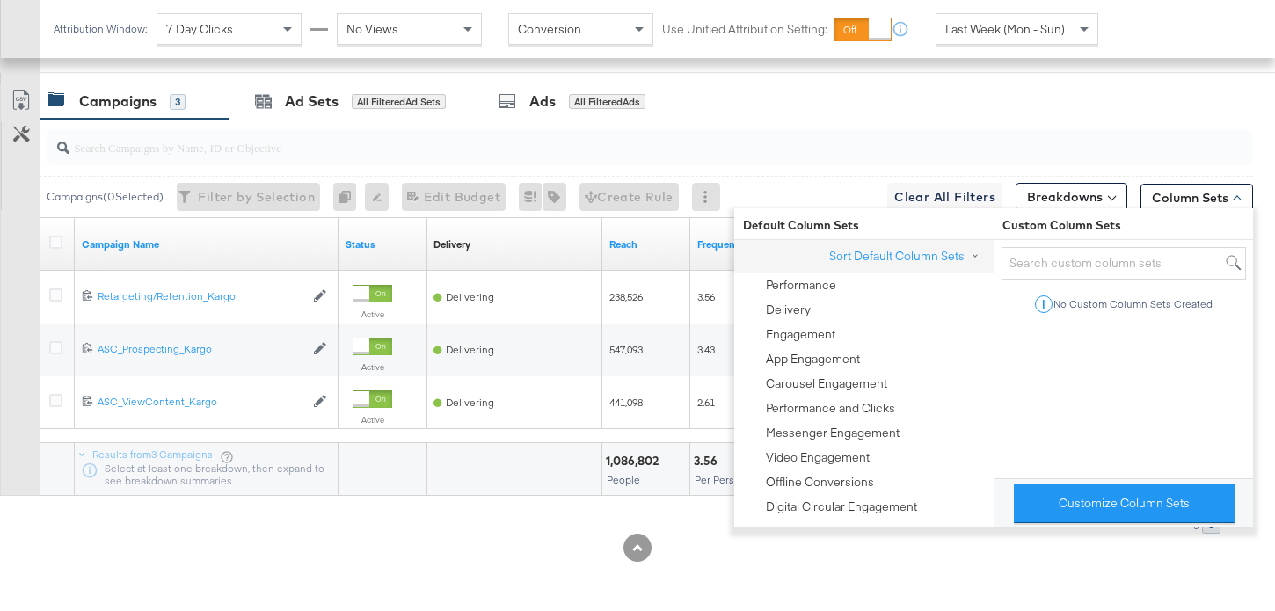
click at [662, 548] on div at bounding box center [637, 548] width 1275 height 28
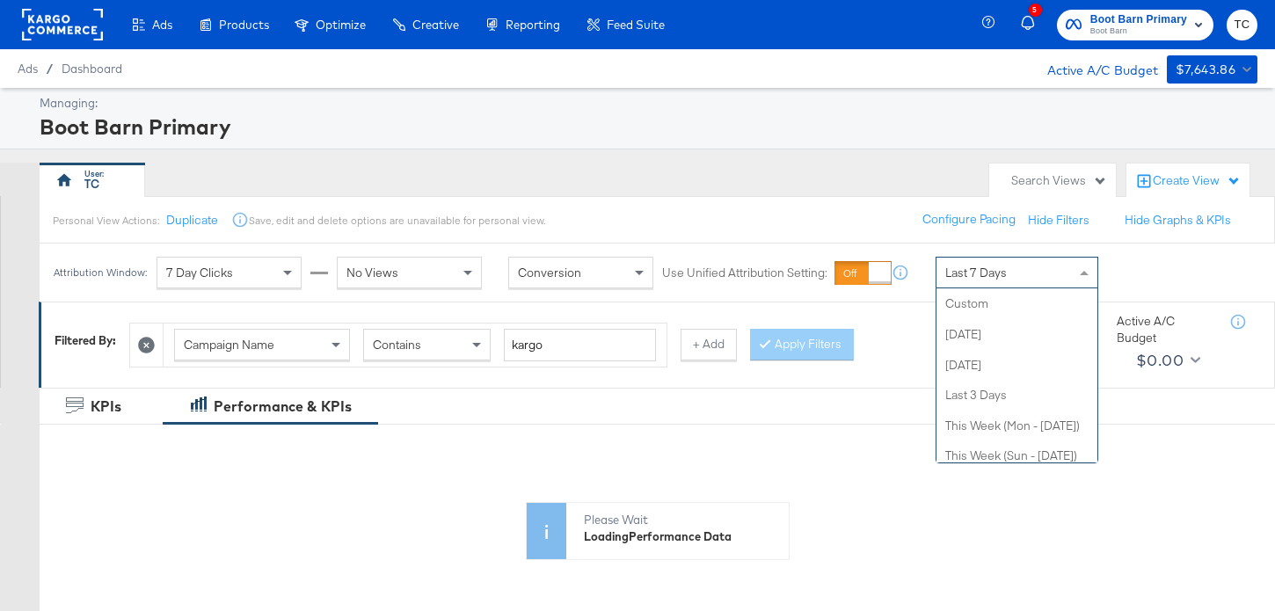
click at [1049, 281] on div "Last 7 Days" at bounding box center [1016, 273] width 161 height 30
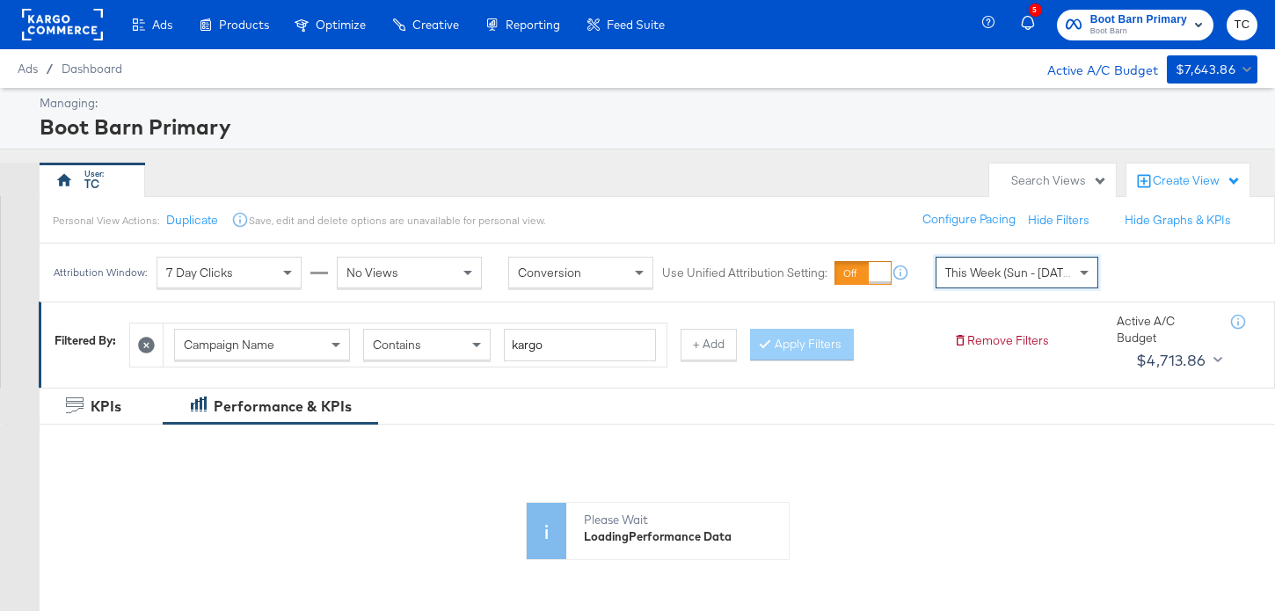
drag, startPoint x: 1056, startPoint y: 392, endPoint x: 1056, endPoint y: 324, distance: 67.7
click at [1056, 267] on span "This Week (Sun - [DATE])" at bounding box center [1011, 273] width 132 height 16
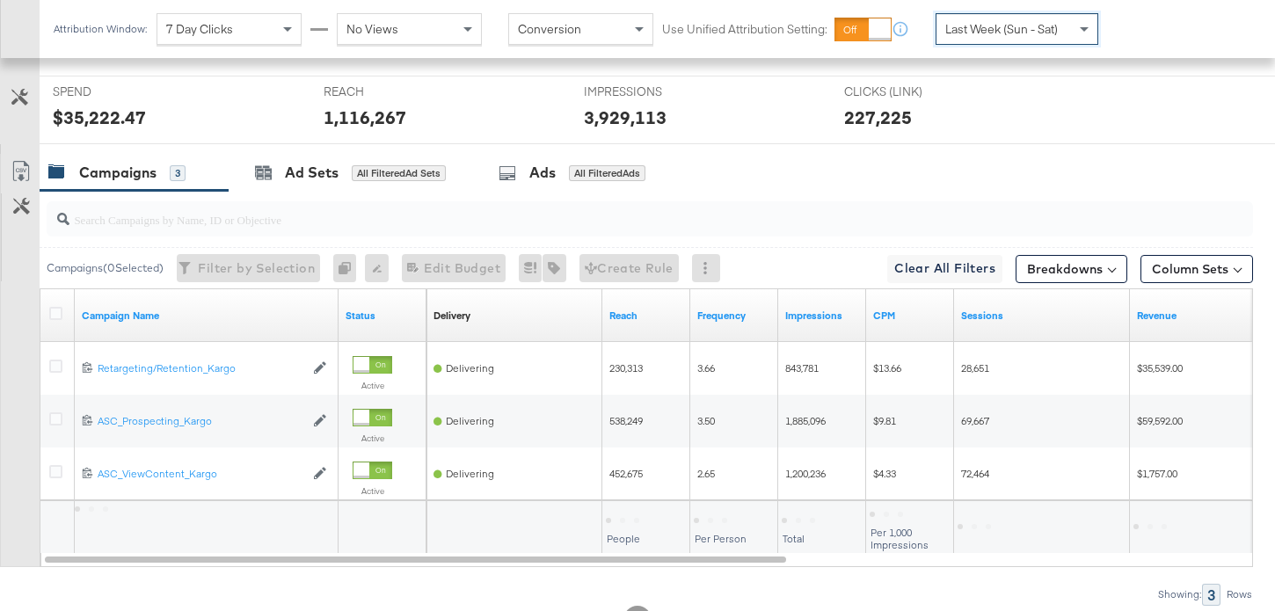
scroll to position [613, 0]
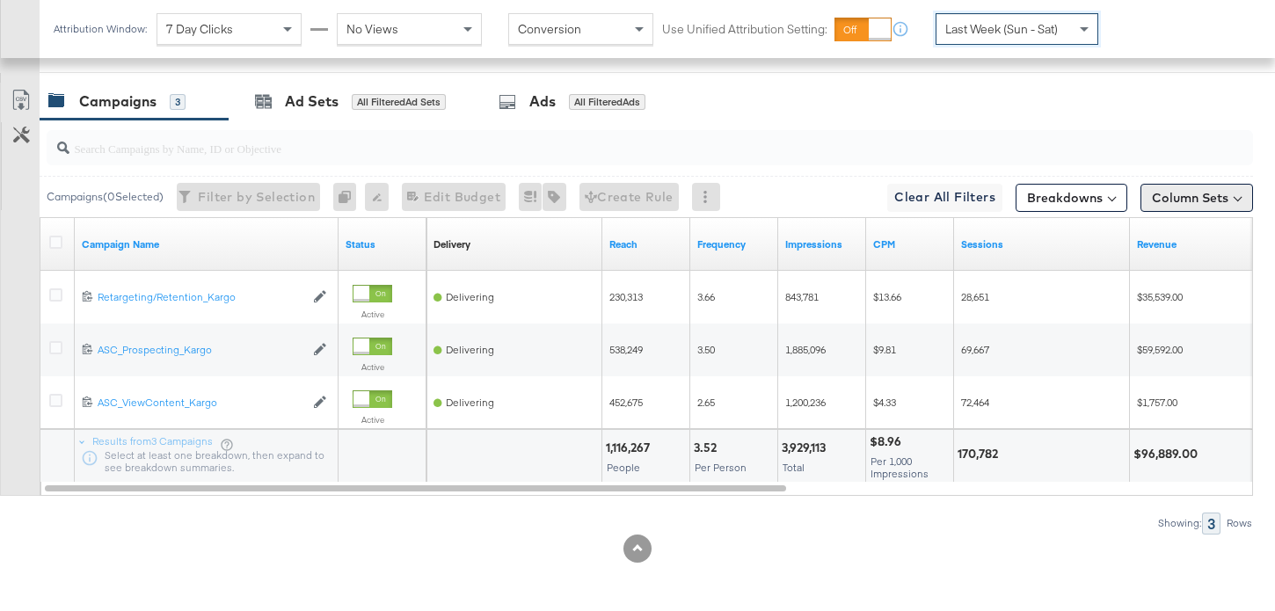
click at [1213, 192] on button "Column Sets" at bounding box center [1196, 198] width 113 height 28
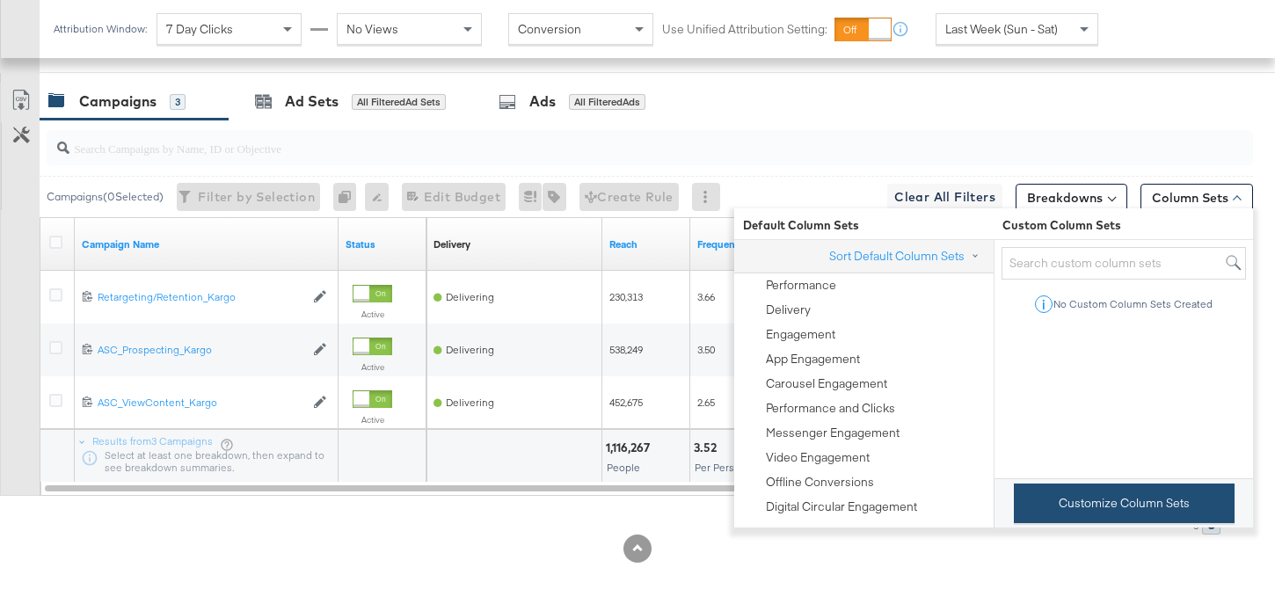
click at [1074, 510] on button "Customize Column Sets" at bounding box center [1124, 504] width 221 height 40
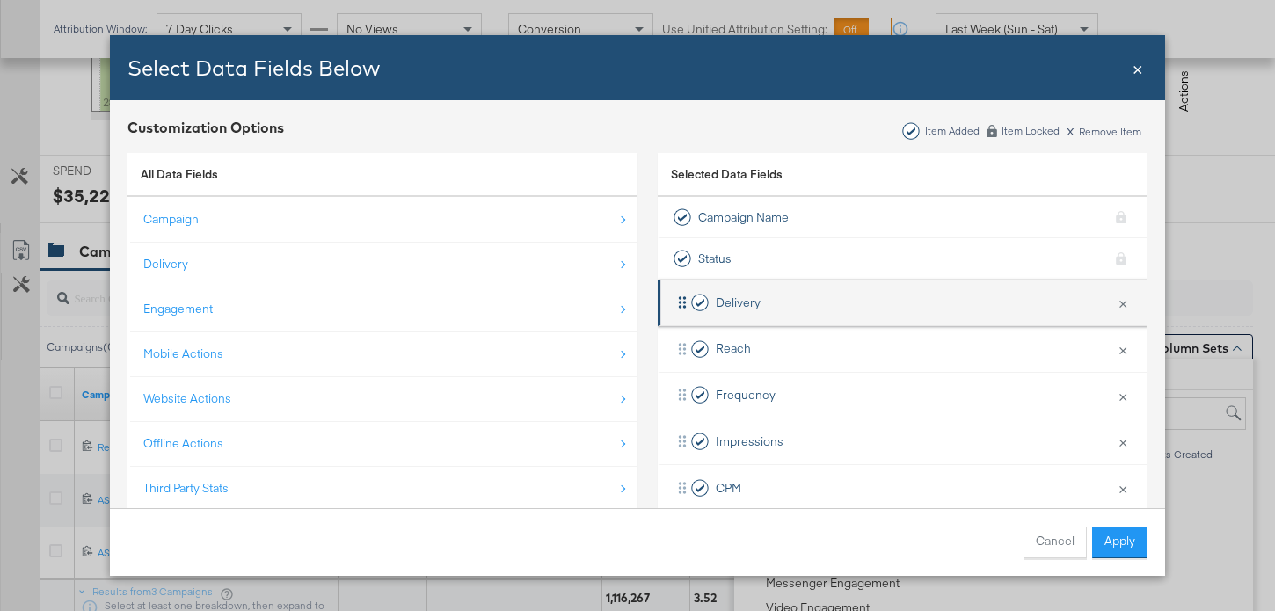
scroll to position [763, 0]
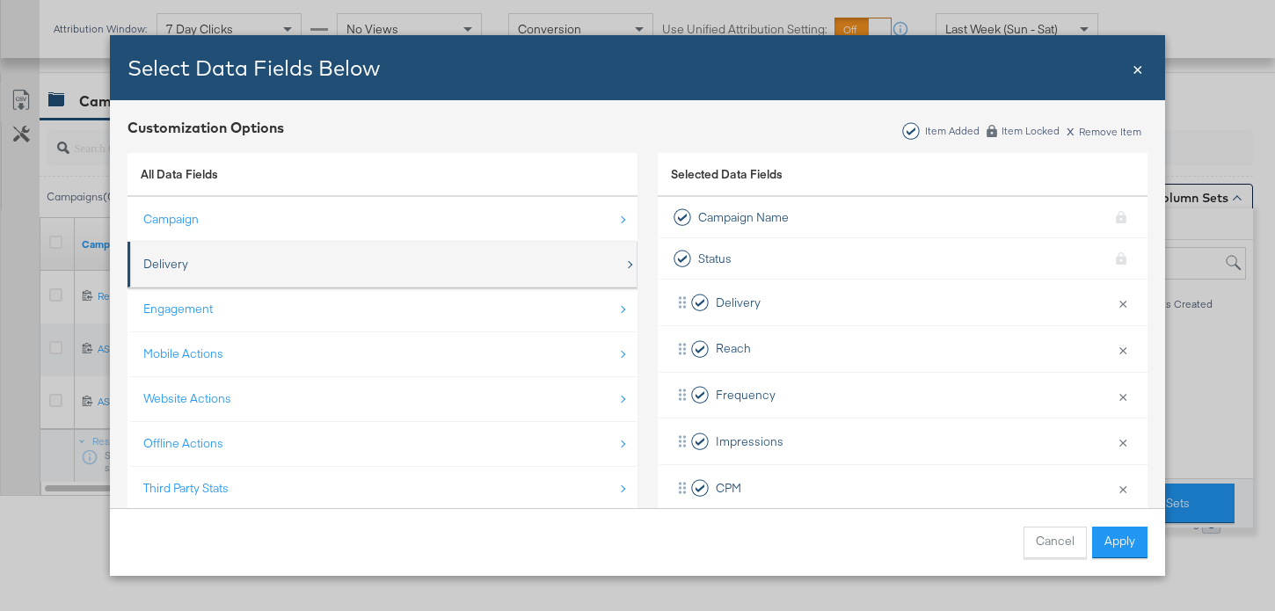
click at [395, 250] on div "Delivery" at bounding box center [383, 264] width 481 height 36
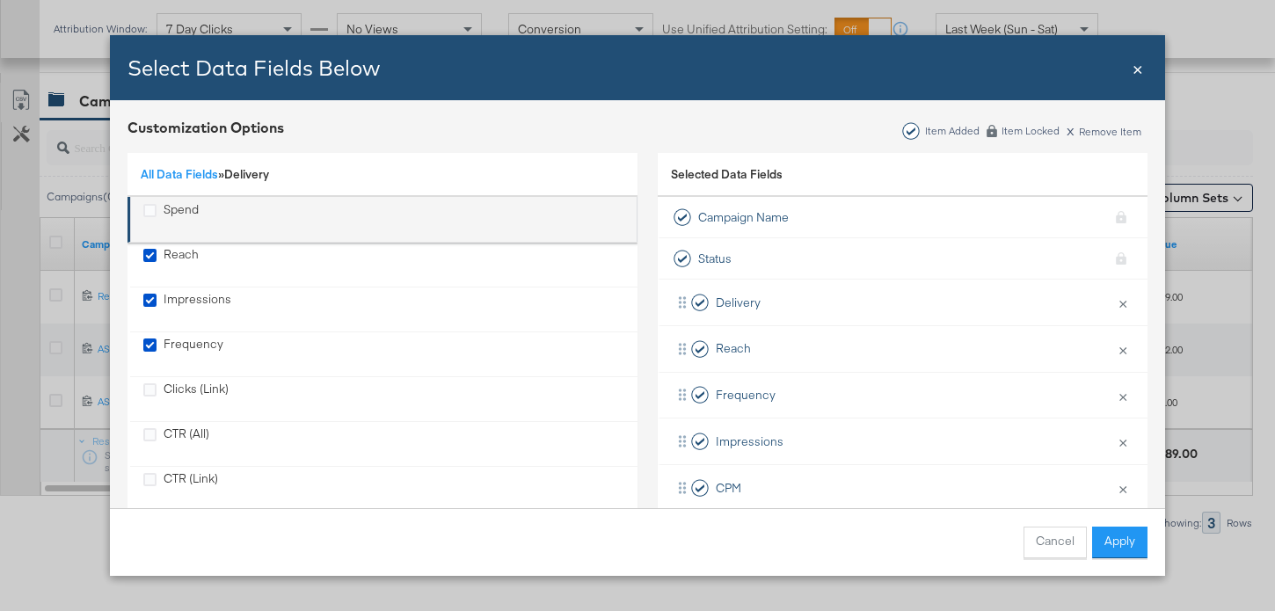
click at [139, 209] on li "Spend" at bounding box center [382, 220] width 510 height 46
click at [149, 207] on icon "Spend" at bounding box center [149, 210] width 13 height 13
click at [0, 0] on input "Spend" at bounding box center [0, 0] width 0 height 0
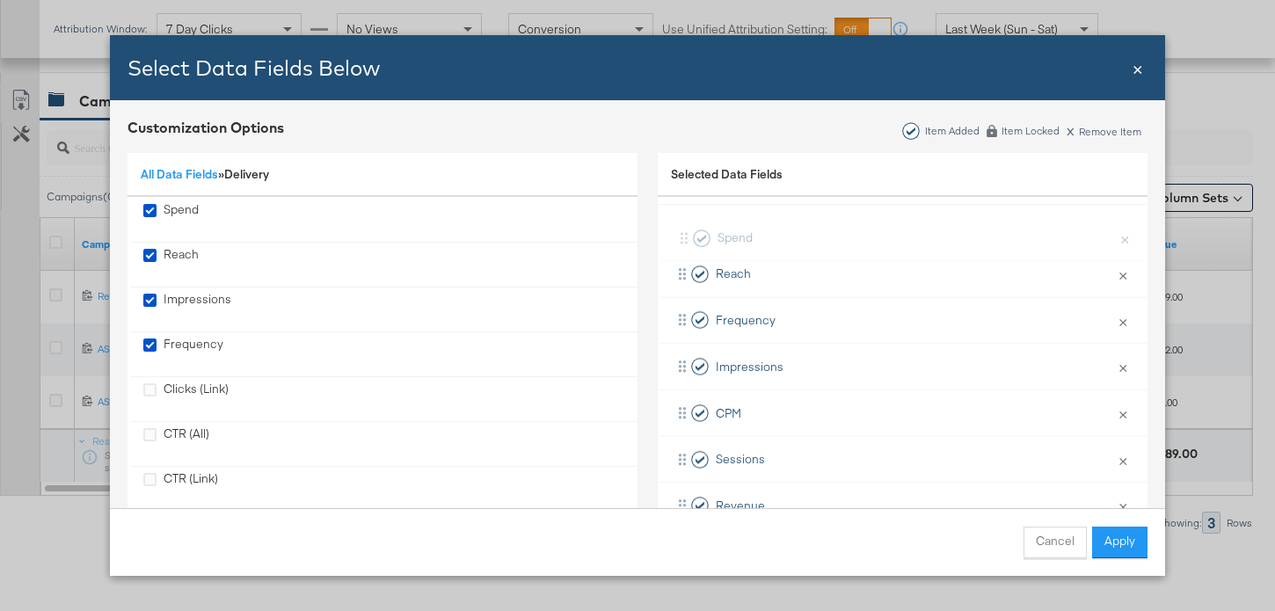
scroll to position [0, 0]
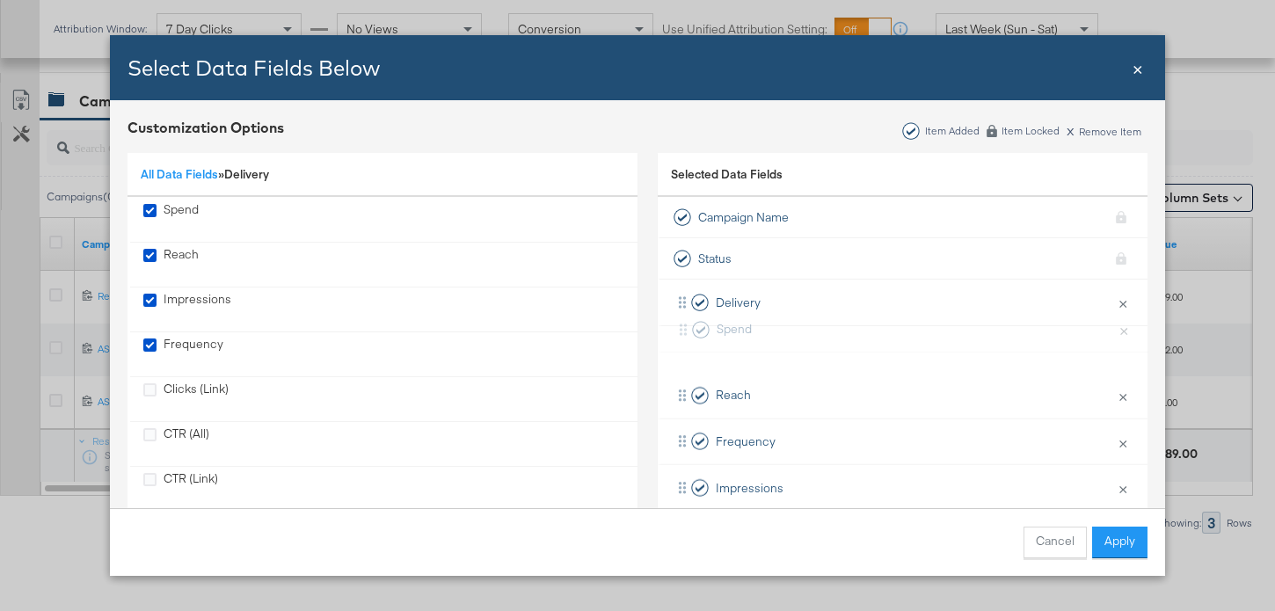
drag, startPoint x: 686, startPoint y: 333, endPoint x: 687, endPoint y: 324, distance: 8.8
click at [687, 324] on div "Delivery × Remove from KPIs Reach × Remove from KPIs Frequency × Remove from KP…" at bounding box center [903, 558] width 490 height 556
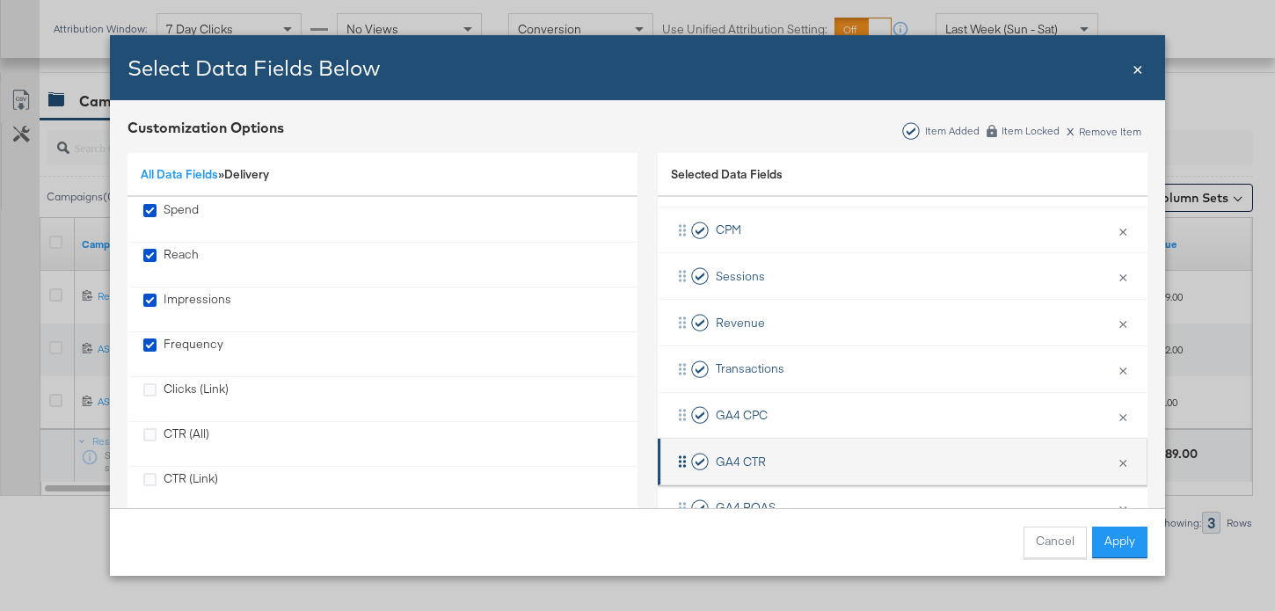
scroll to position [136, 0]
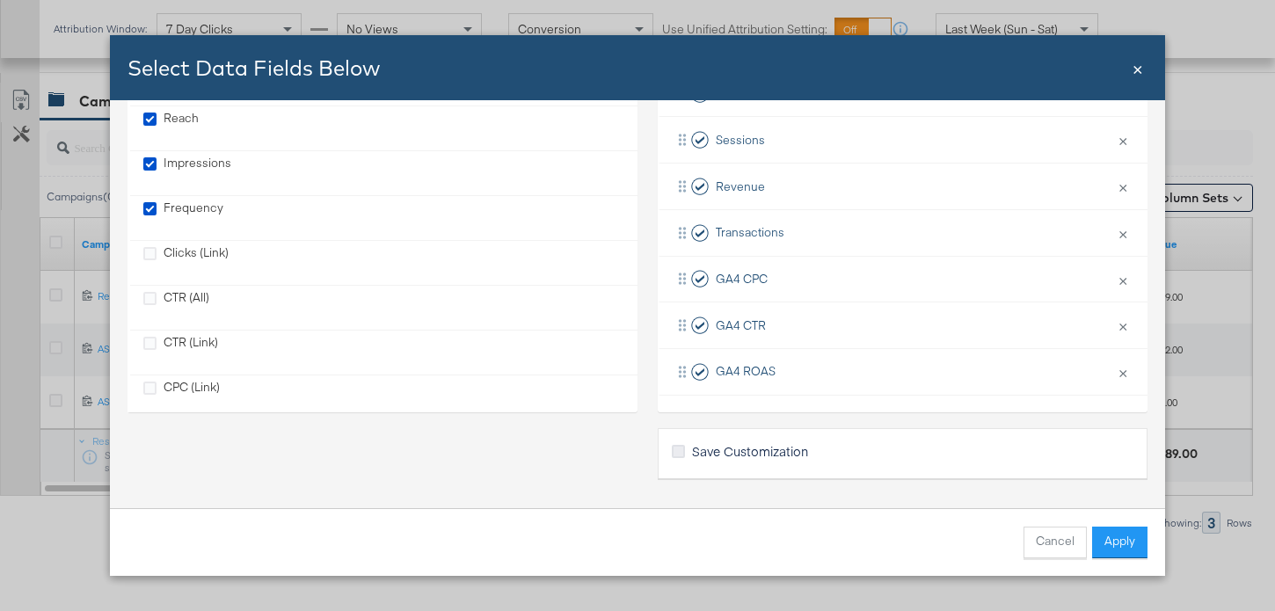
click at [681, 455] on icon "Bulk Add Locations Modal" at bounding box center [678, 451] width 13 height 13
click at [0, 0] on input "Save Customization" at bounding box center [0, 0] width 0 height 0
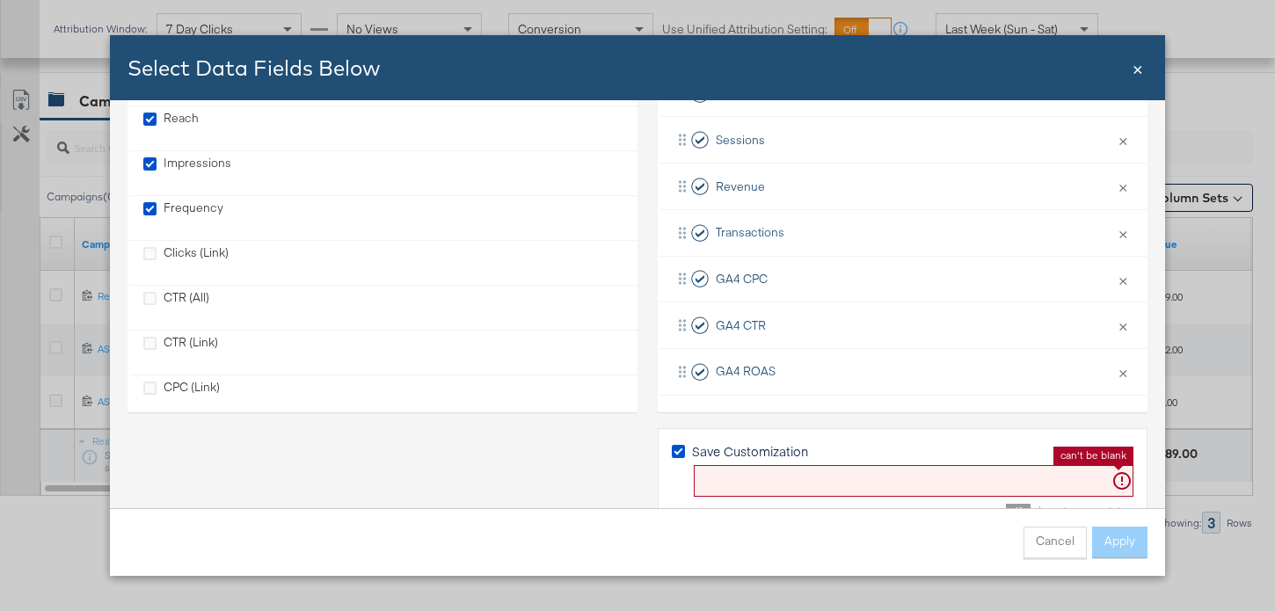
click at [950, 487] on input "Bulk Add Locations Modal" at bounding box center [914, 481] width 440 height 33
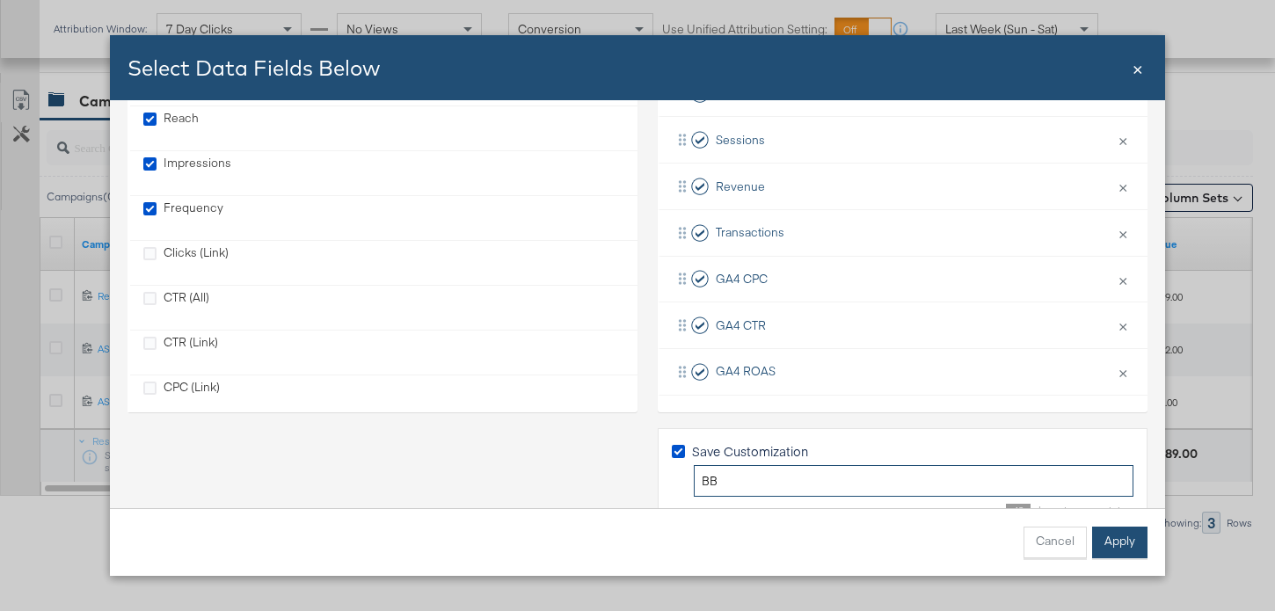
type input "BB"
click at [1122, 549] on button "Apply" at bounding box center [1119, 543] width 55 height 32
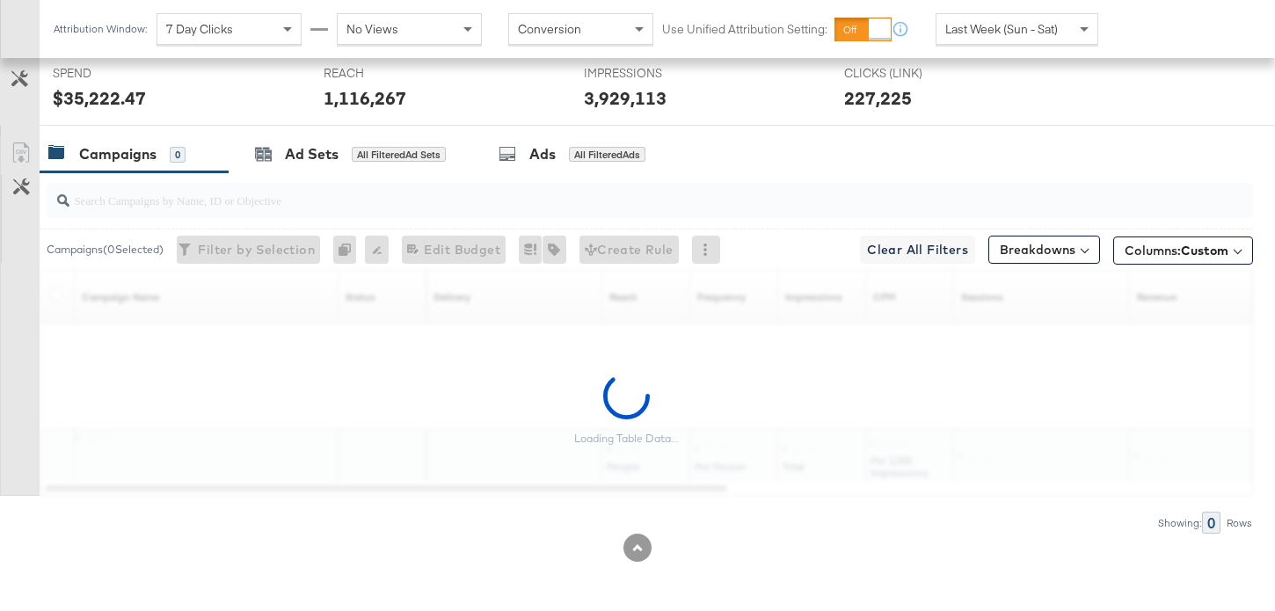
scroll to position [763, 0]
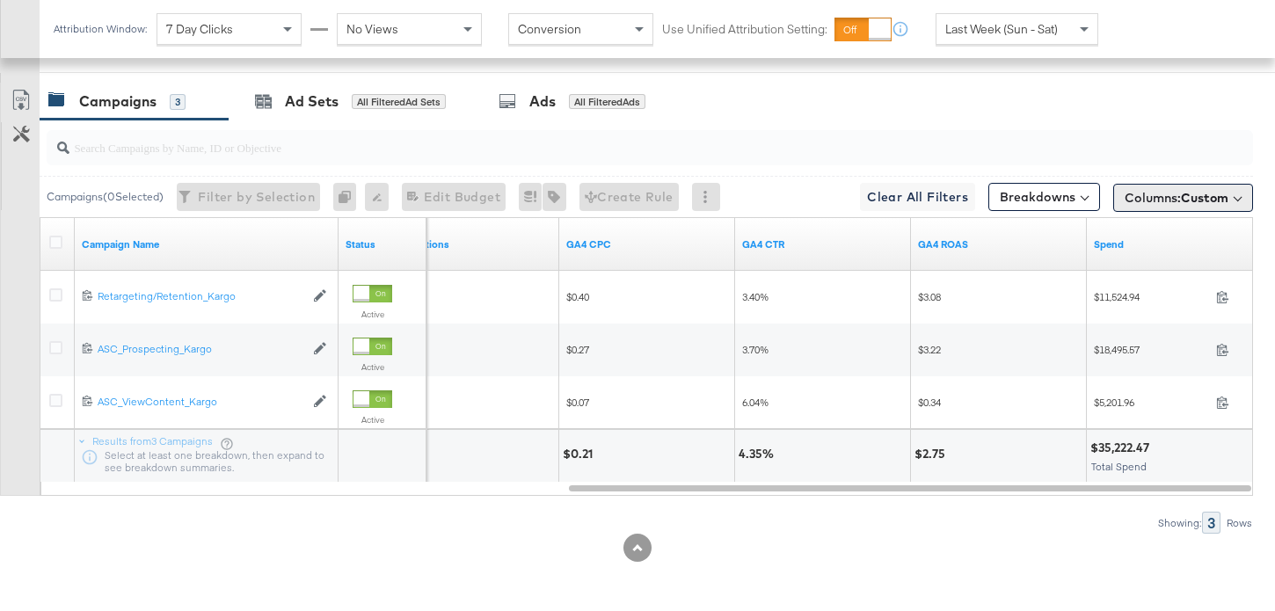
click at [1198, 200] on span "Custom" at bounding box center [1204, 198] width 47 height 16
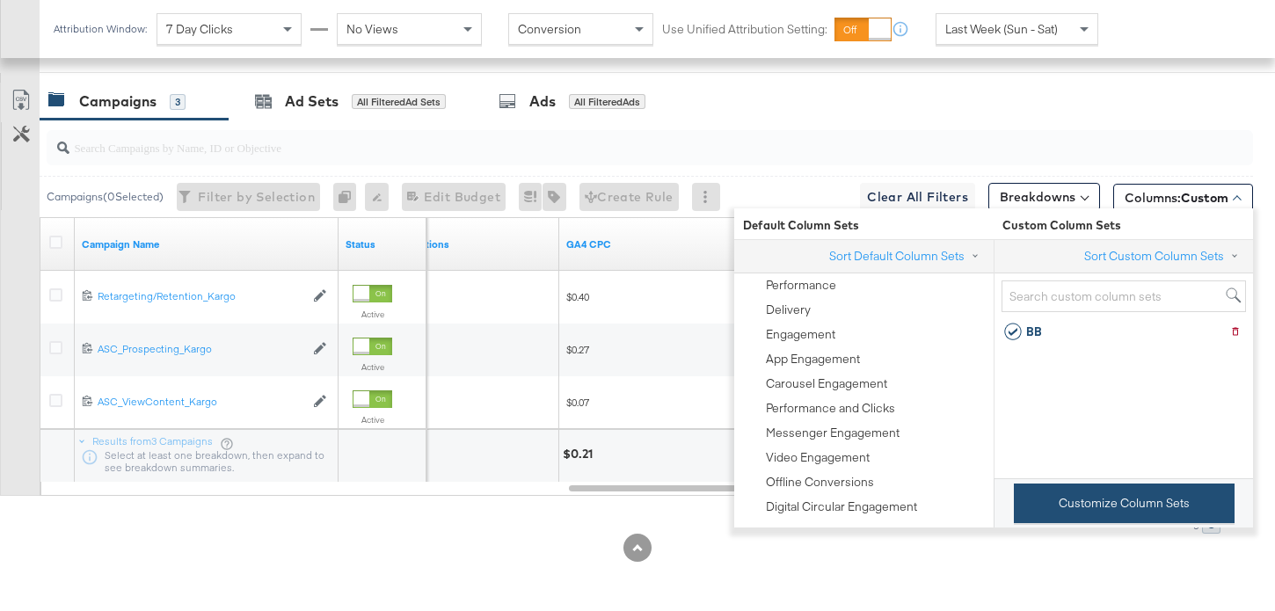
click at [1118, 500] on button "Customize Column Sets" at bounding box center [1124, 504] width 221 height 40
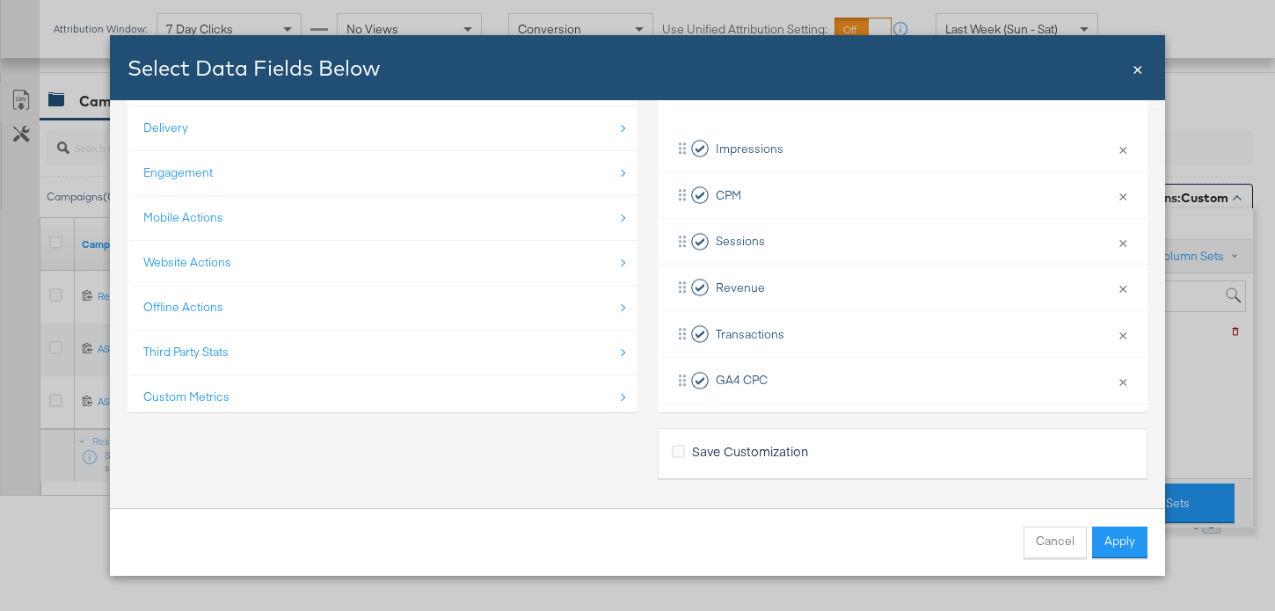
scroll to position [0, 0]
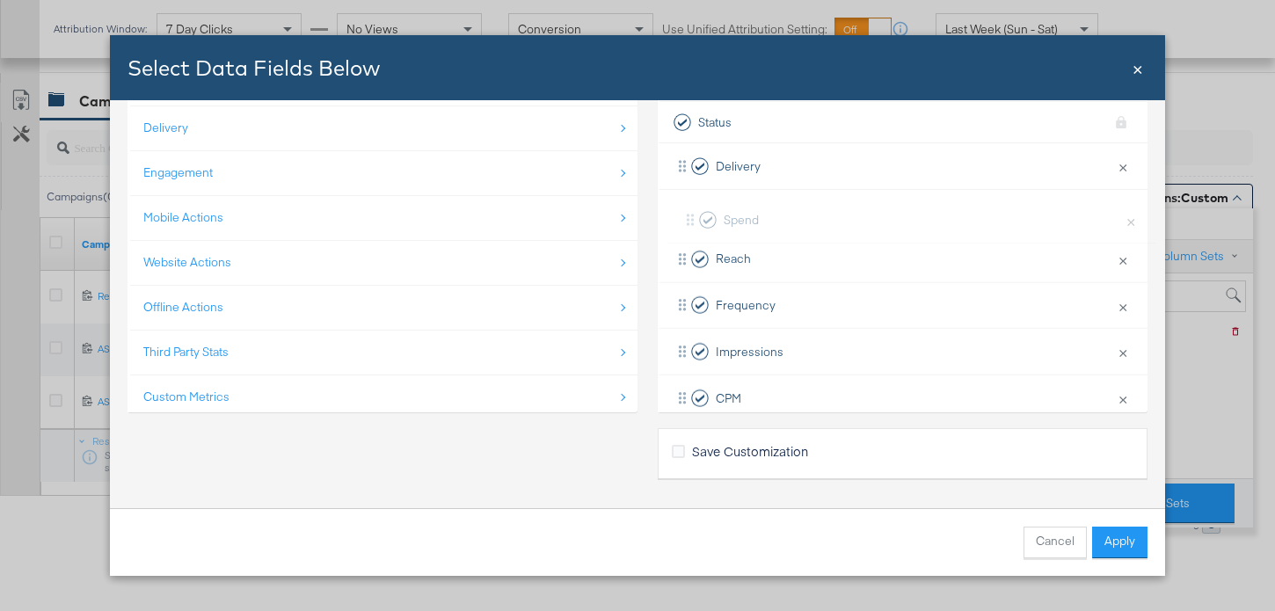
drag, startPoint x: 686, startPoint y: 368, endPoint x: 688, endPoint y: 202, distance: 166.2
click at [688, 202] on div "Delivery × Remove from KPIs Reach × Remove from KPIs Frequency × Remove from KP…" at bounding box center [903, 421] width 490 height 556
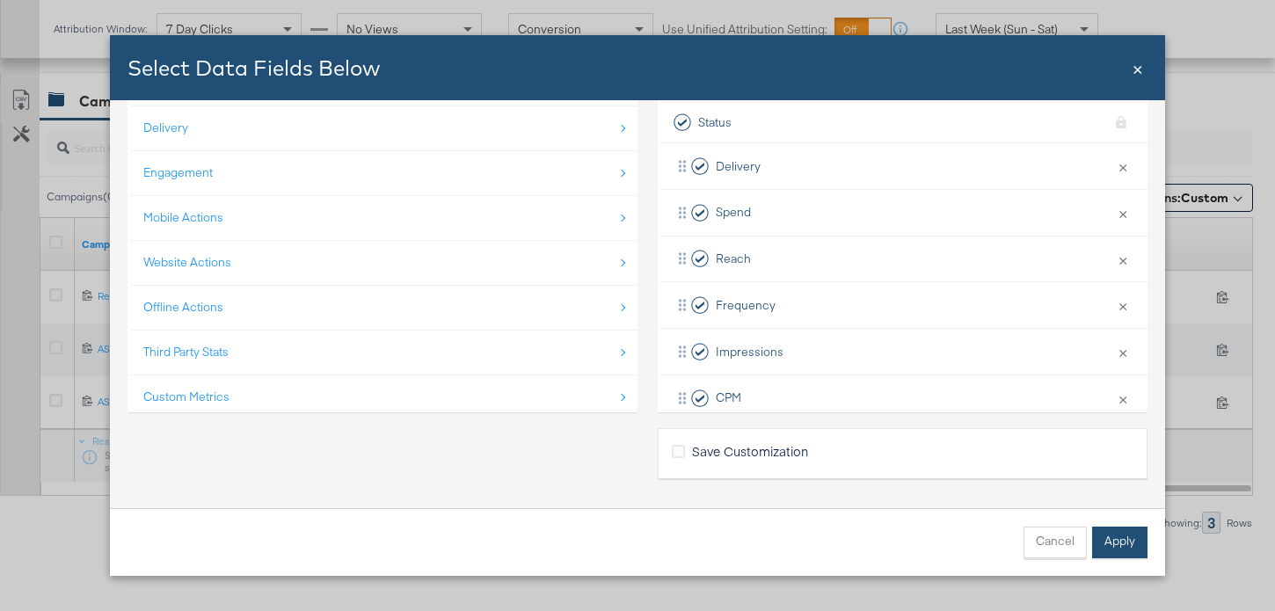
click at [1102, 544] on button "Apply" at bounding box center [1119, 543] width 55 height 32
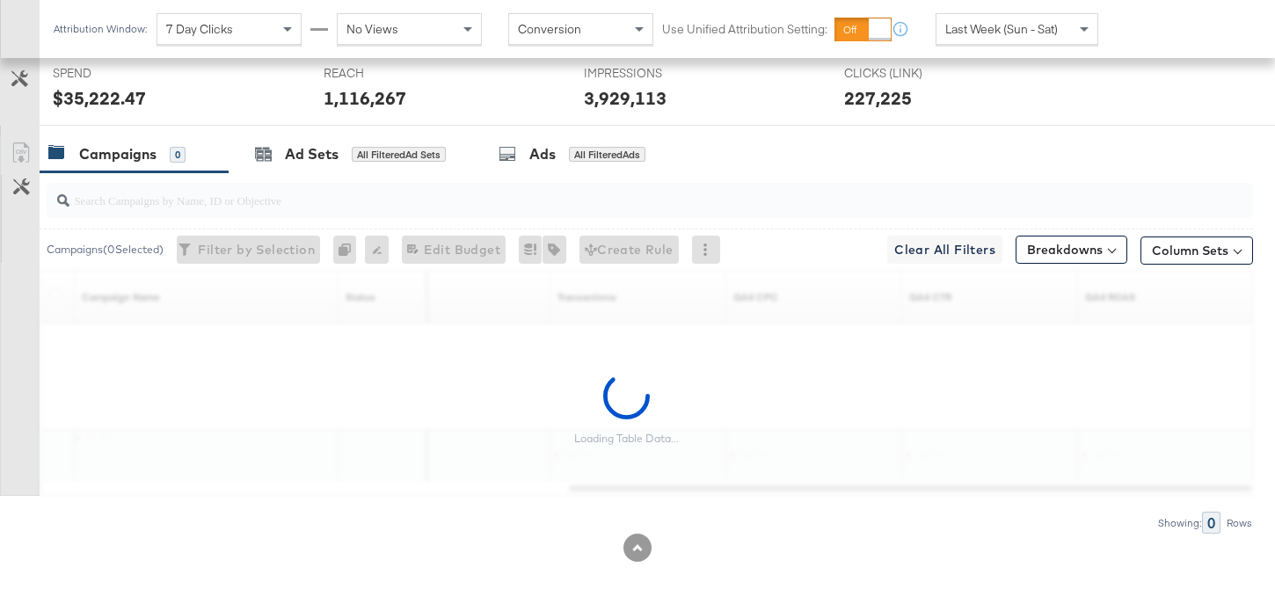
scroll to position [763, 0]
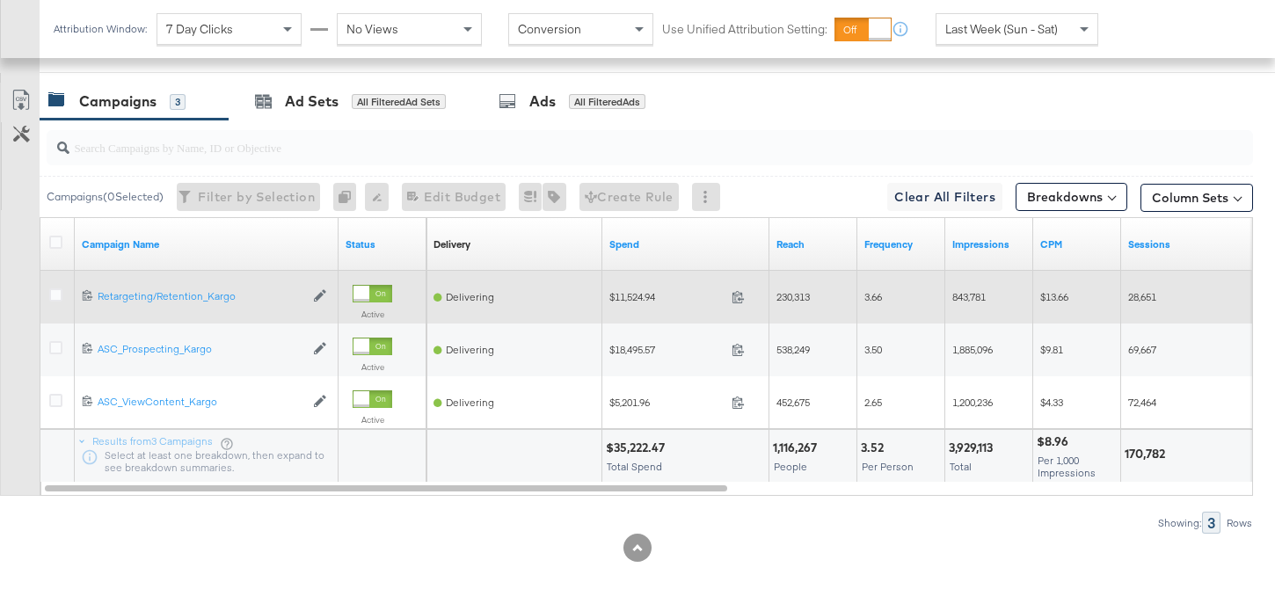
click at [636, 294] on span "$11,524.94" at bounding box center [666, 296] width 115 height 13
copy span "11,524.94"
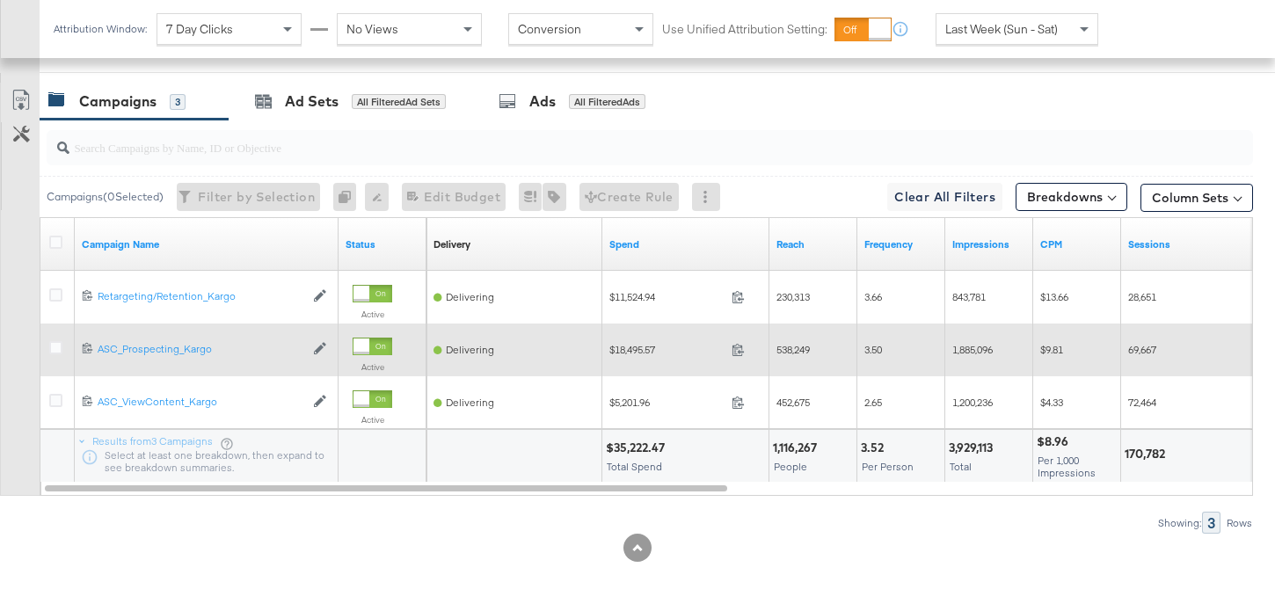
click at [636, 350] on span "$18,495.57" at bounding box center [666, 349] width 115 height 13
copy span "18,495.57"
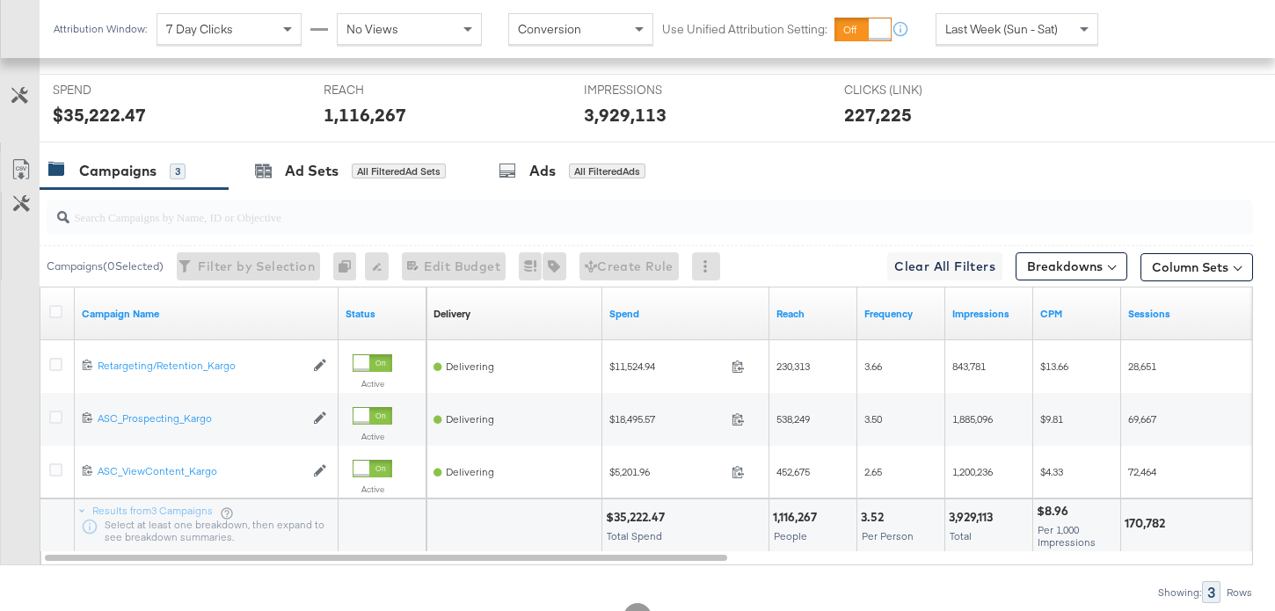
click at [1030, 33] on span "Last Week (Sun - Sat)" at bounding box center [1001, 29] width 113 height 16
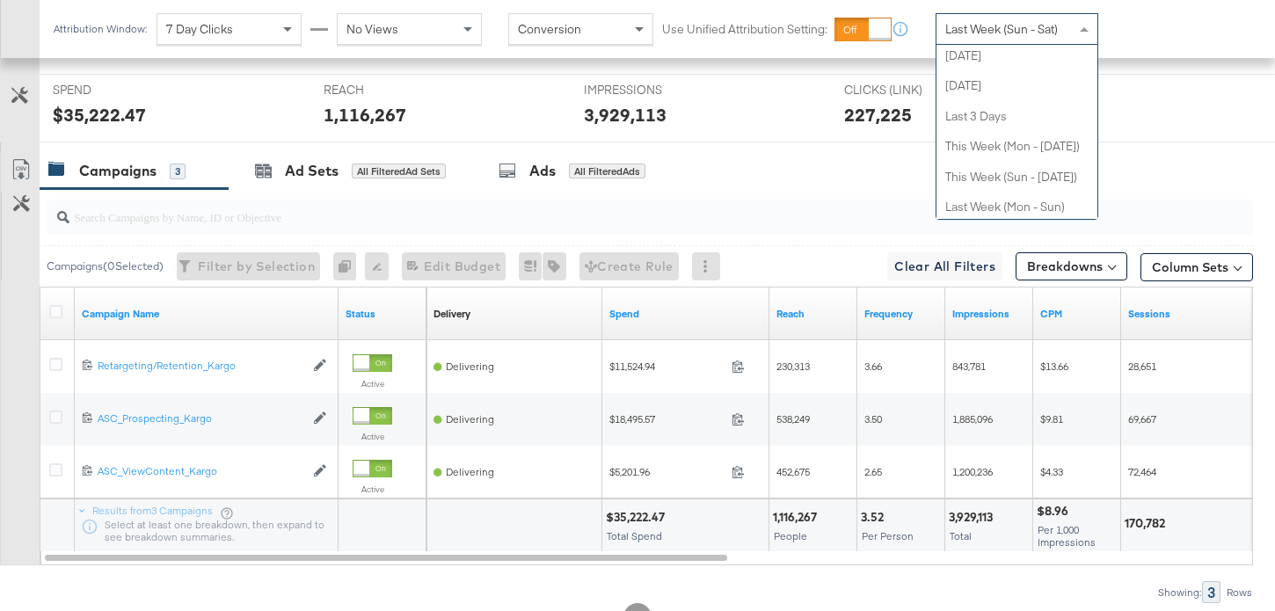
scroll to position [0, 0]
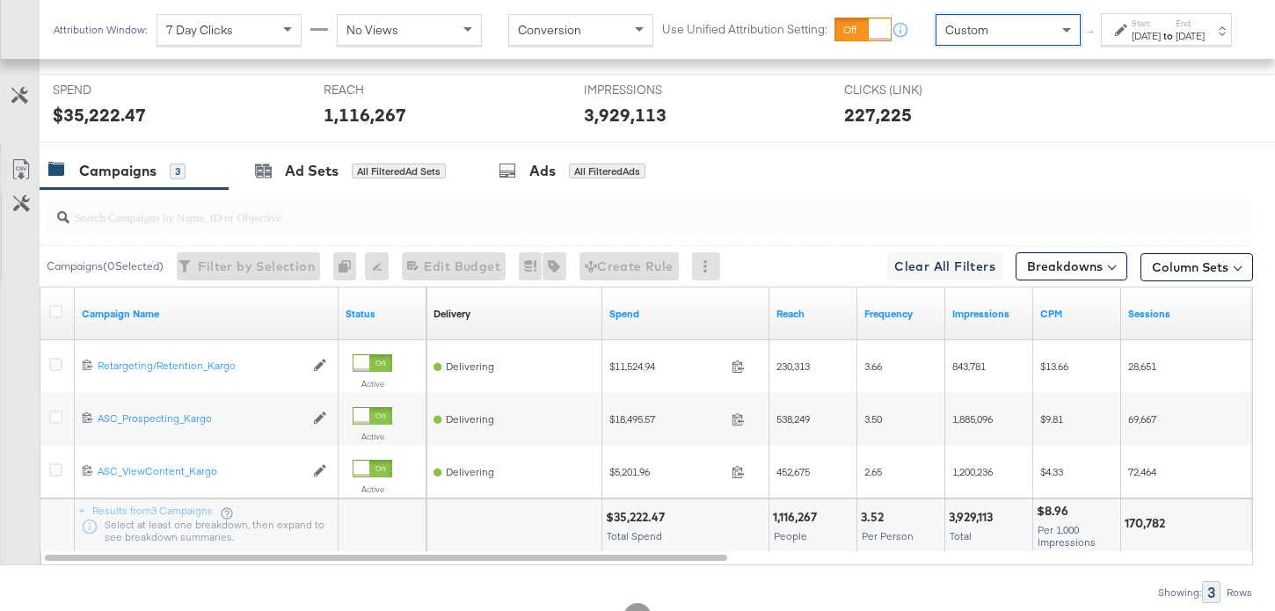
click at [1131, 43] on div "[DATE]" at bounding box center [1145, 36] width 29 height 14
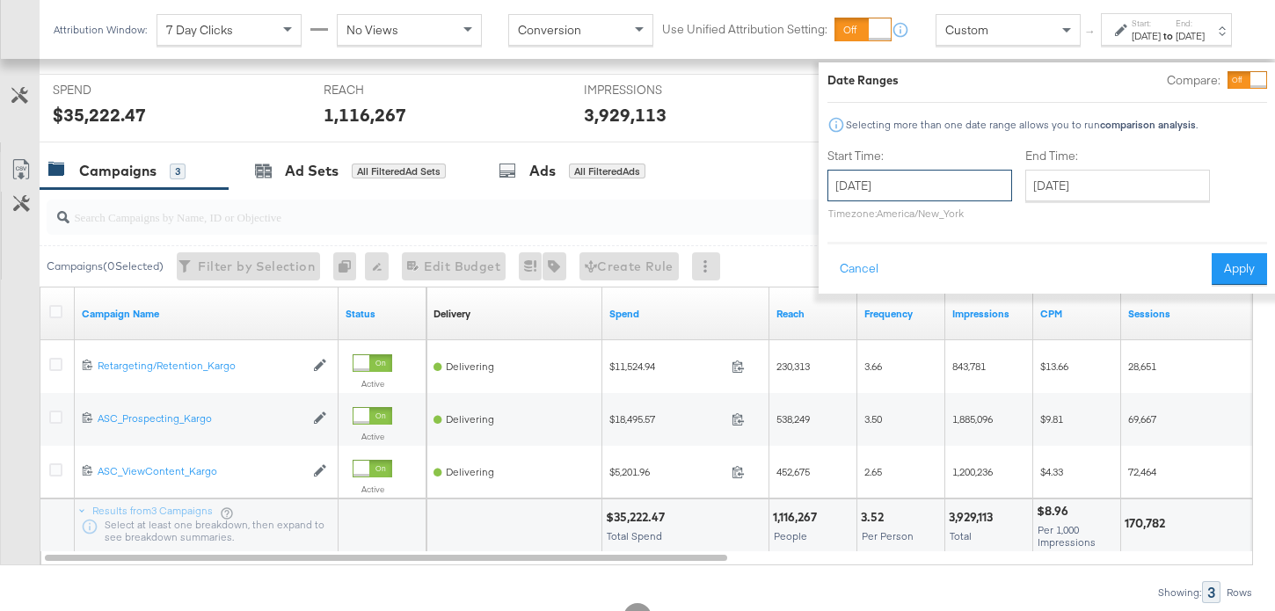
click at [896, 178] on input "[DATE]" at bounding box center [919, 186] width 185 height 32
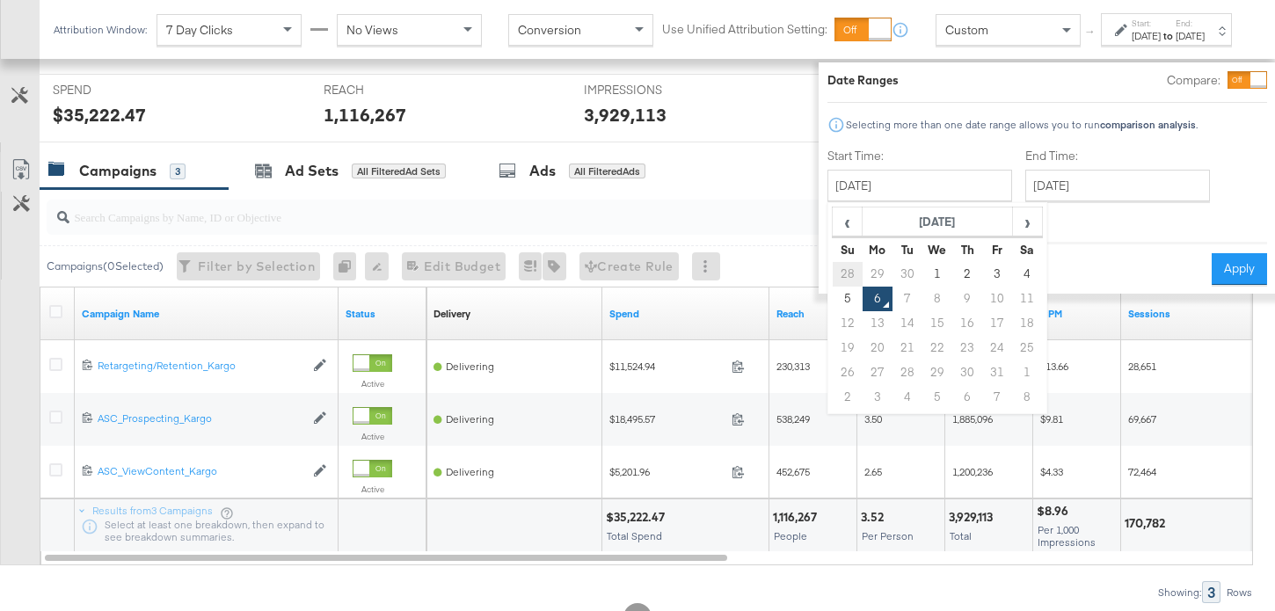
click at [833, 266] on td "28" at bounding box center [848, 274] width 30 height 25
type input "[DATE]"
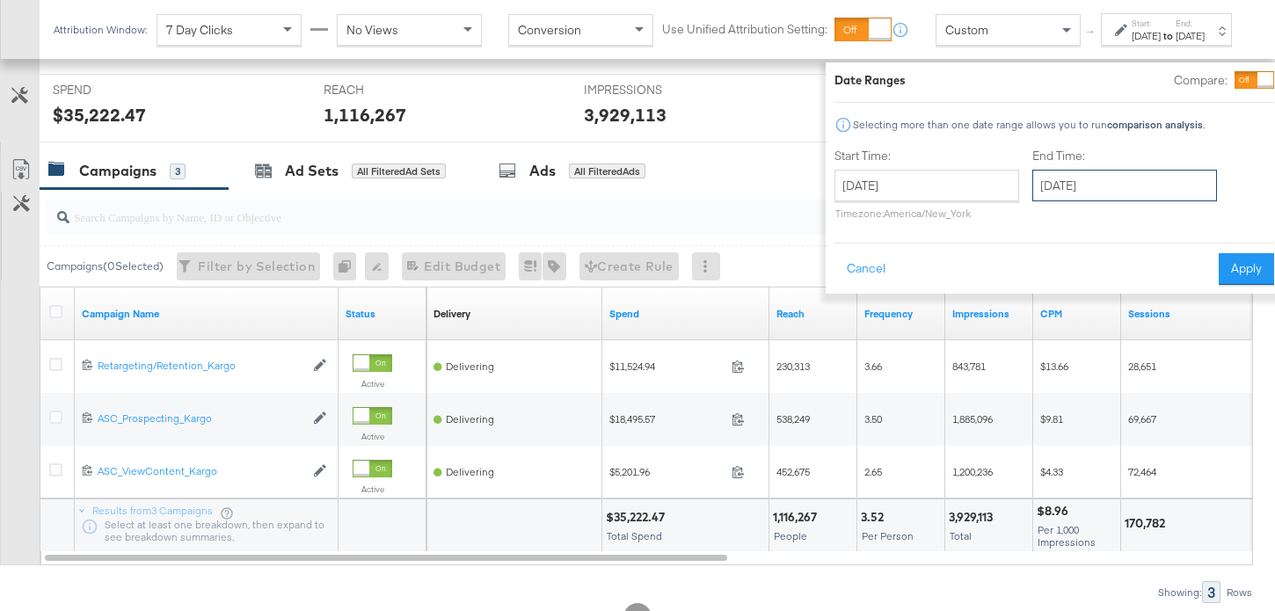
click at [1091, 185] on input "[DATE]" at bounding box center [1124, 186] width 185 height 32
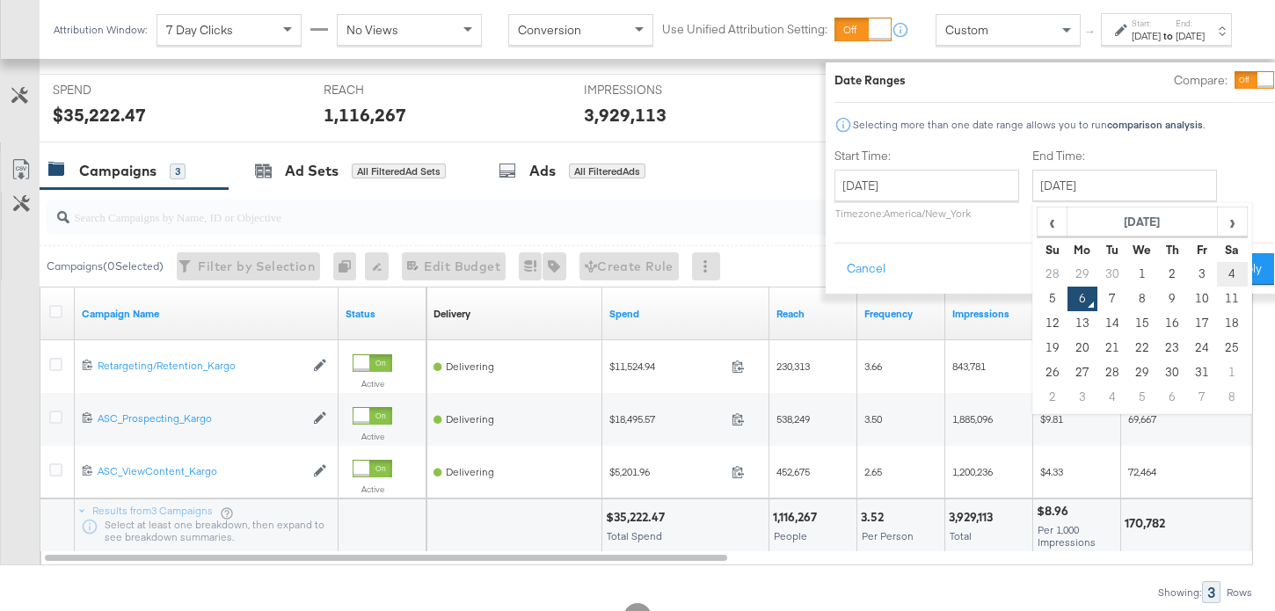
click at [1217, 271] on td "4" at bounding box center [1232, 274] width 30 height 25
type input "[DATE]"
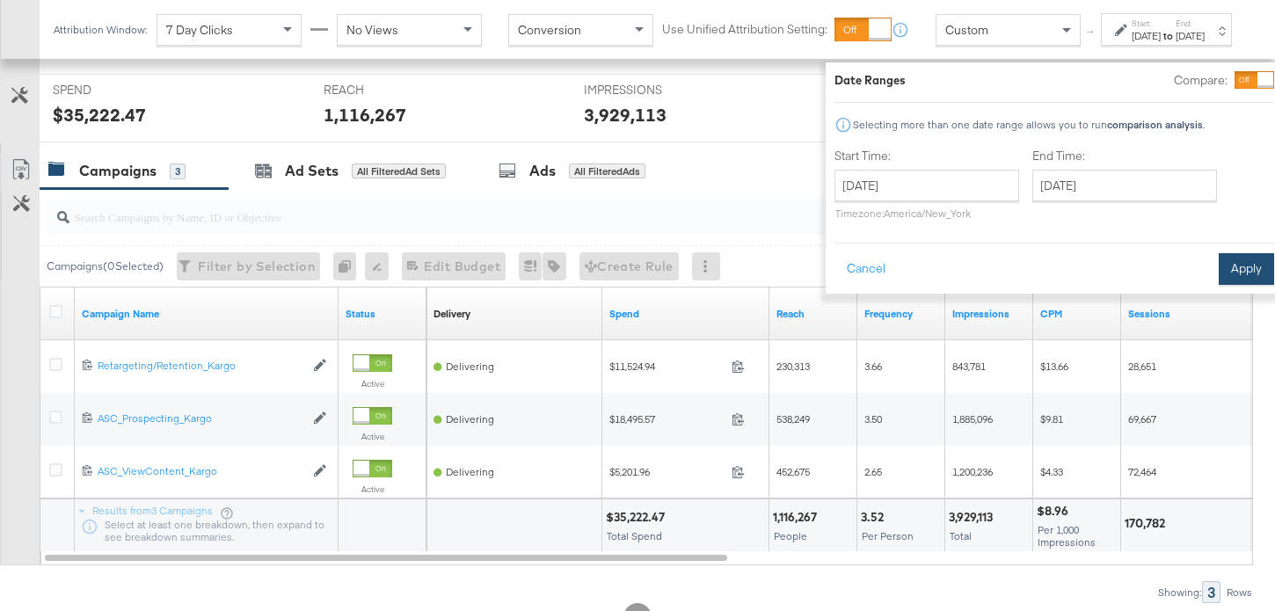
click at [1218, 266] on button "Apply" at bounding box center [1245, 269] width 55 height 32
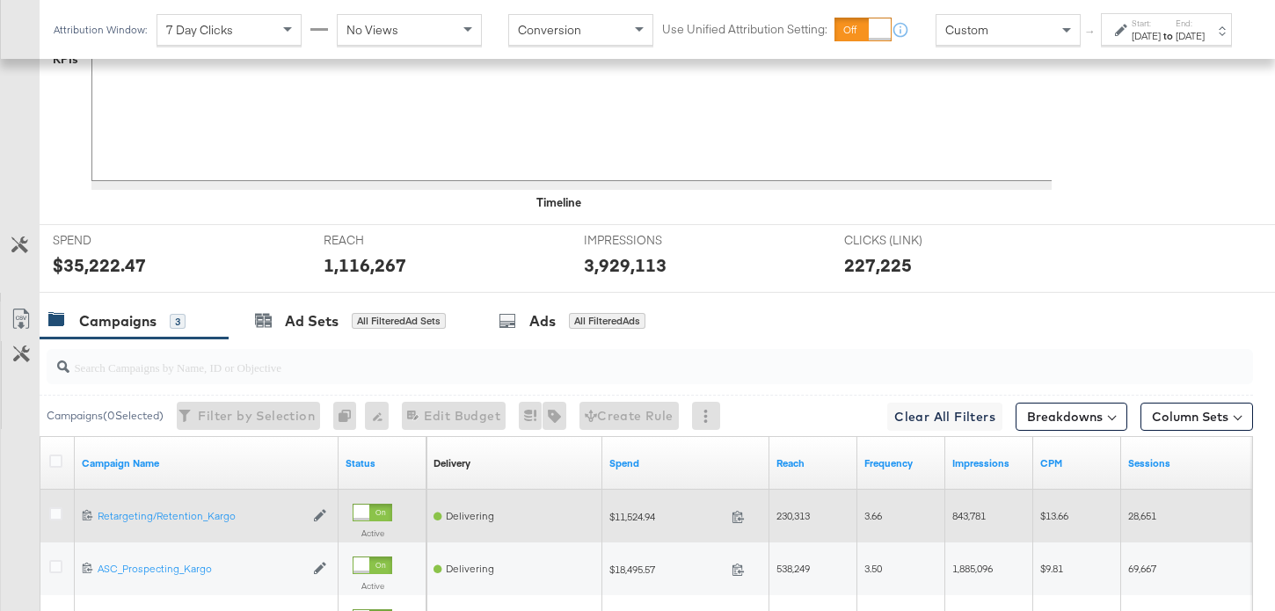
scroll to position [710, 0]
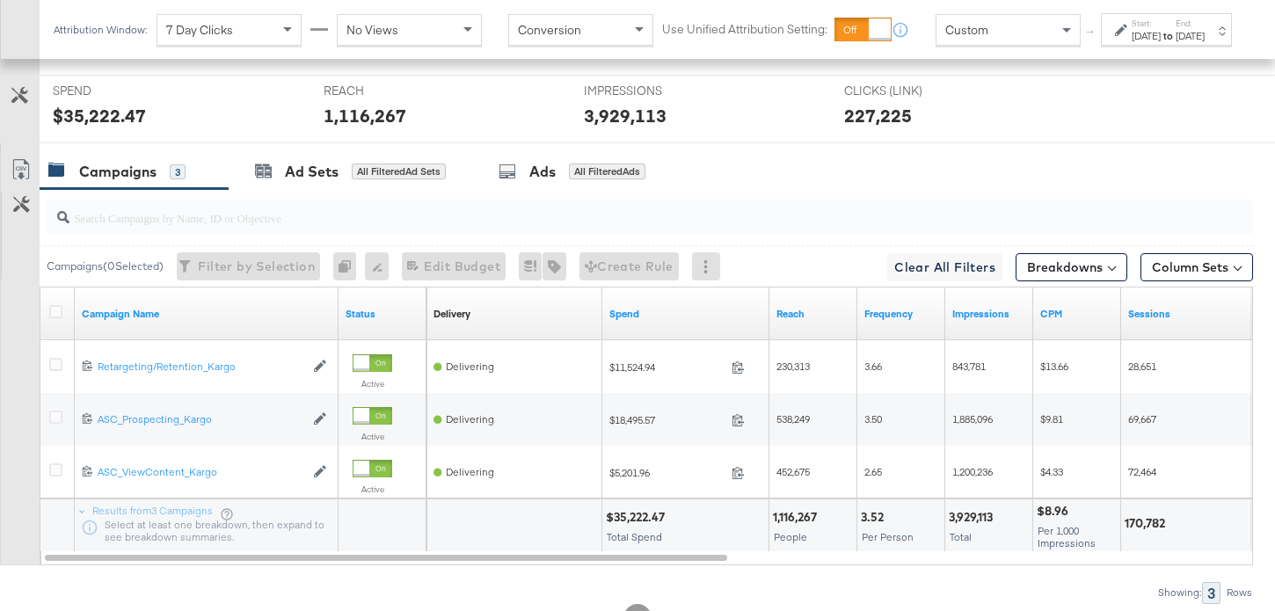
click at [1115, 36] on icon at bounding box center [1121, 30] width 12 height 12
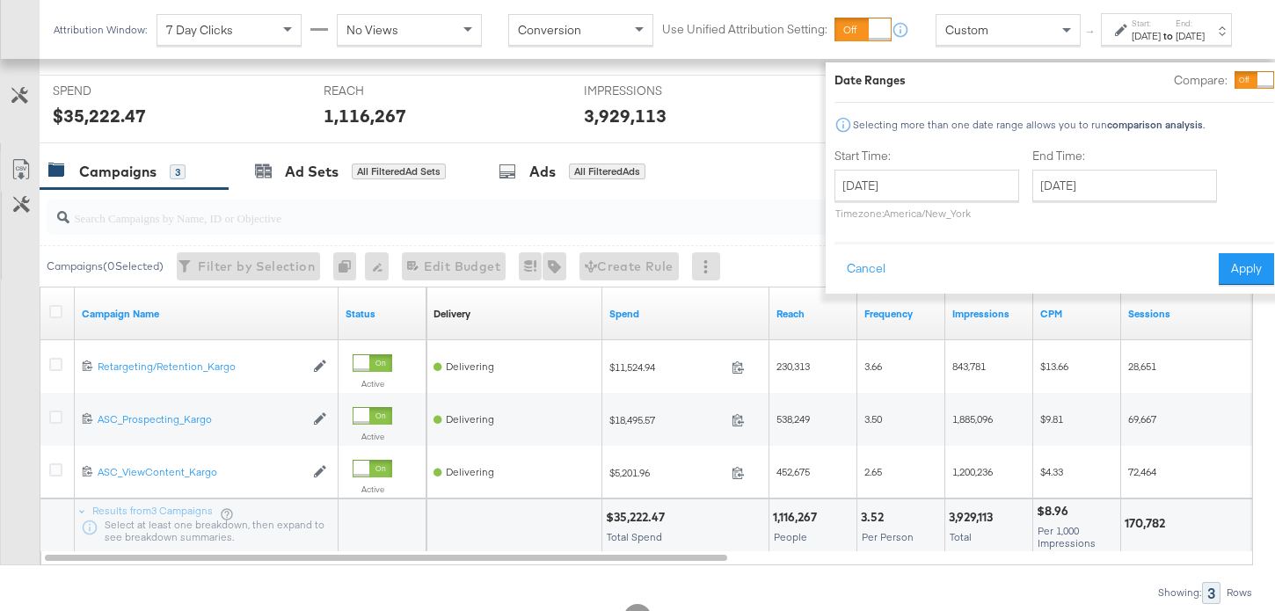
click at [991, 38] on div "Custom" at bounding box center [1007, 30] width 143 height 30
click at [1058, 45] on span at bounding box center [1069, 30] width 22 height 30
click at [842, 263] on button "Cancel" at bounding box center [865, 269] width 63 height 32
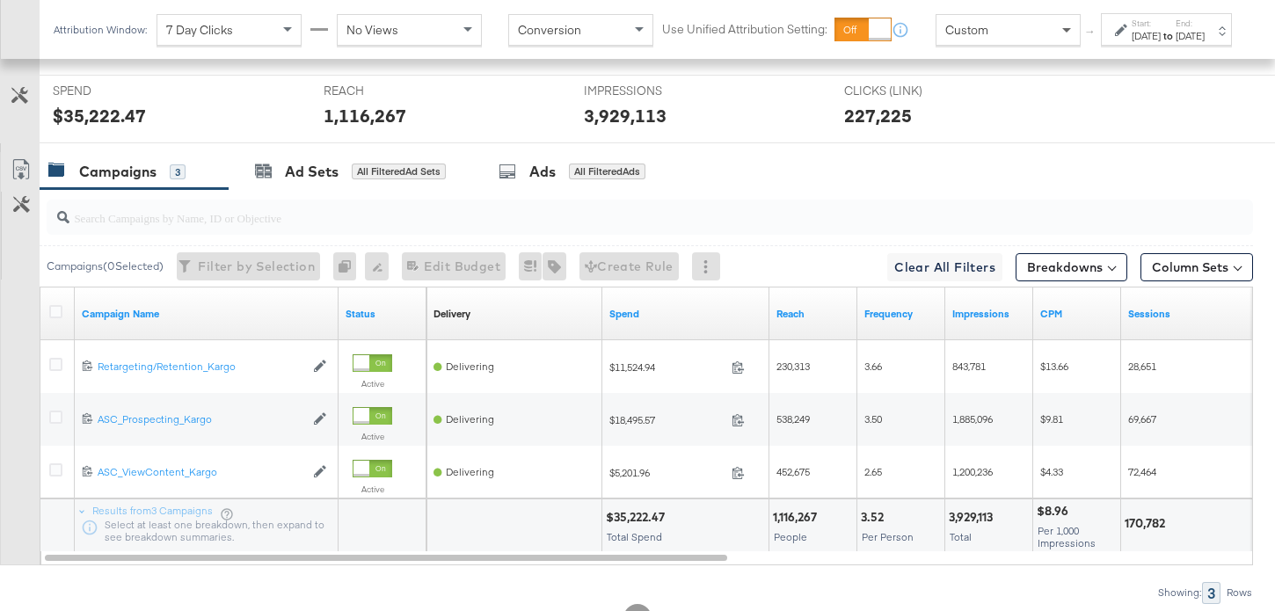
click at [1058, 45] on span at bounding box center [1069, 30] width 22 height 30
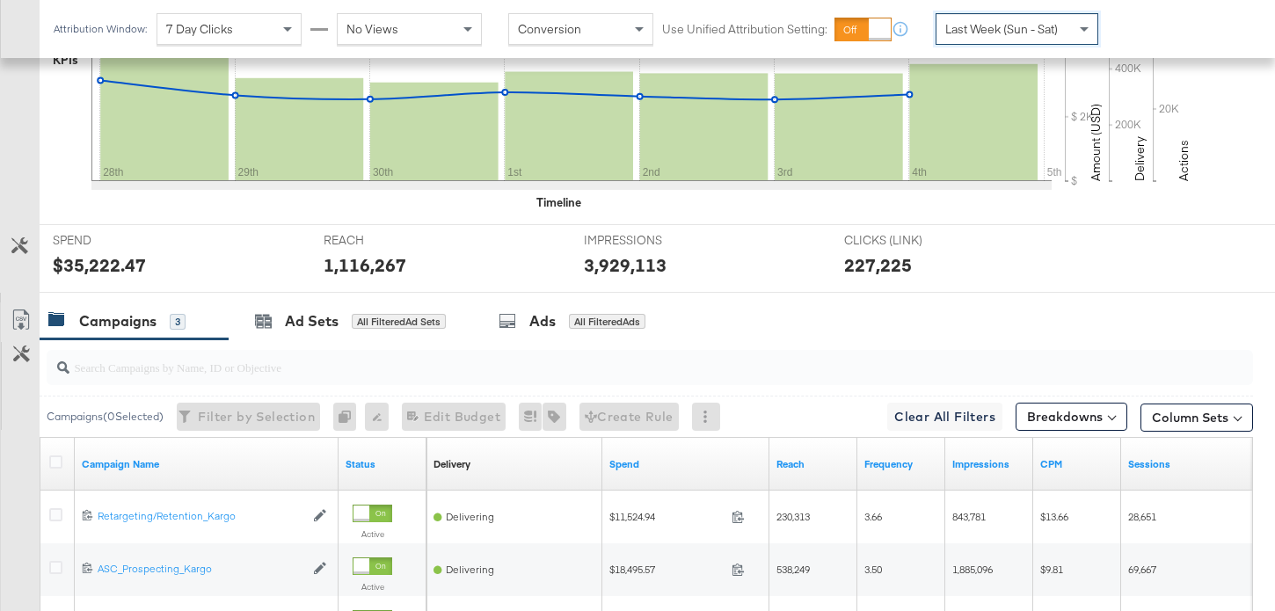
scroll to position [694, 0]
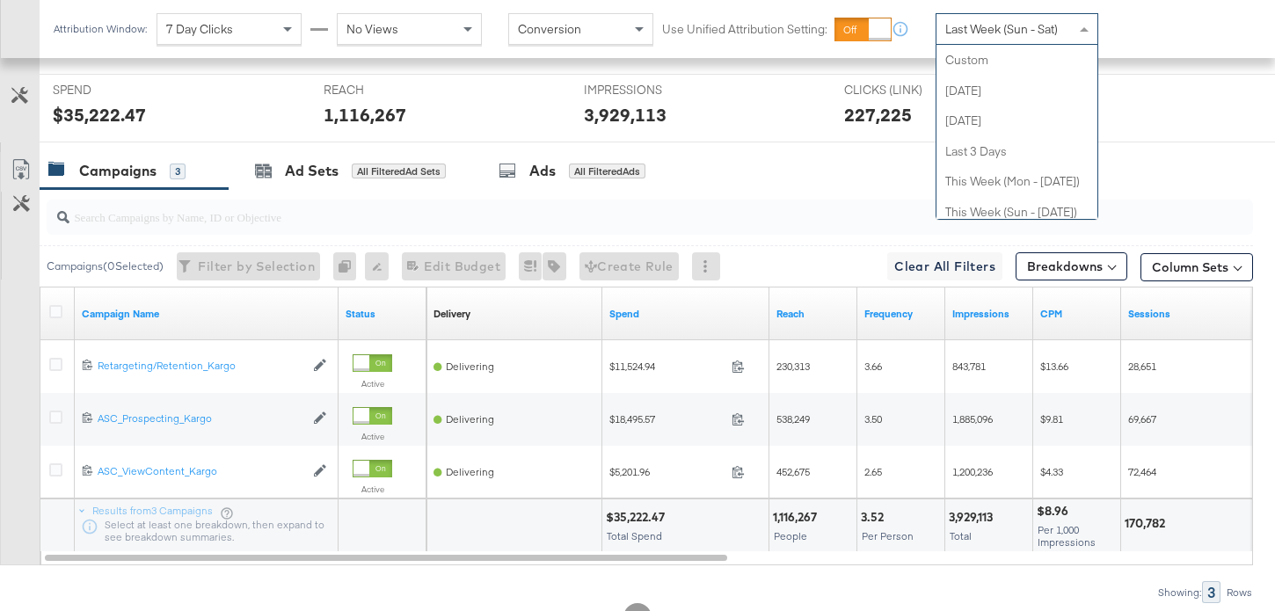
click at [1046, 34] on span "Last Week (Sun - Sat)" at bounding box center [1001, 29] width 113 height 16
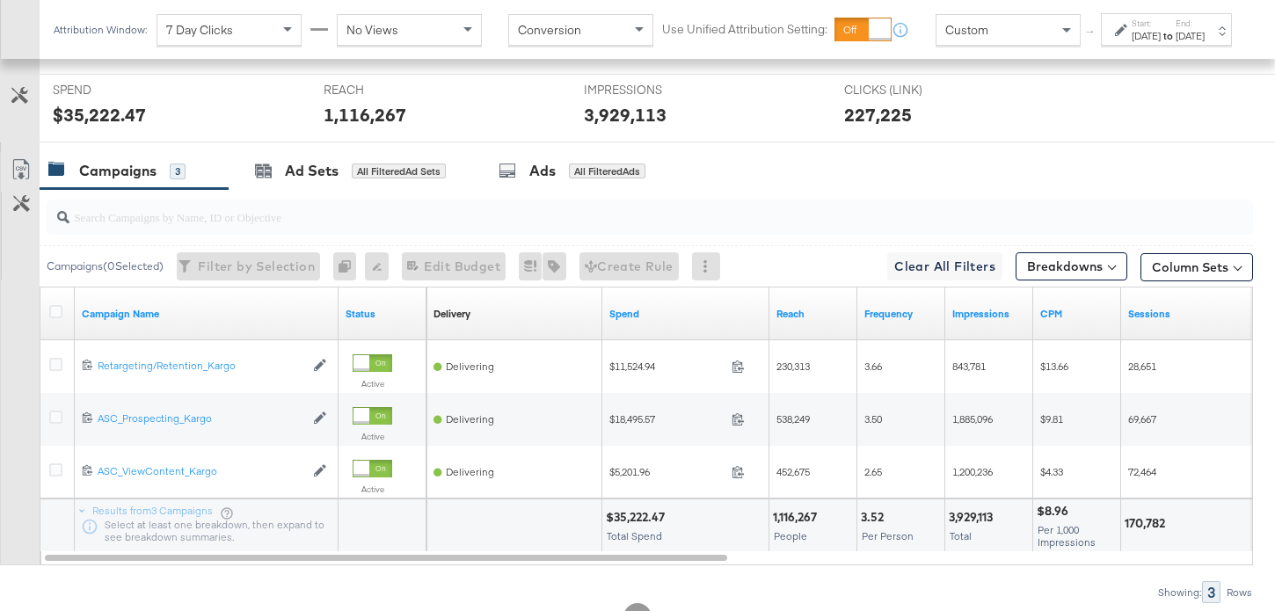
click at [1131, 43] on div "[DATE]" at bounding box center [1145, 36] width 29 height 14
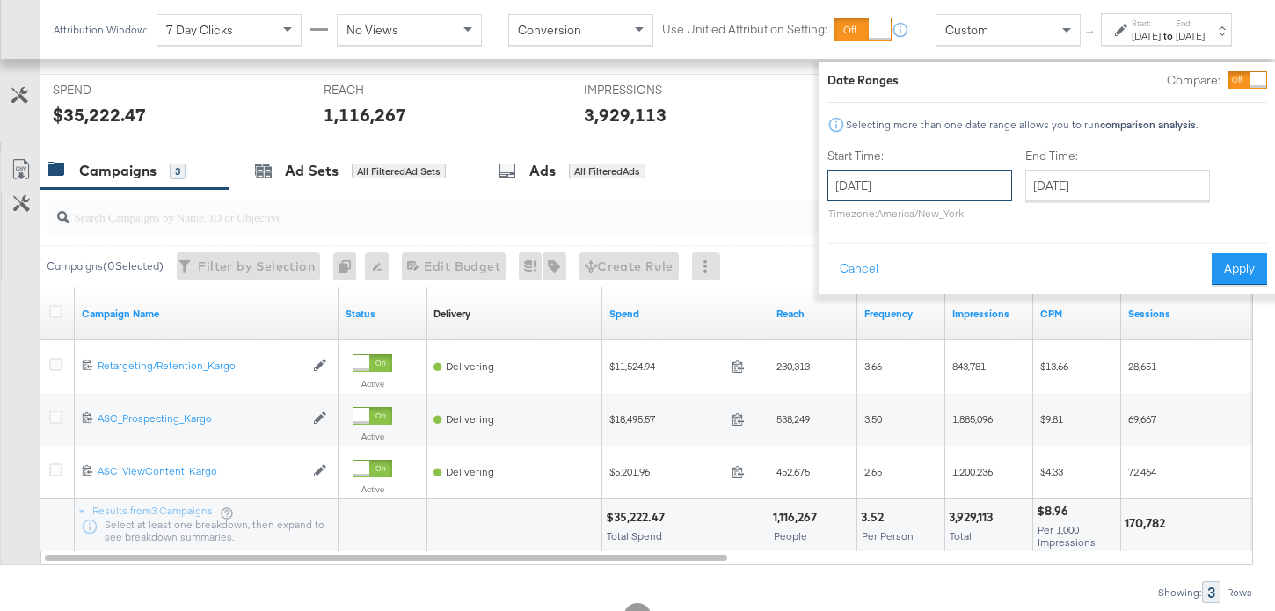
click at [862, 180] on input "[DATE]" at bounding box center [919, 186] width 185 height 32
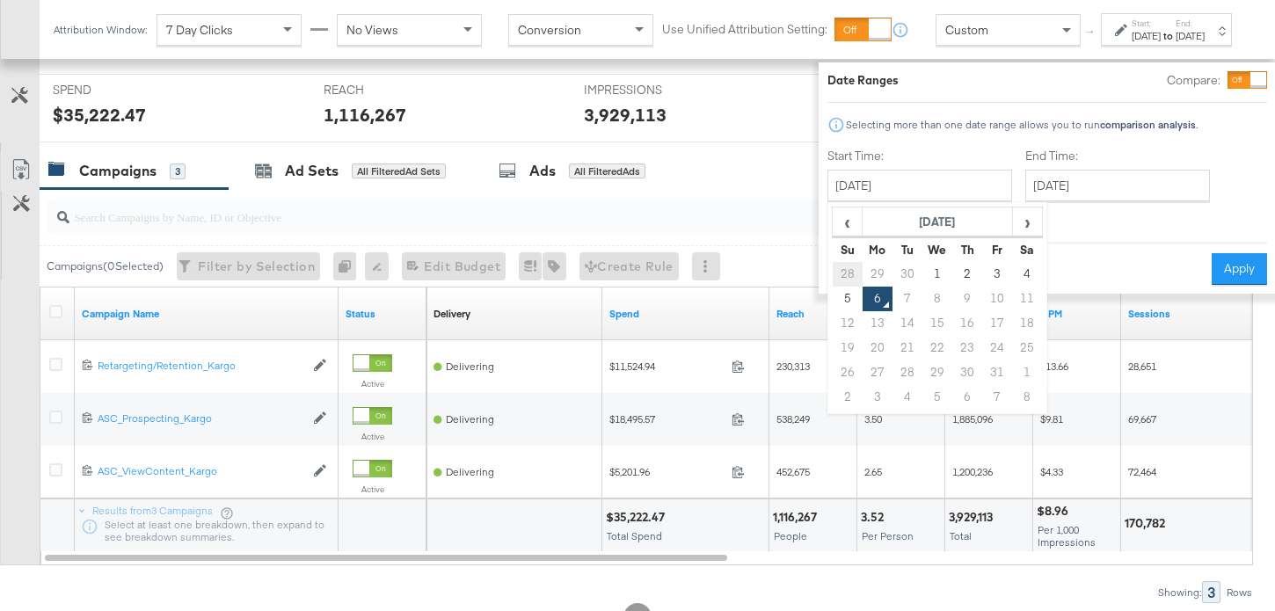
click at [833, 272] on td "28" at bounding box center [848, 274] width 30 height 25
type input "[DATE]"
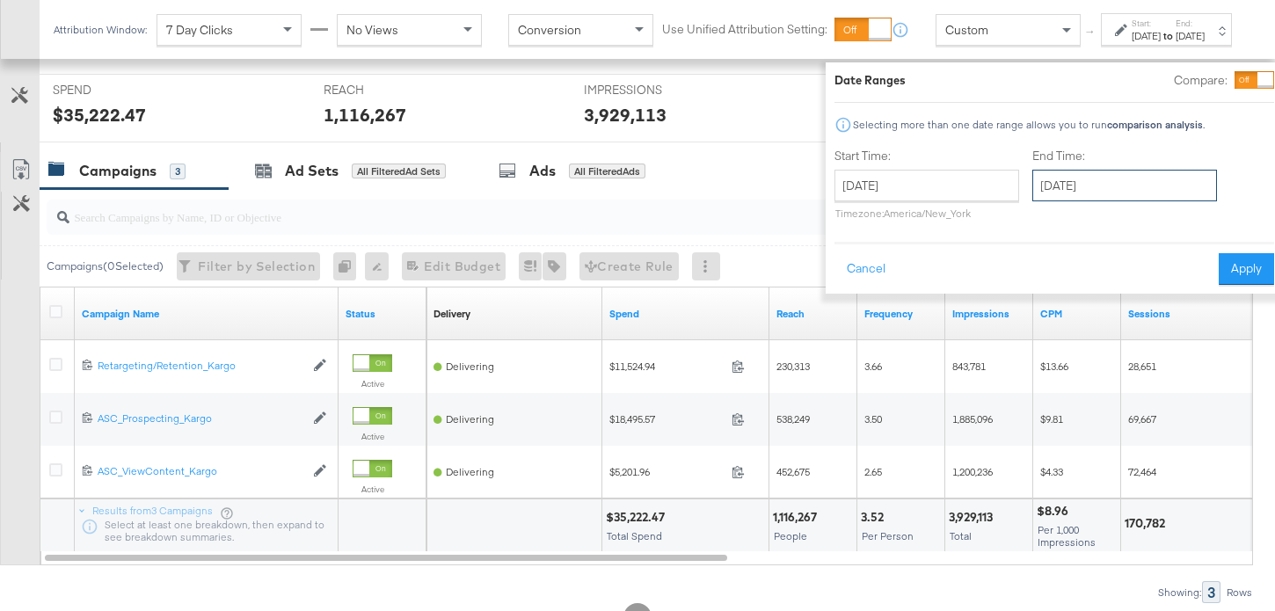
click at [1073, 176] on input "[DATE]" at bounding box center [1124, 186] width 185 height 32
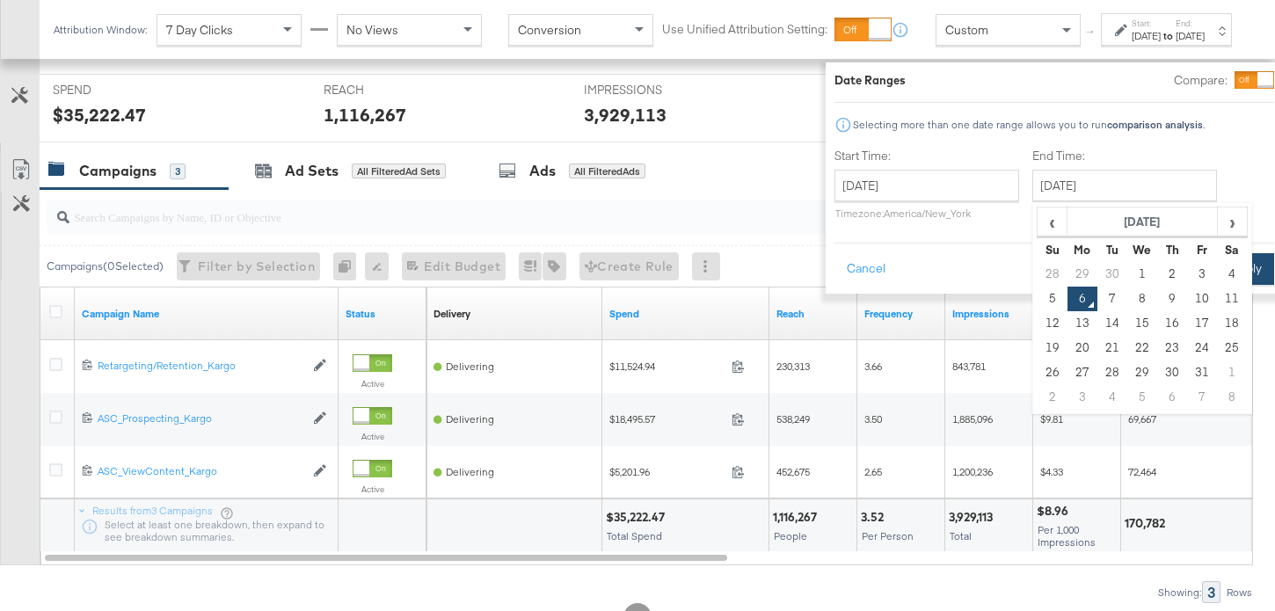
click at [1217, 271] on td "4" at bounding box center [1232, 274] width 30 height 25
type input "[DATE]"
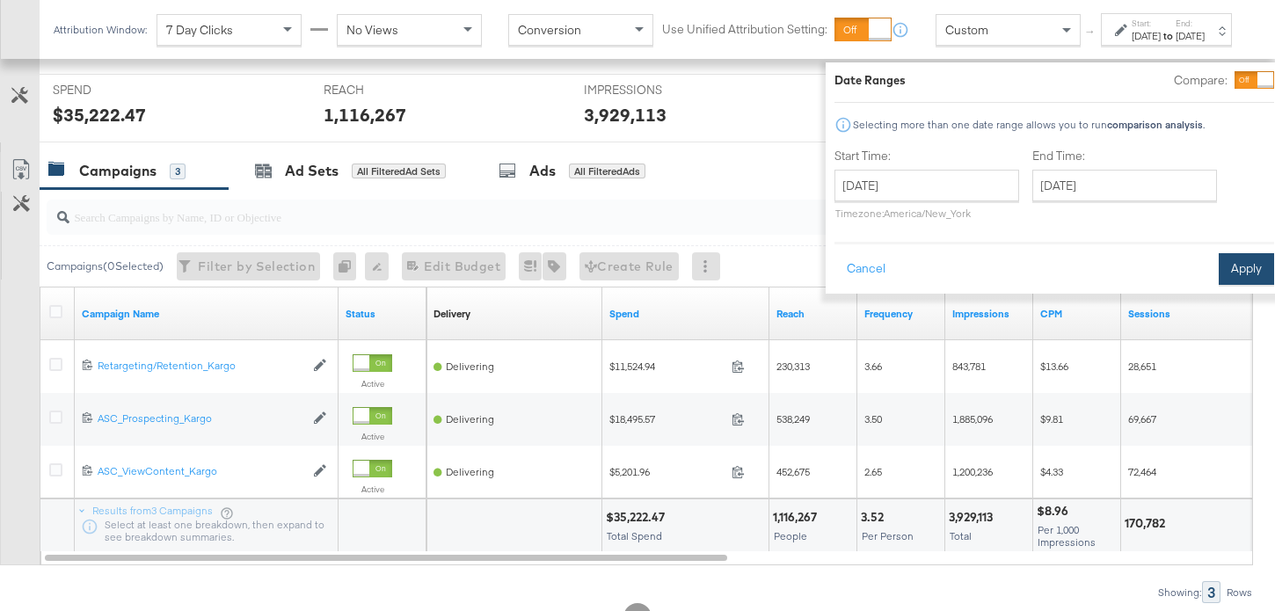
click at [1218, 263] on button "Apply" at bounding box center [1245, 269] width 55 height 32
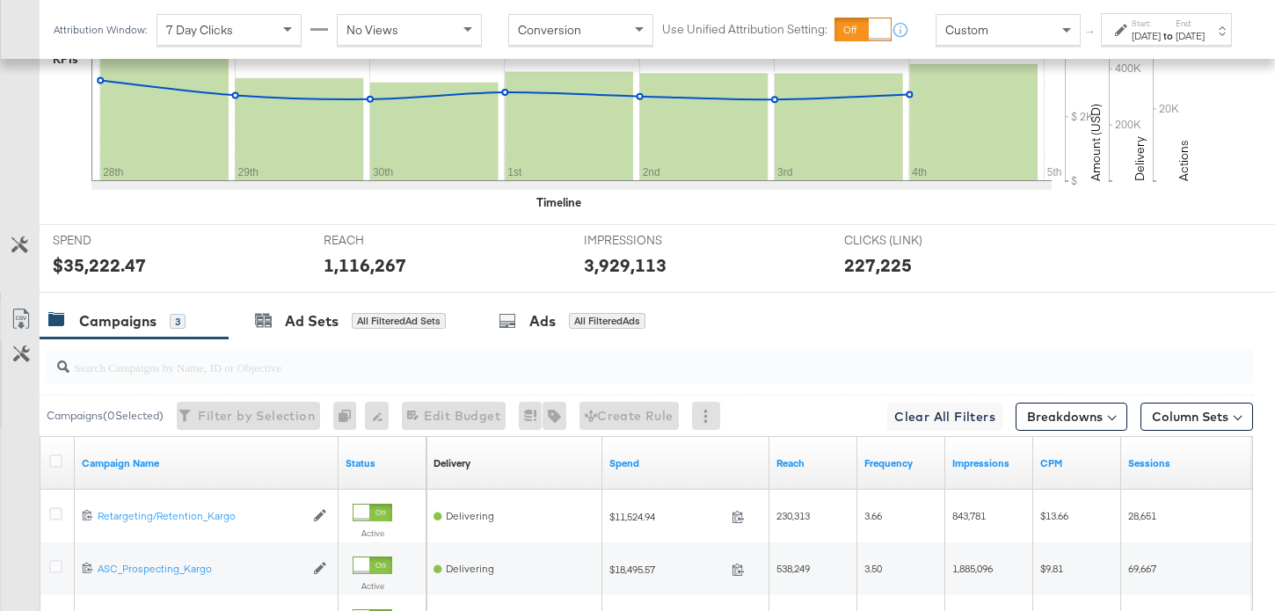
scroll to position [710, 0]
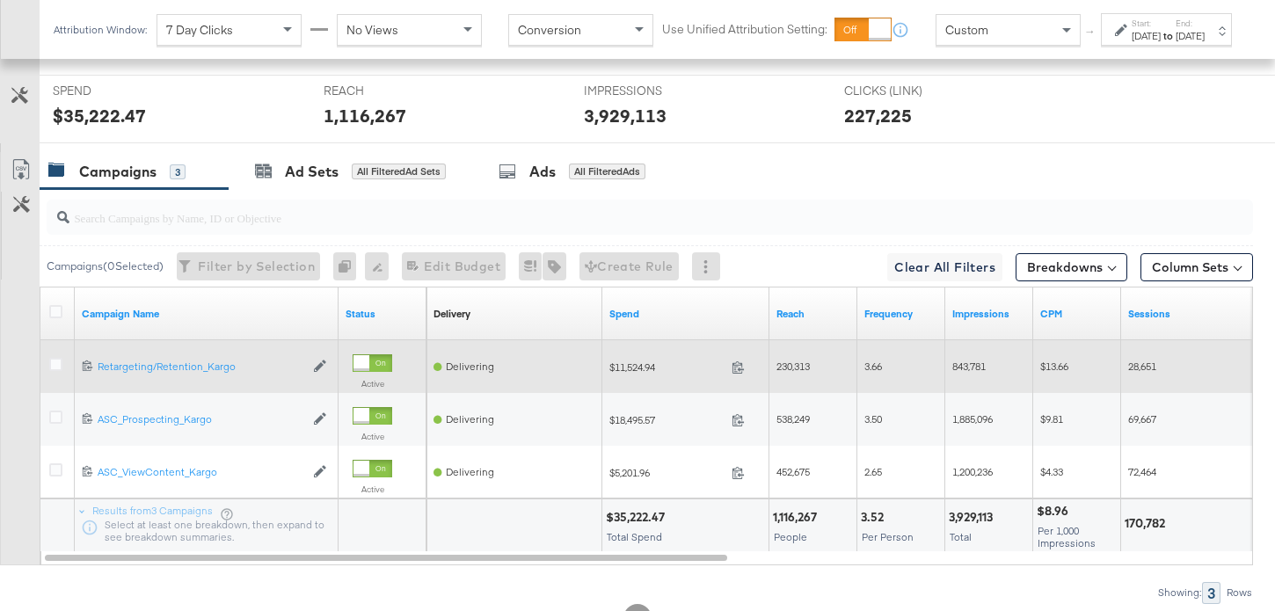
click at [651, 364] on span "$11,524.94" at bounding box center [666, 366] width 115 height 13
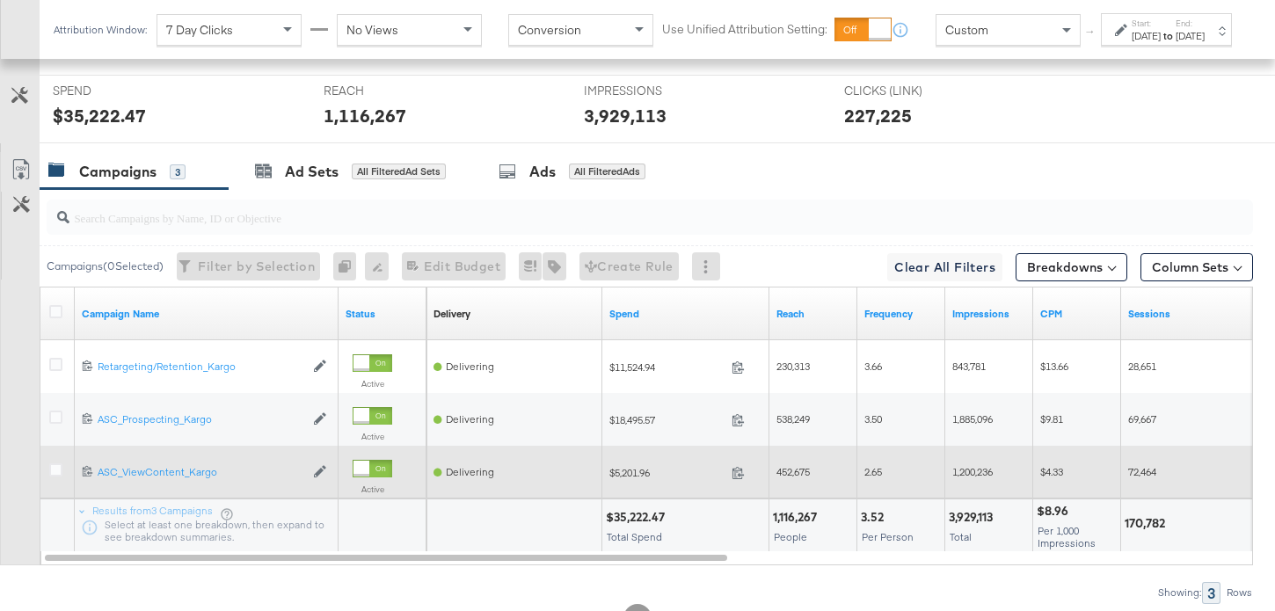
click at [643, 471] on span "$5,201.96" at bounding box center [666, 472] width 115 height 13
copy span "5,201.96"
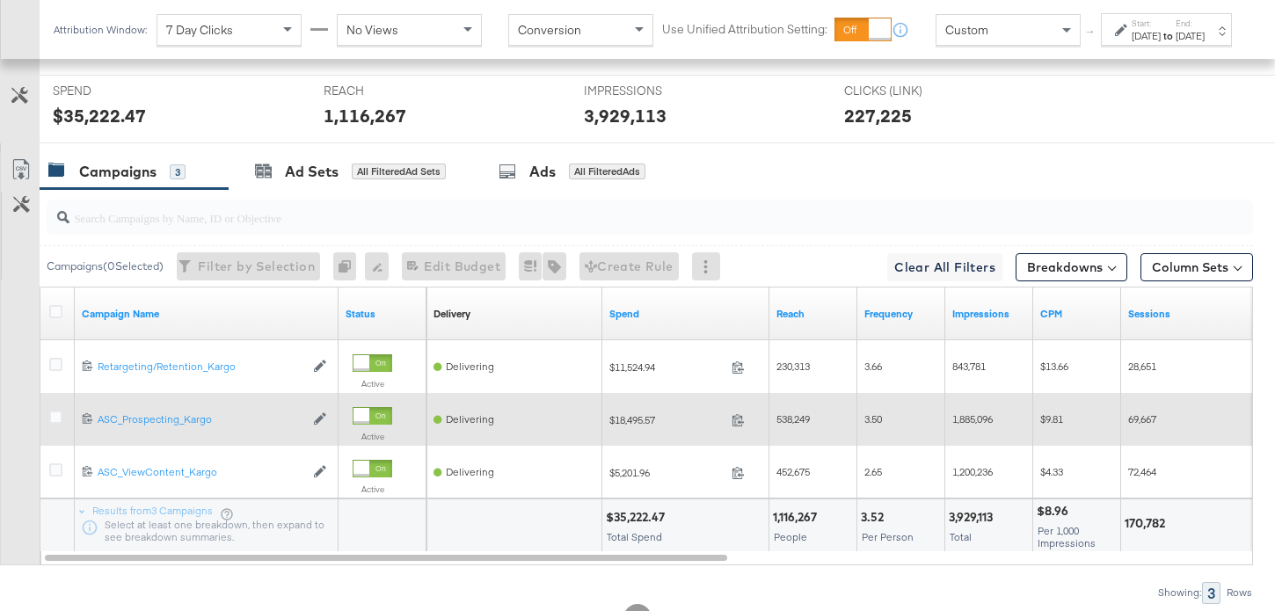
click at [635, 416] on span "$18,495.57" at bounding box center [666, 419] width 115 height 13
copy span "18,495.57"
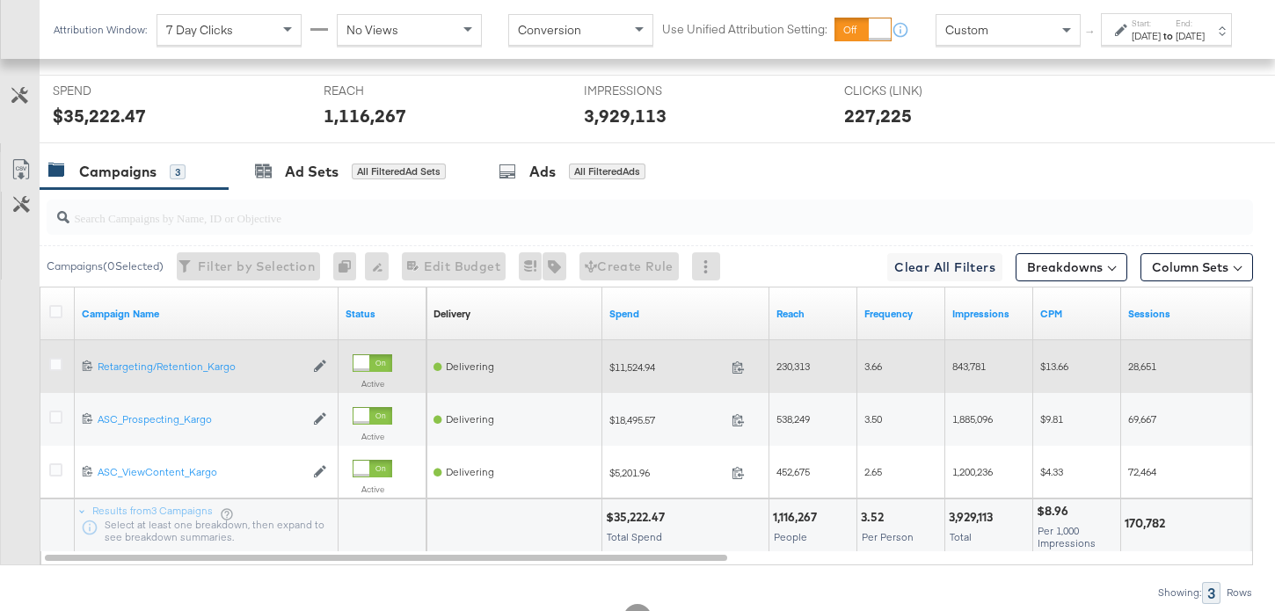
click at [651, 362] on span "$11,524.94" at bounding box center [666, 366] width 115 height 13
copy span "11,524.94"
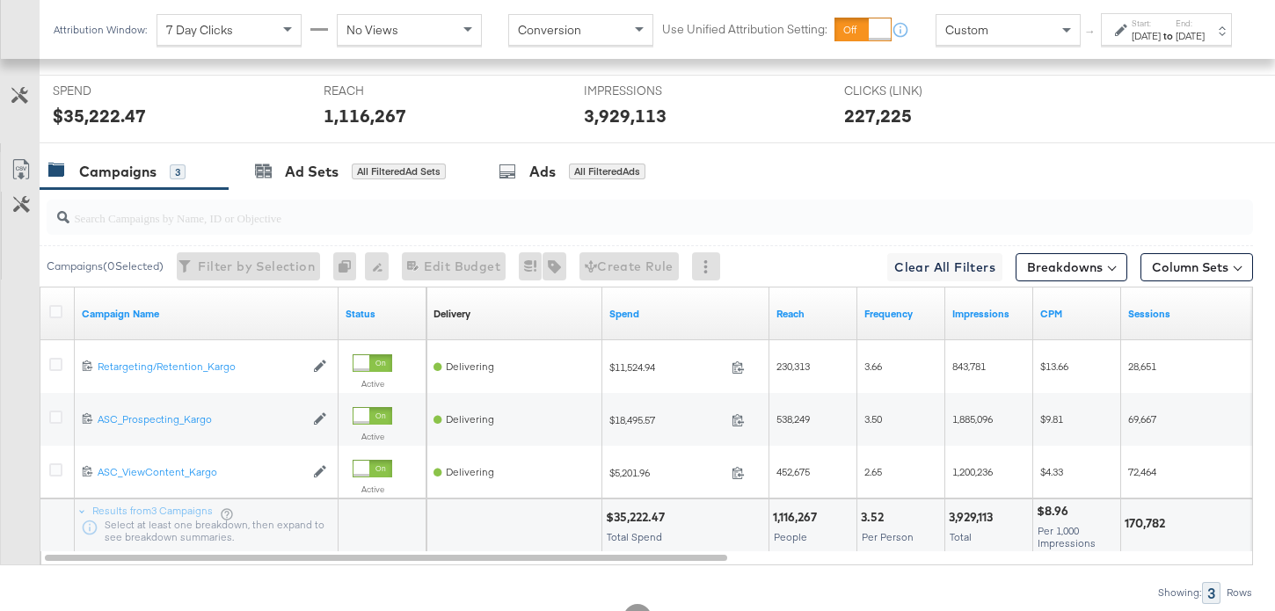
click at [54, 300] on div at bounding box center [58, 314] width 33 height 32
click at [50, 307] on icon at bounding box center [55, 311] width 13 height 13
click at [0, 0] on input "checkbox" at bounding box center [0, 0] width 0 height 0
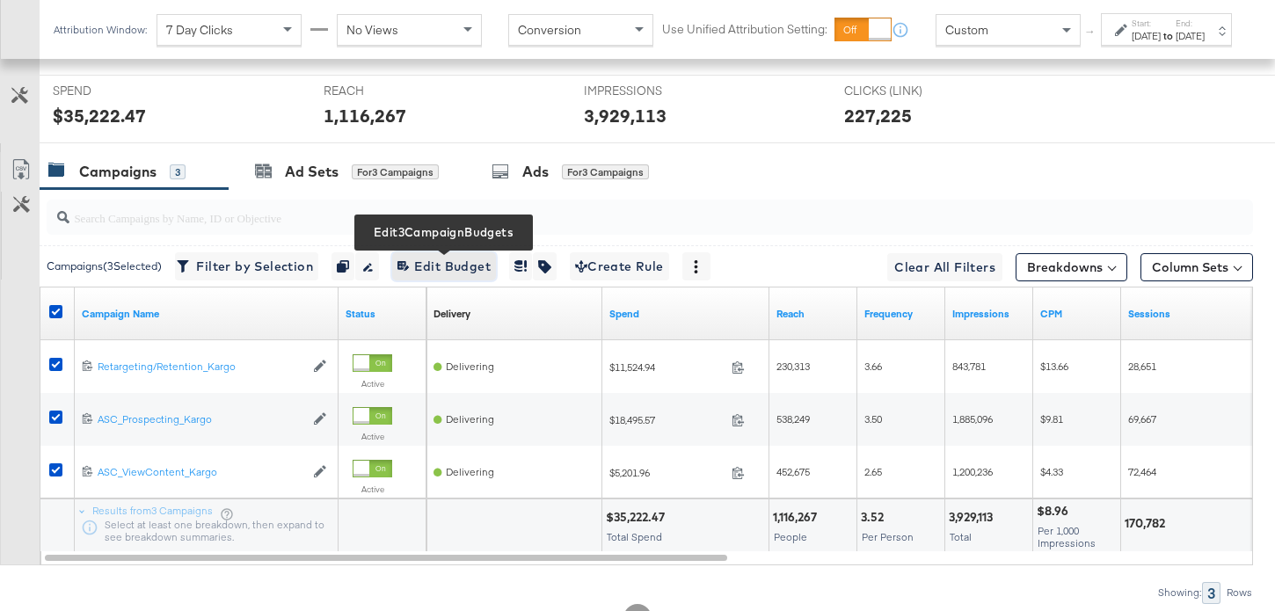
click at [448, 265] on span "Edit 3 Campaign Budgets Edit Budget" at bounding box center [443, 267] width 93 height 22
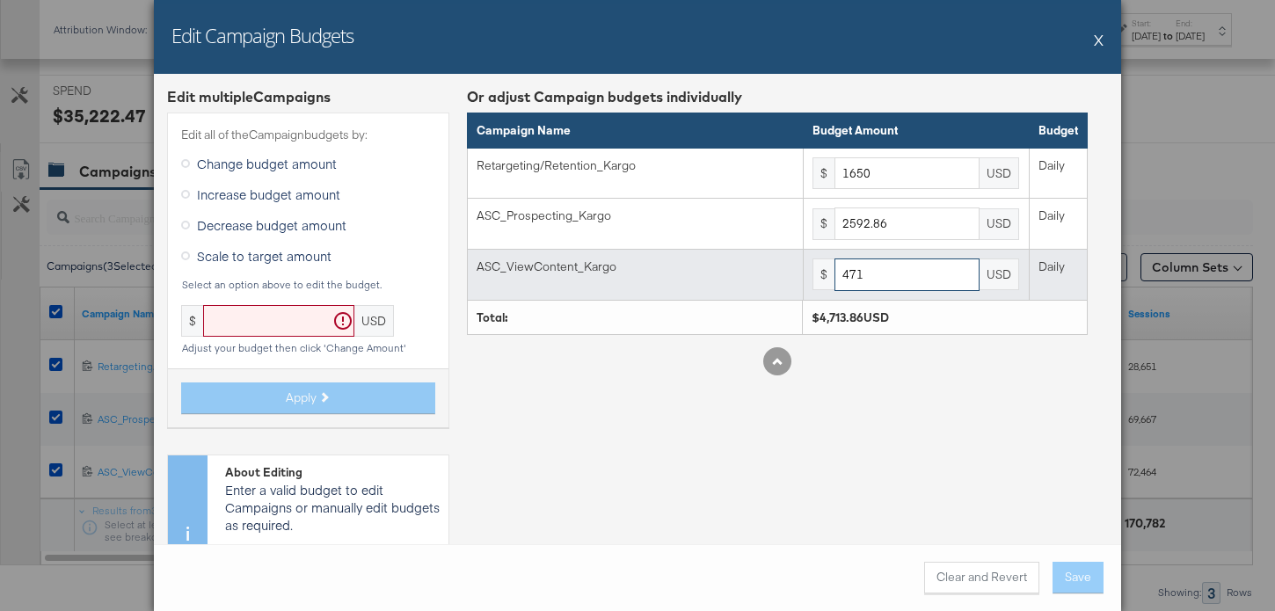
click at [892, 276] on input "471" at bounding box center [906, 274] width 145 height 33
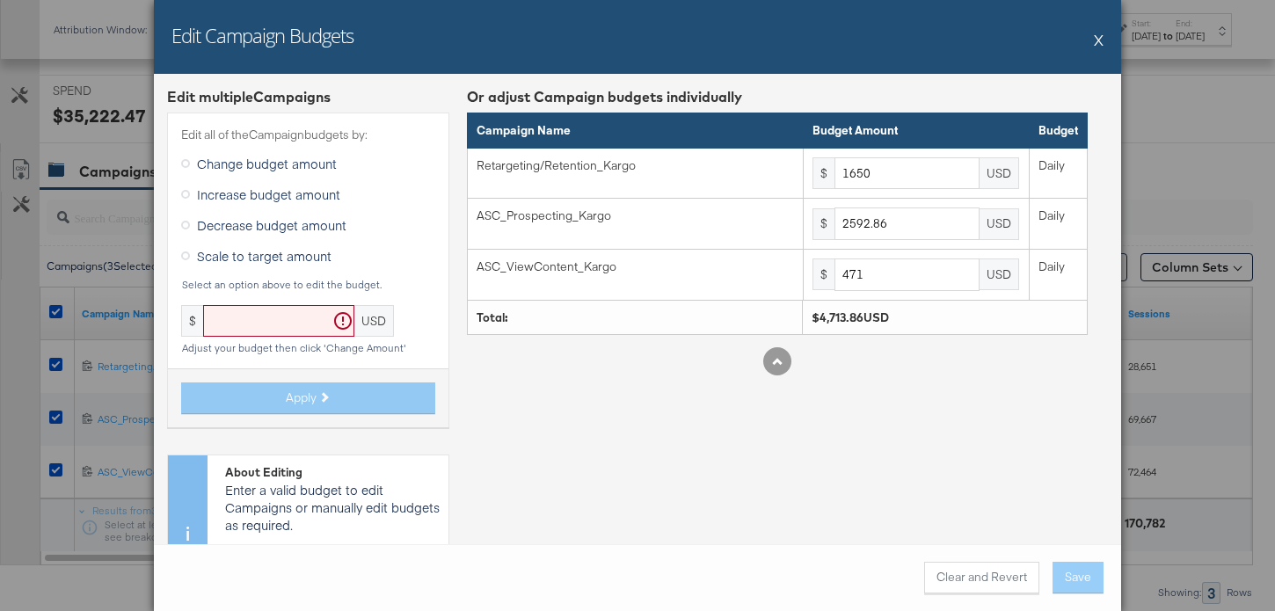
click at [1104, 35] on div "Edit Campaign Budgets X" at bounding box center [637, 37] width 967 height 74
click at [1097, 33] on button "X" at bounding box center [1099, 39] width 10 height 35
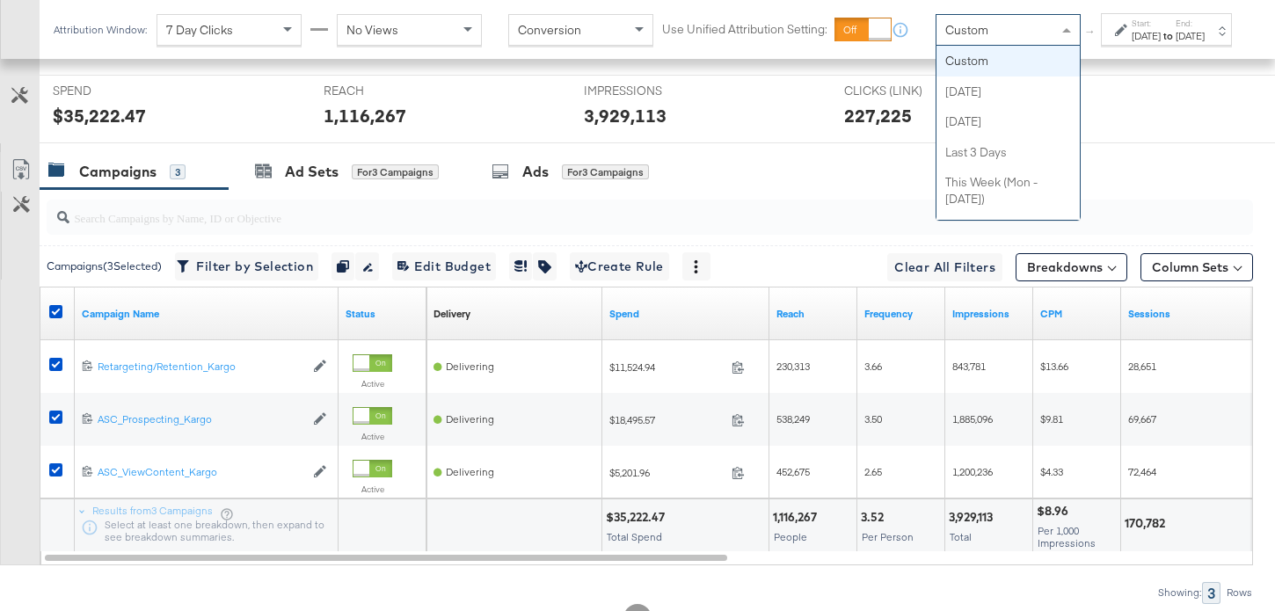
click at [994, 45] on div "Custom" at bounding box center [1007, 30] width 143 height 30
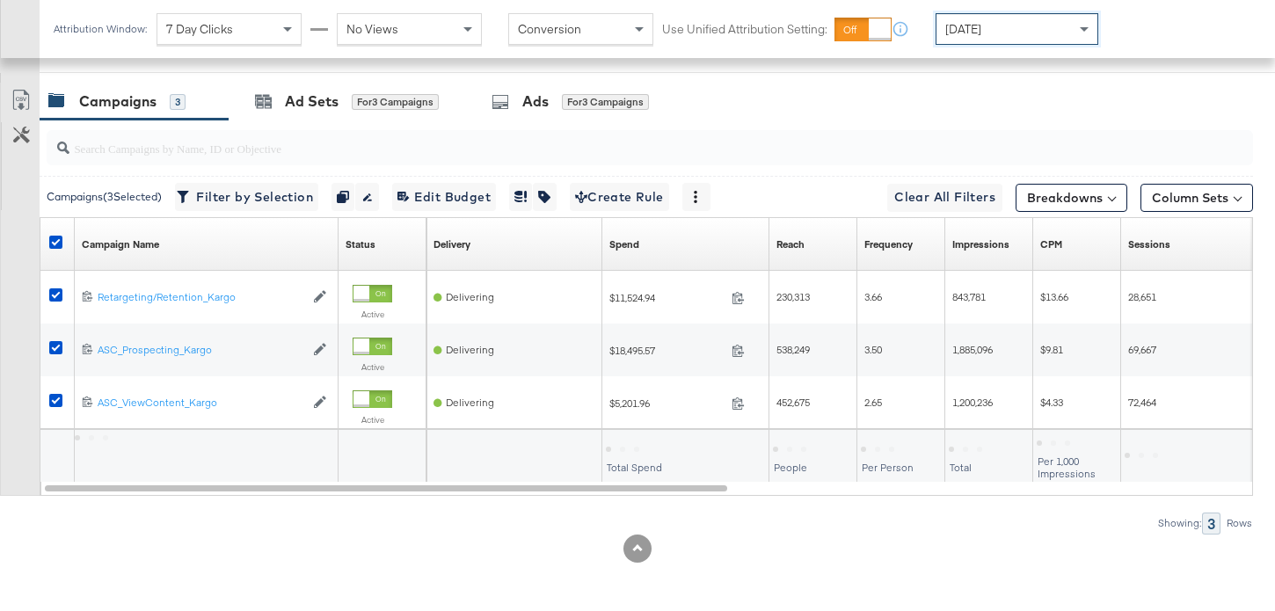
scroll to position [543, 0]
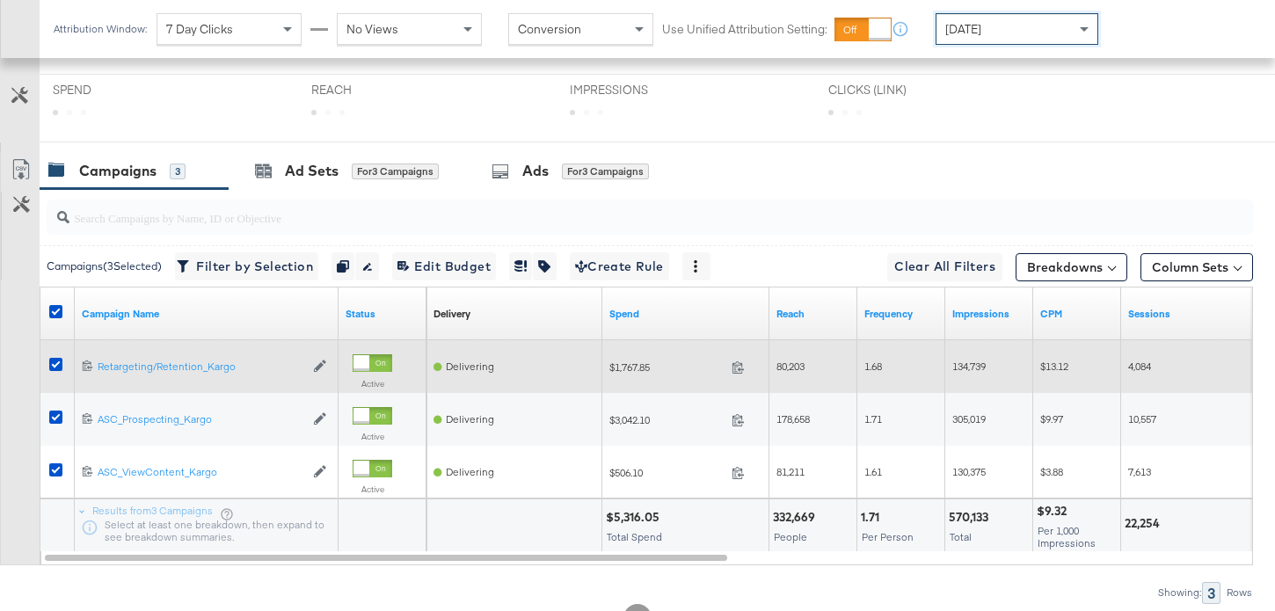
click at [628, 366] on span "$1,767.85" at bounding box center [666, 366] width 115 height 13
copy span "1,767.85"
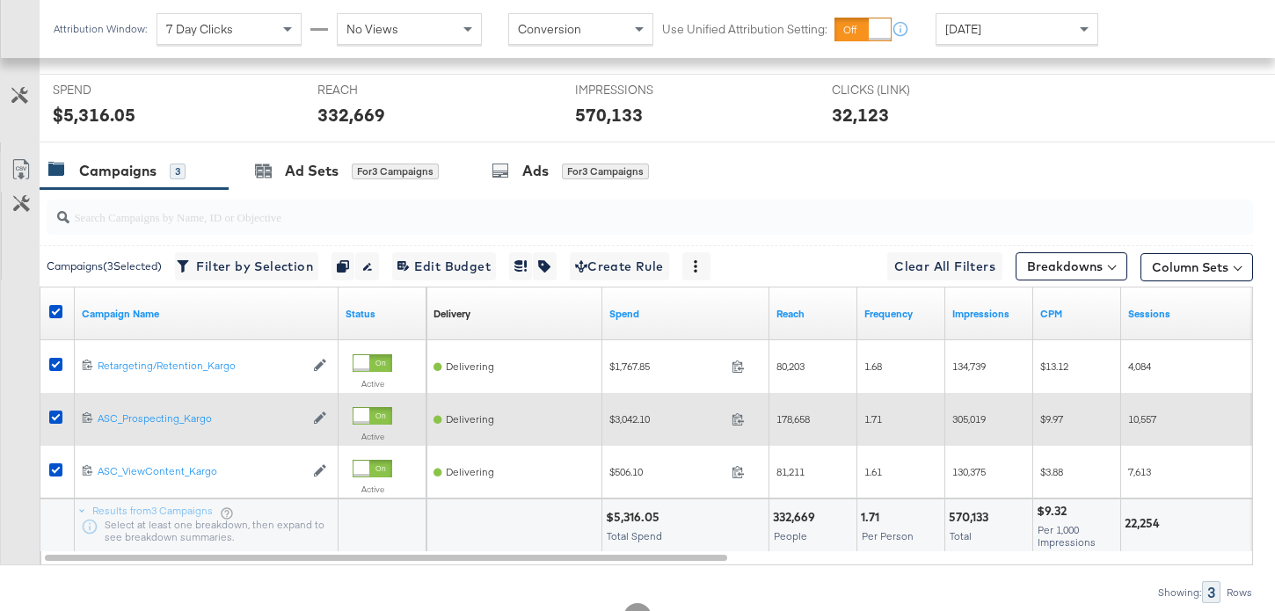
click at [637, 417] on span "$3,042.10" at bounding box center [666, 418] width 115 height 13
copy span "3,042.10"
click at [636, 415] on span "$3,042.10" at bounding box center [666, 418] width 115 height 13
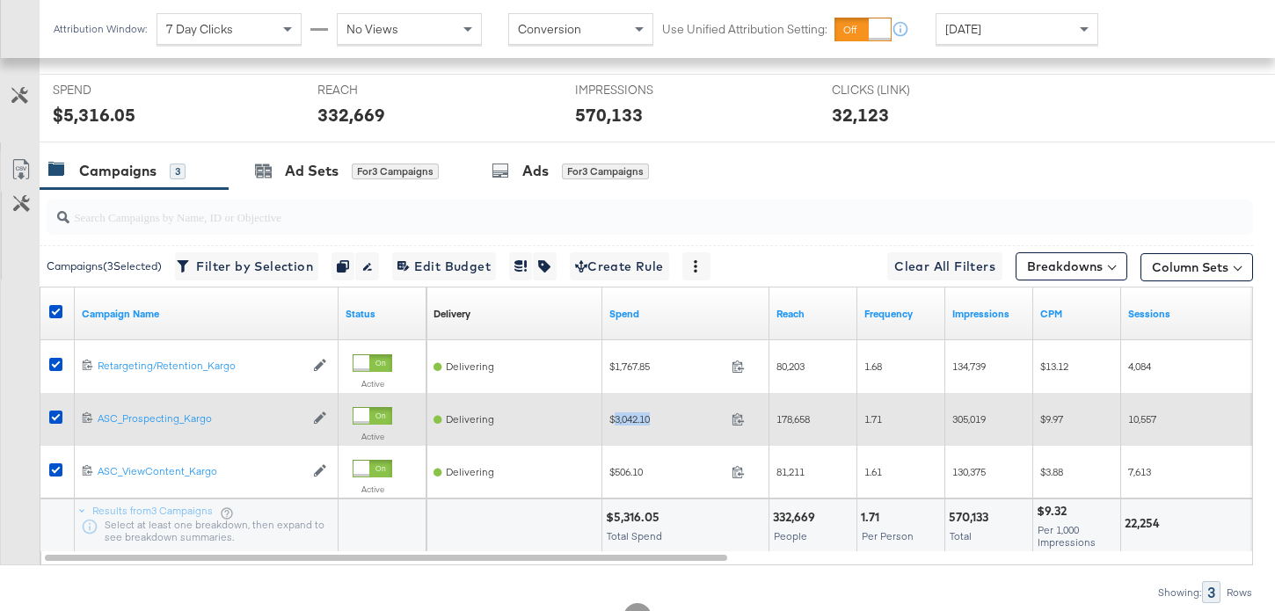
copy span "3,042.10"
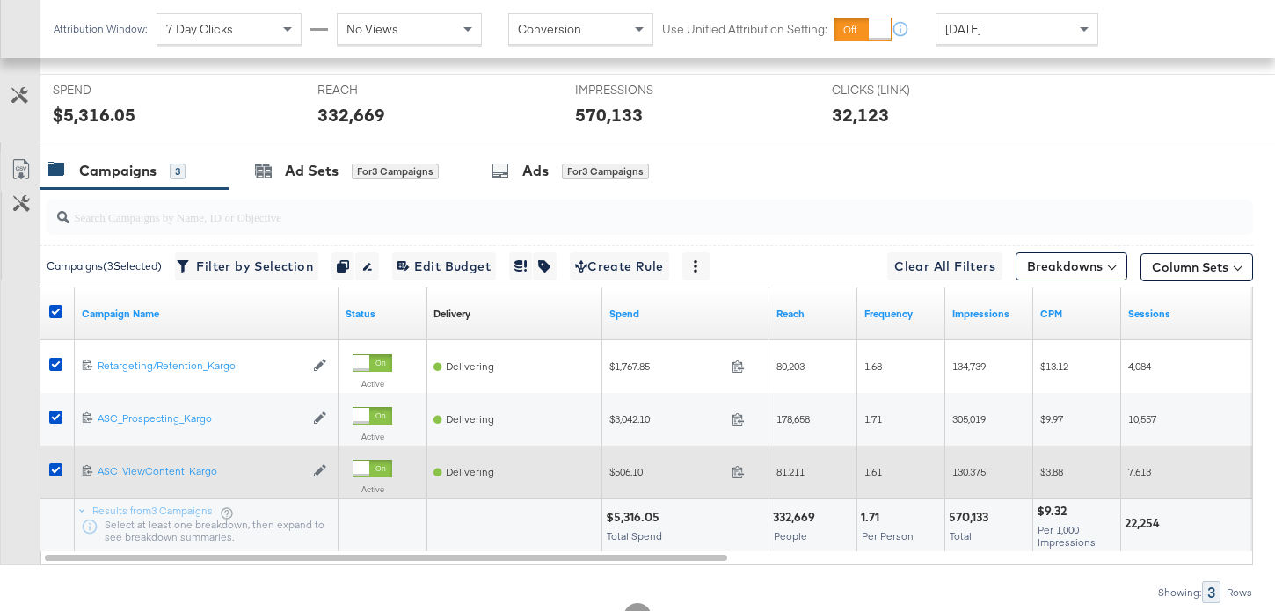
click at [629, 478] on div "$506.10 506.1" at bounding box center [685, 471] width 167 height 27
click at [630, 467] on span "$506.10" at bounding box center [666, 471] width 115 height 13
copy span "506.10"
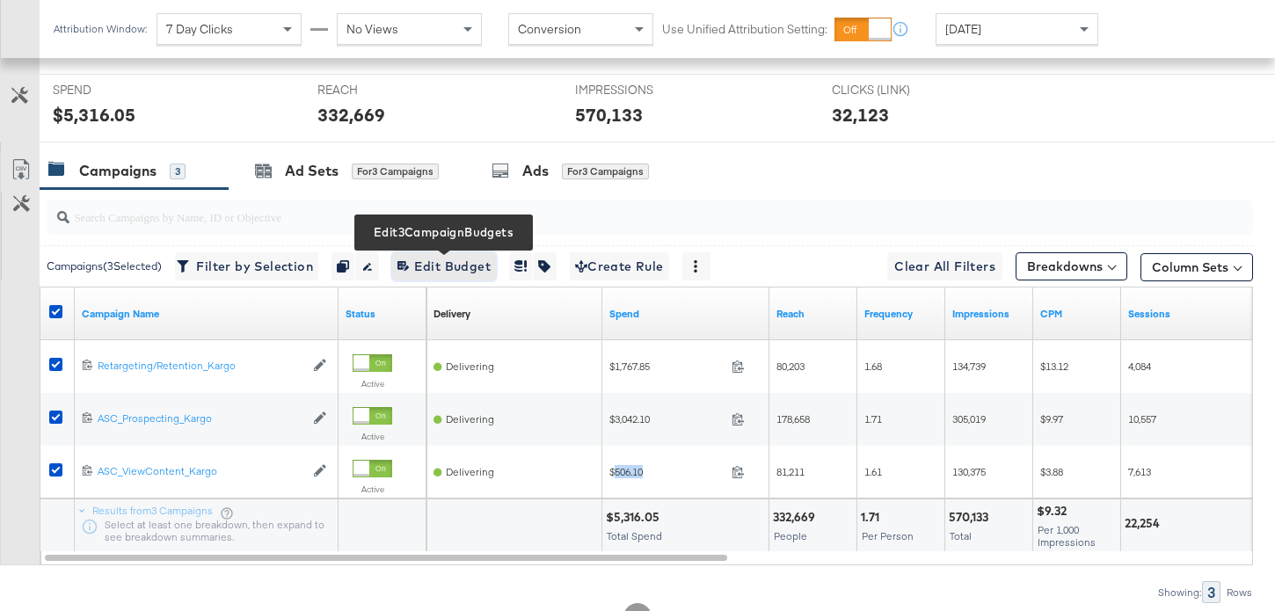
click at [479, 260] on span "Edit 3 Campaign Budgets Edit Budget" at bounding box center [443, 267] width 93 height 22
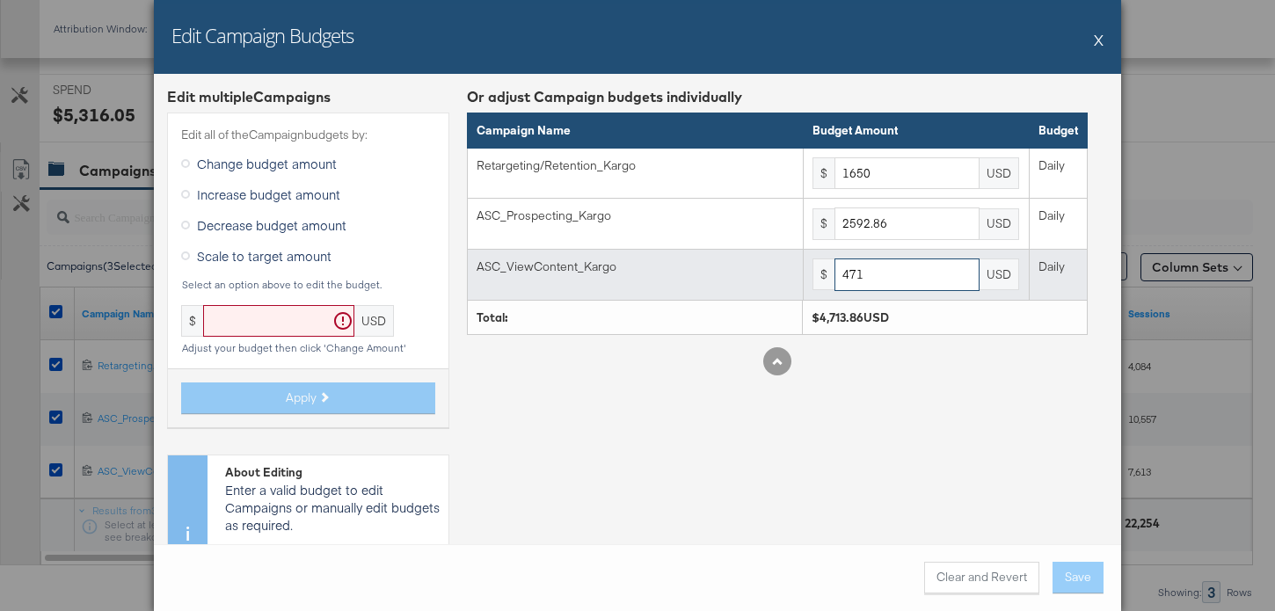
click at [911, 271] on input "471" at bounding box center [906, 274] width 145 height 33
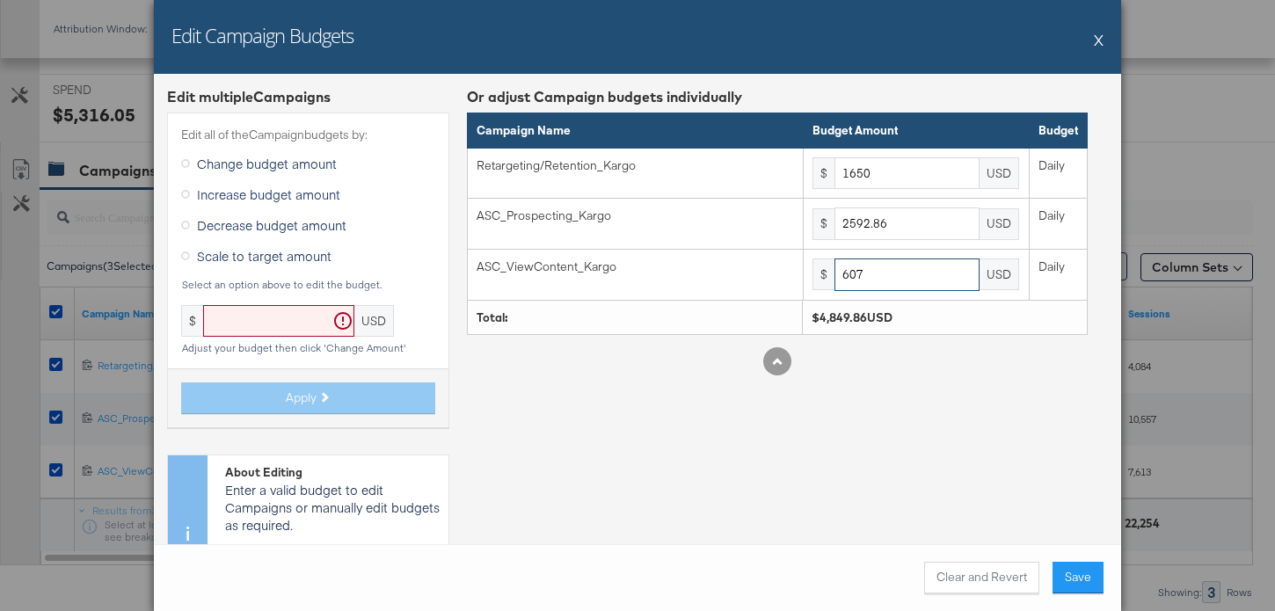
type input "607"
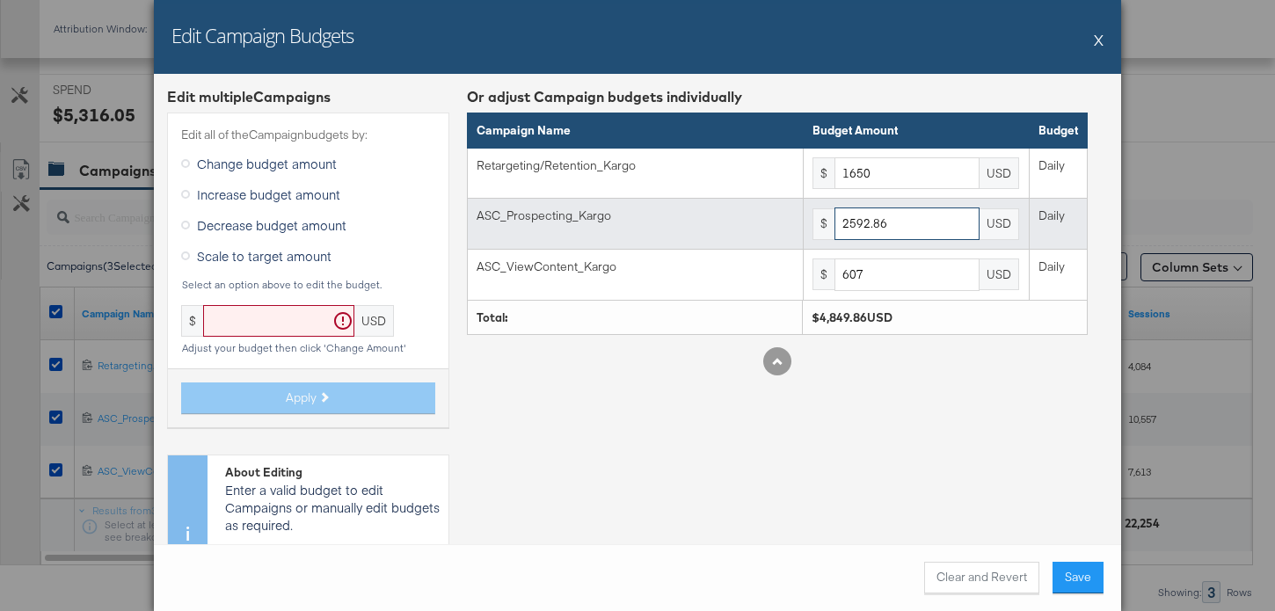
click at [949, 226] on input "2592.86" at bounding box center [906, 223] width 145 height 33
paste input "$3,295.97"
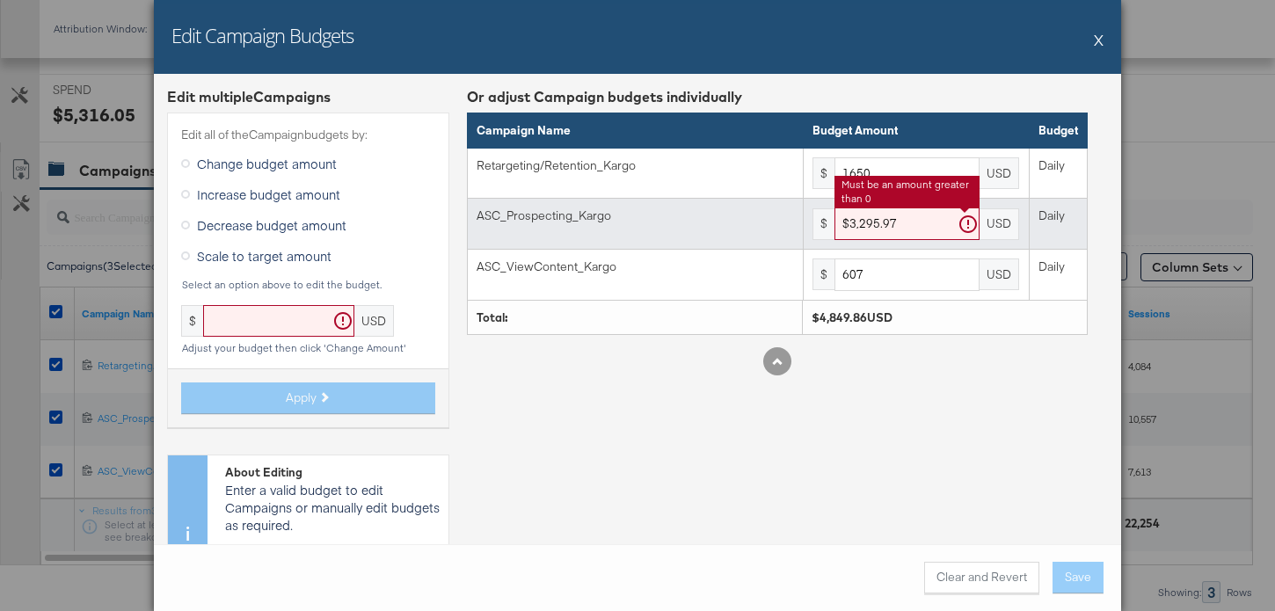
click at [850, 224] on input "$3,295.97" at bounding box center [906, 223] width 145 height 33
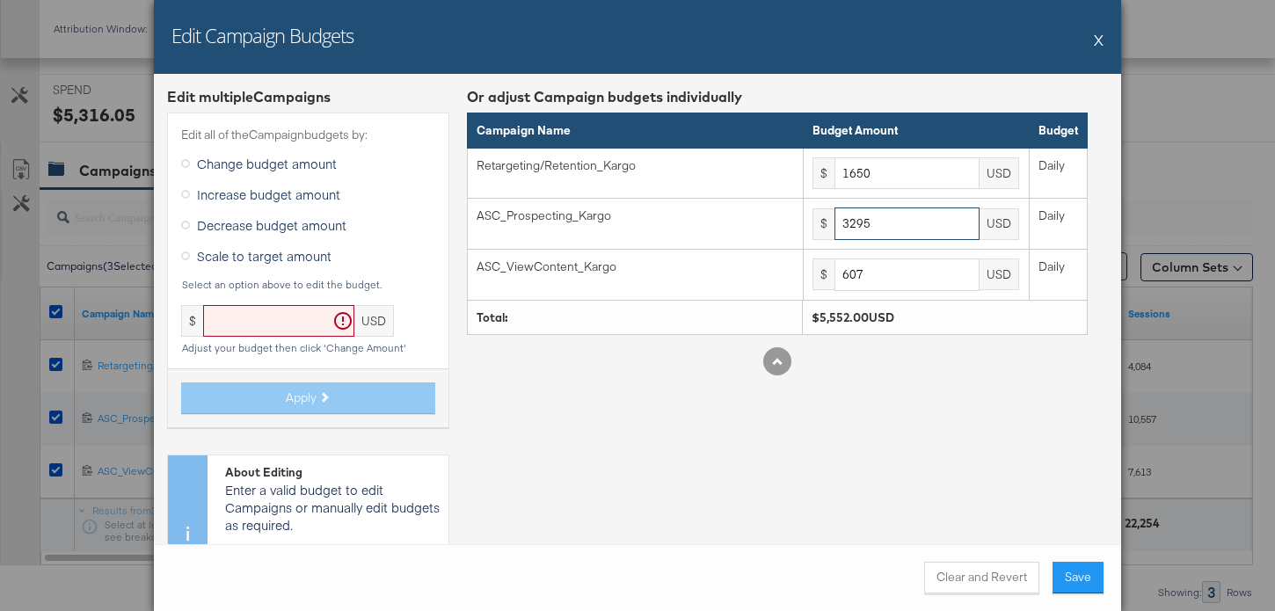
type input "3295"
click at [862, 398] on div "Or adjust Campaign budgets individually Campaign Name Budget Amount Budget Reta…" at bounding box center [777, 356] width 621 height 538
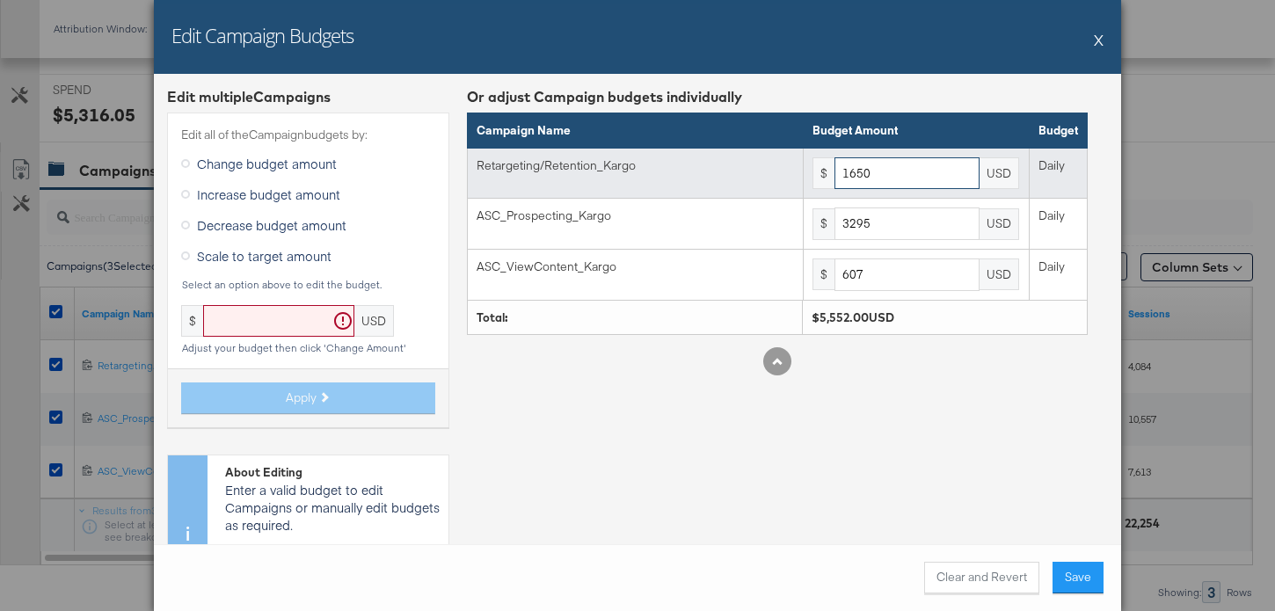
click at [915, 178] on input "1650" at bounding box center [906, 173] width 145 height 33
paste input "$2,125.44"
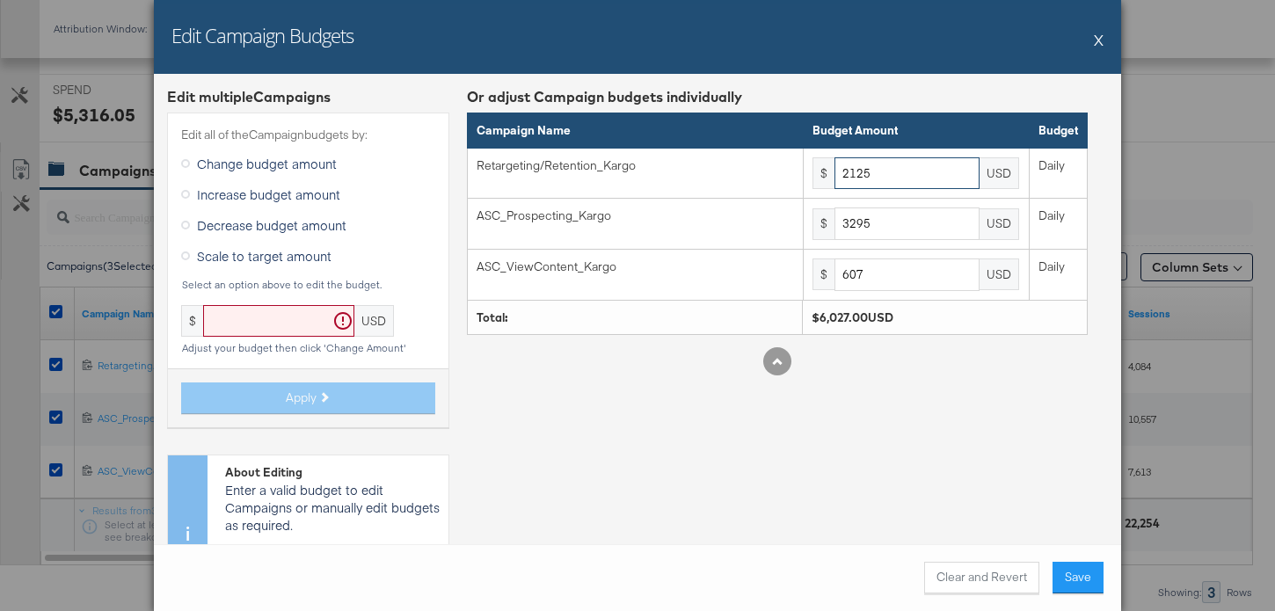
type input "2125"
click at [950, 329] on div "$6,027.00USD" at bounding box center [945, 318] width 285 height 36
click at [1076, 581] on button "Save" at bounding box center [1077, 578] width 51 height 32
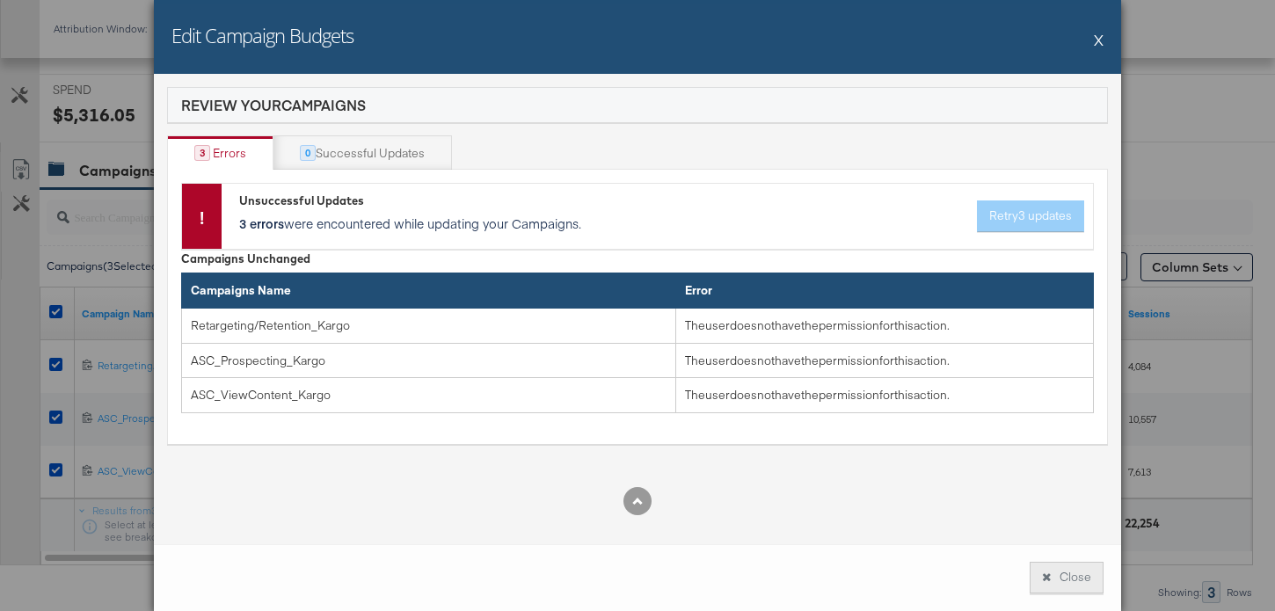
click at [1076, 581] on button "Close" at bounding box center [1066, 578] width 74 height 32
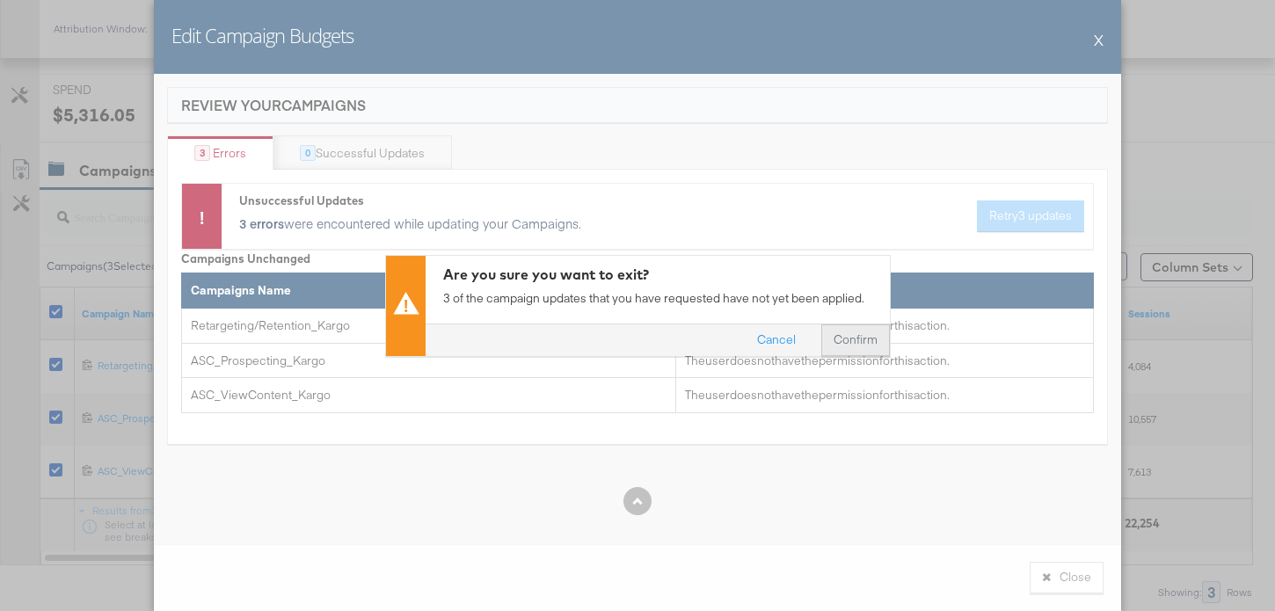
click at [865, 341] on button "Confirm" at bounding box center [855, 340] width 69 height 32
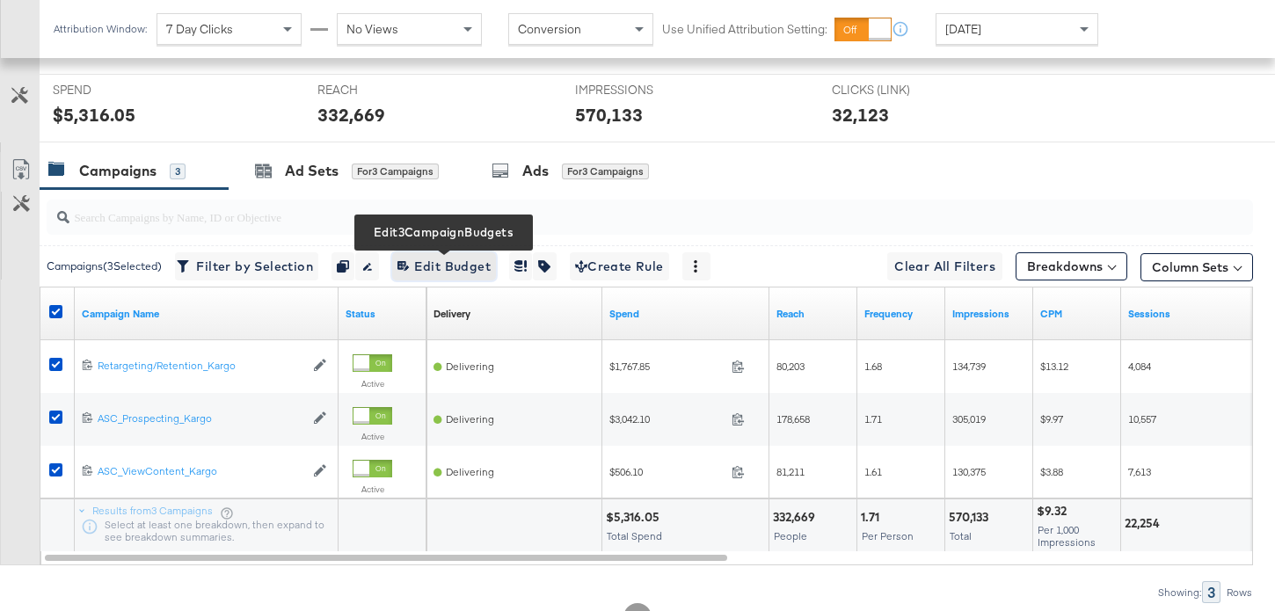
click at [489, 267] on span "Edit 3 Campaign Budgets Edit Budget" at bounding box center [443, 267] width 93 height 22
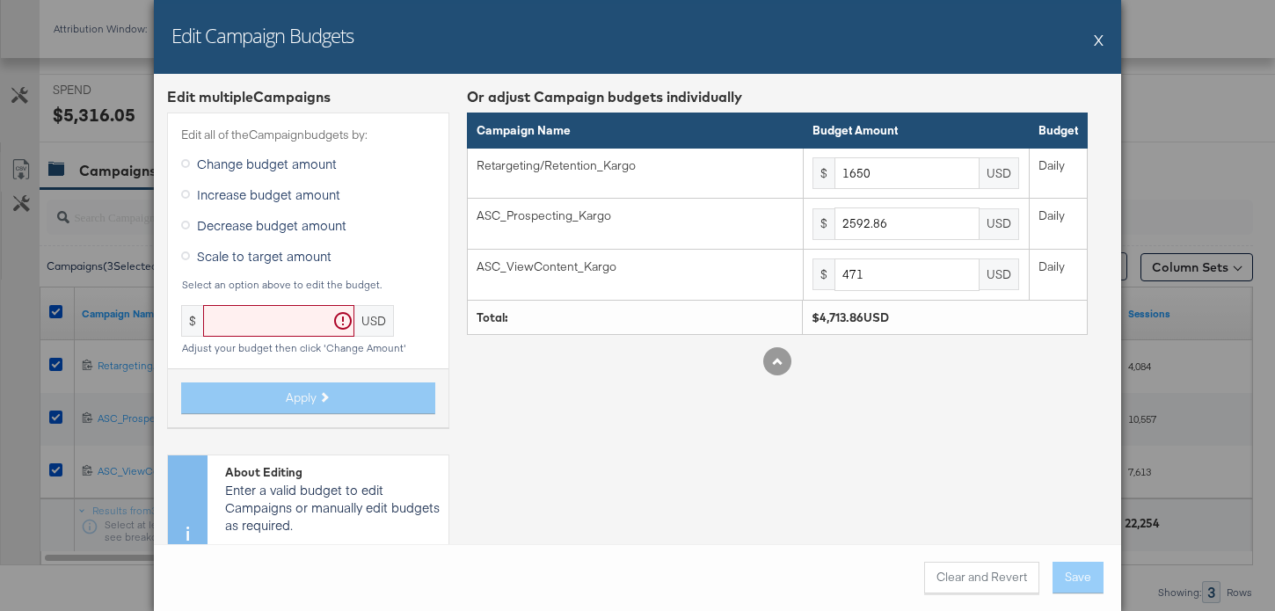
click at [348, 196] on div "Increase budget amount" at bounding box center [308, 196] width 254 height 31
click at [324, 199] on span "Increase budget amount" at bounding box center [268, 194] width 143 height 18
click at [0, 0] on input "Increase budget amount" at bounding box center [0, 0] width 0 height 0
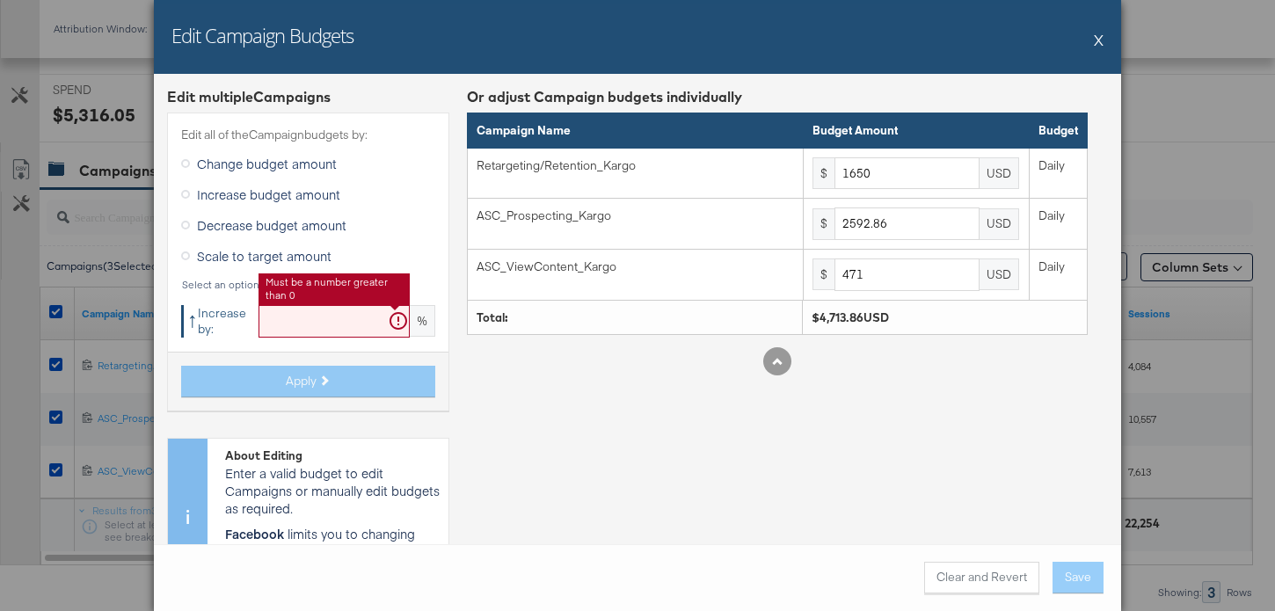
click at [333, 320] on input "text" at bounding box center [333, 321] width 151 height 33
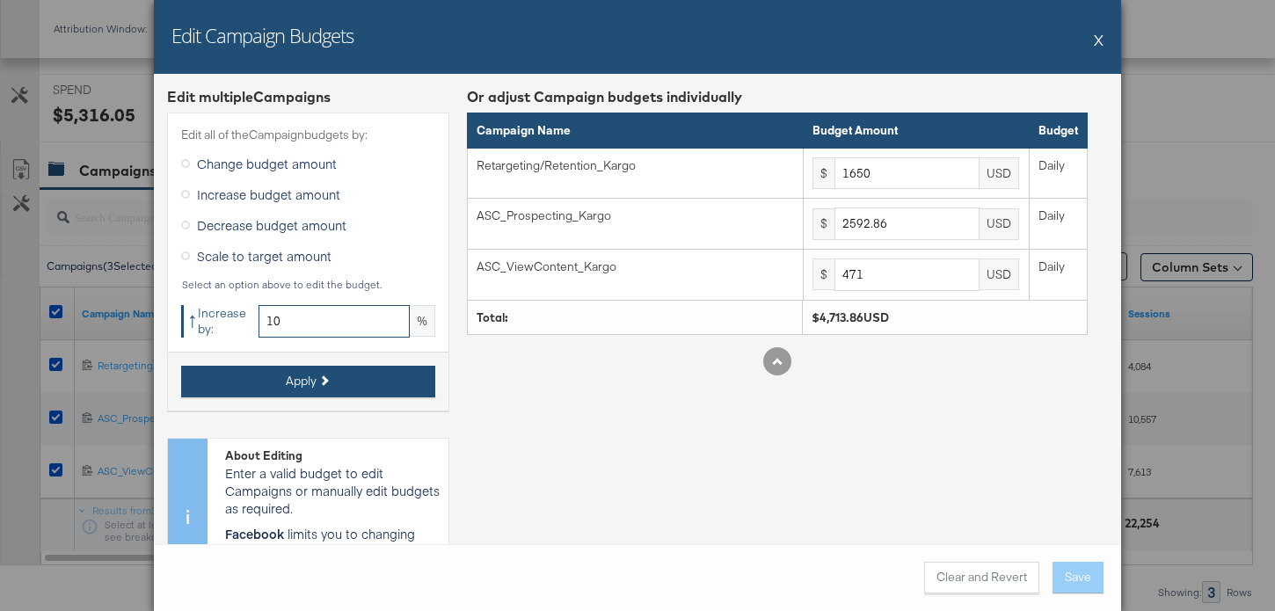
type input "10"
click at [317, 375] on button "Apply" at bounding box center [308, 382] width 254 height 32
type input "1815"
type input "2852.14"
type input "518.1"
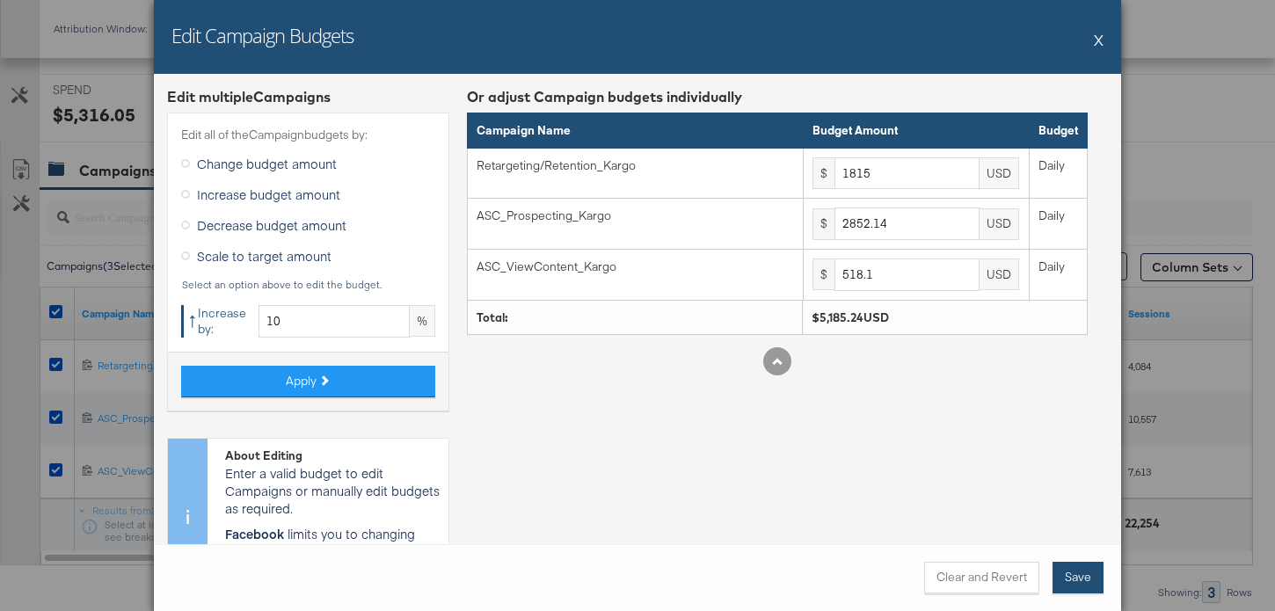
click at [1080, 580] on button "Save" at bounding box center [1077, 578] width 51 height 32
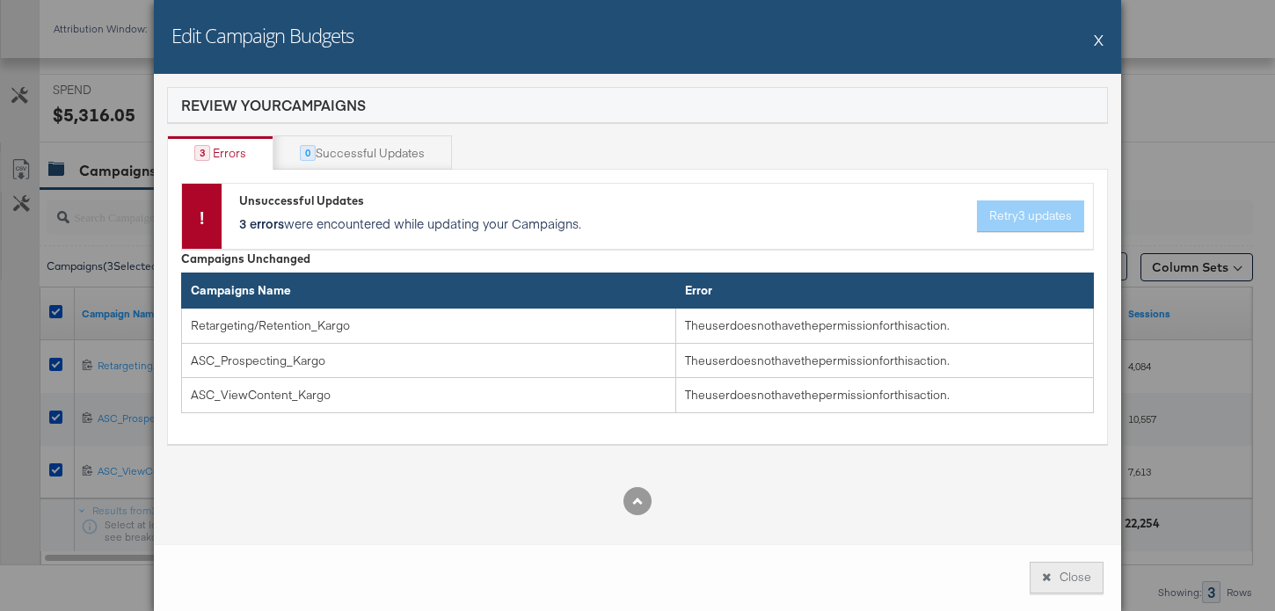
click at [1050, 573] on icon at bounding box center [1046, 576] width 9 height 11
